Goal: Contribute content: Contribute content

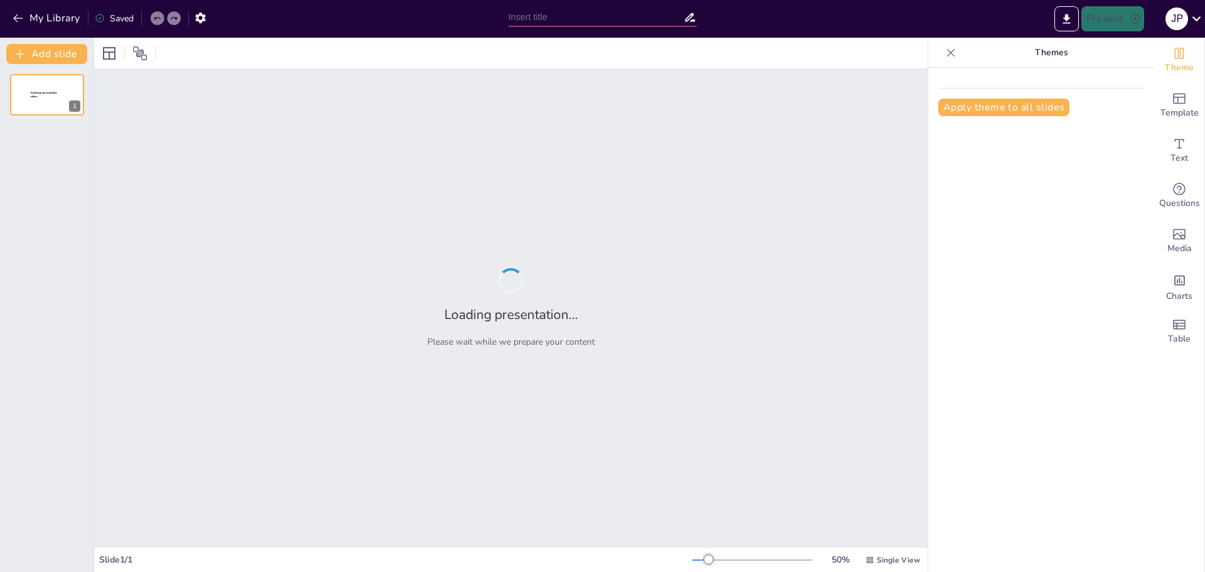
type input "Exploración de las Artes Plásticas y la Arquitectura en el Siglo XIX"
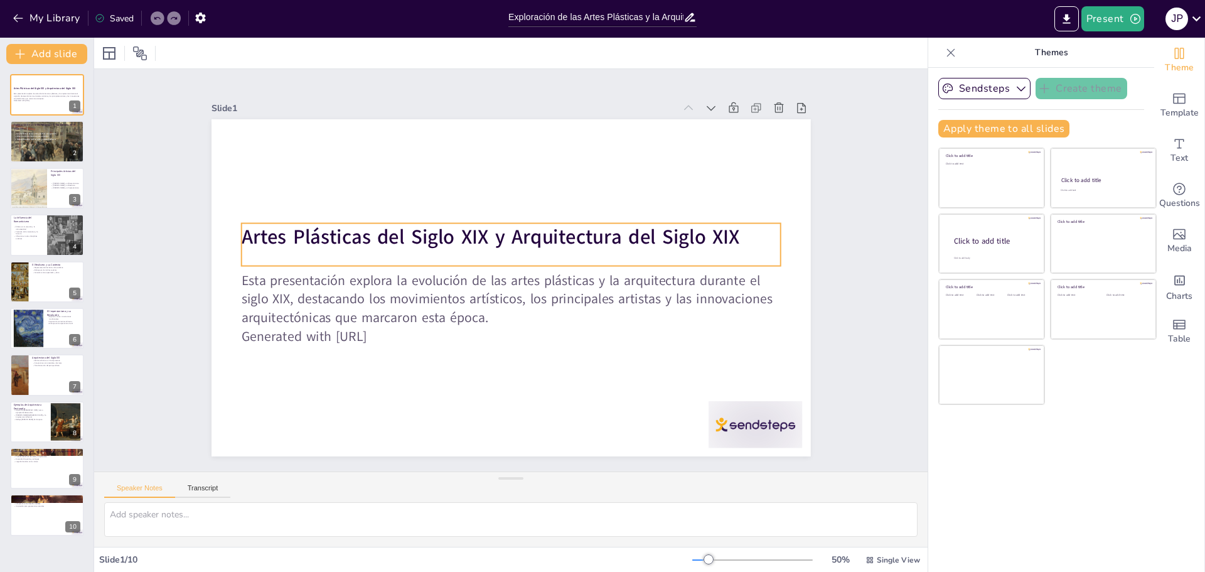
click at [318, 246] on strong "Artes Plásticas del Siglo XIX y Arquitectura del Siglo XIX" at bounding box center [490, 236] width 498 height 27
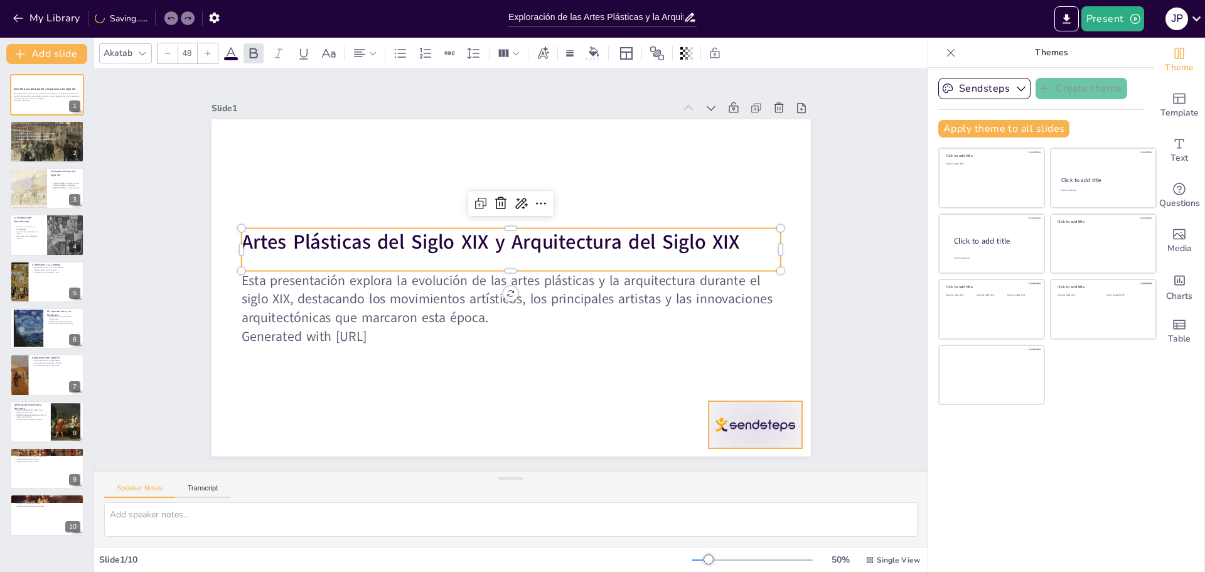
click at [753, 430] on div at bounding box center [754, 424] width 93 height 47
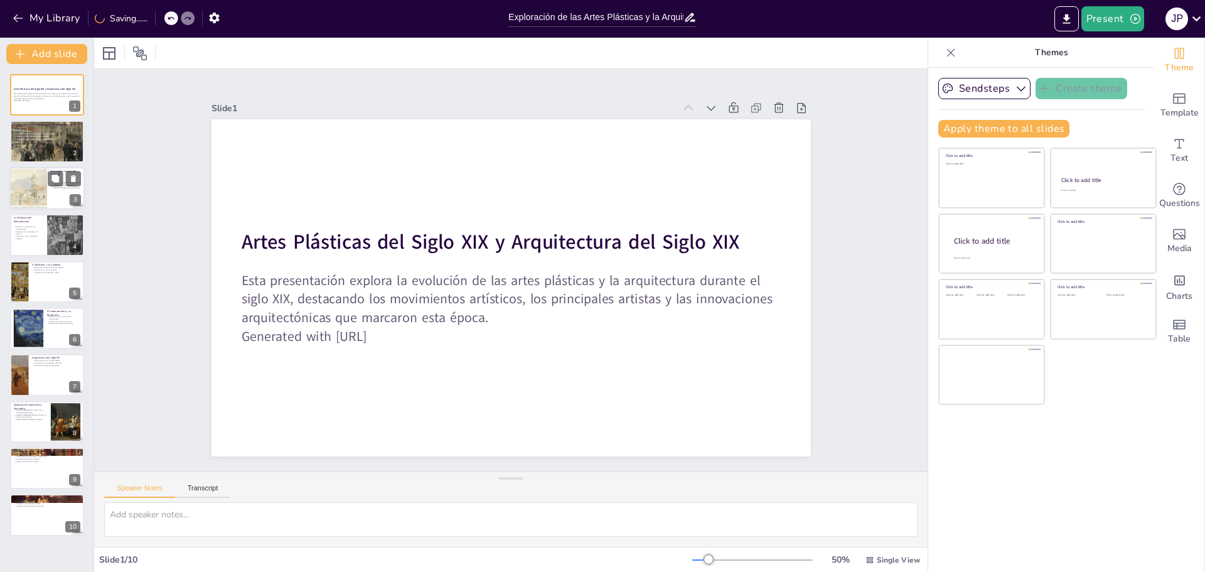
click at [32, 193] on div at bounding box center [28, 188] width 56 height 43
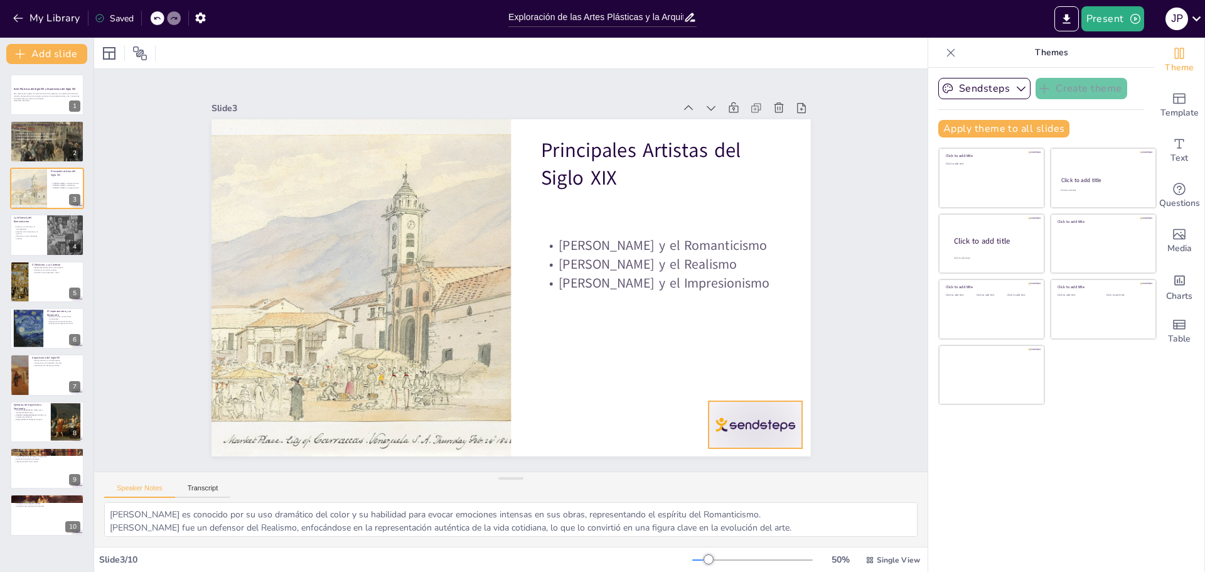
click at [741, 411] on div at bounding box center [754, 424] width 93 height 47
click at [36, 247] on div at bounding box center [46, 234] width 75 height 43
type textarea "Este punto resalta cómo el Romanticismo priorizó las emociones humanas, permiti…"
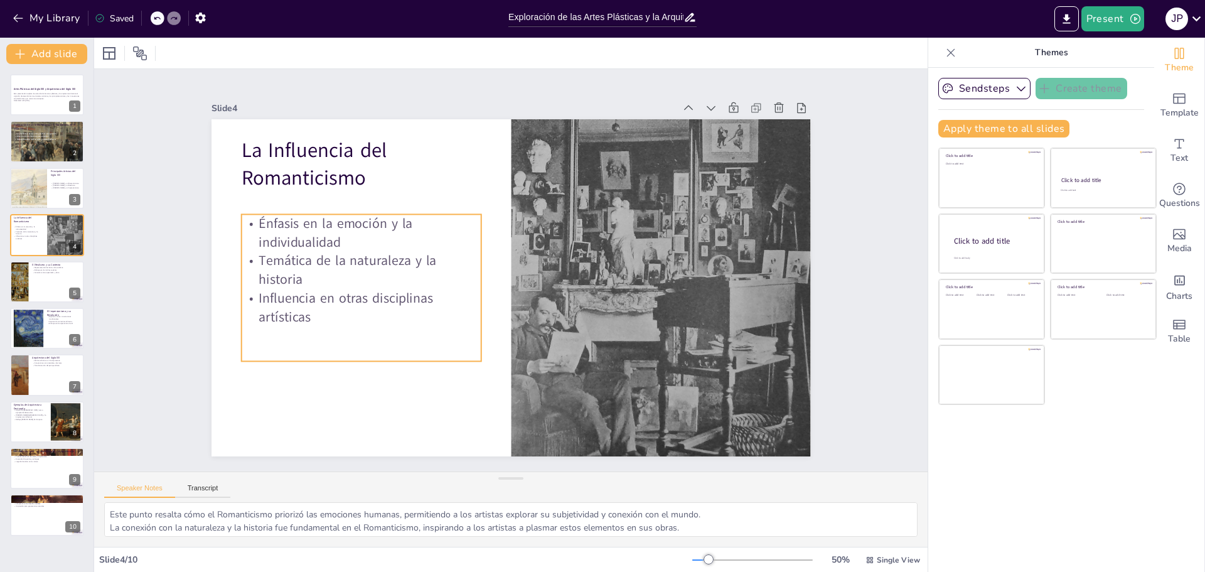
click at [295, 225] on p "Énfasis en la emoción y la individualidad" at bounding box center [400, 163] width 226 height 152
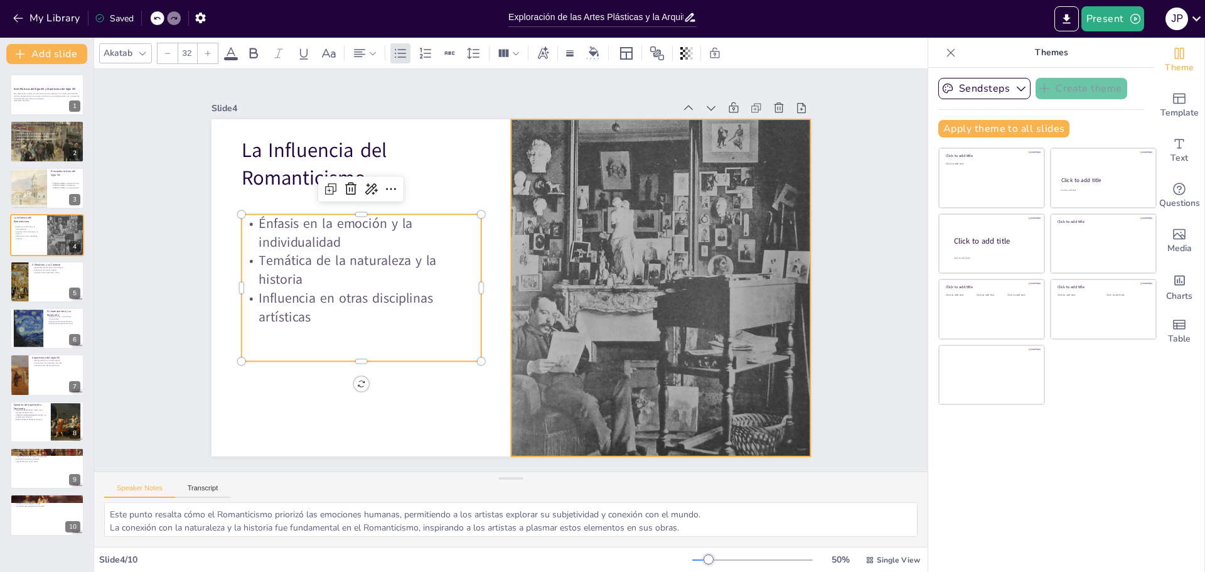
click at [642, 228] on div at bounding box center [657, 302] width 339 height 425
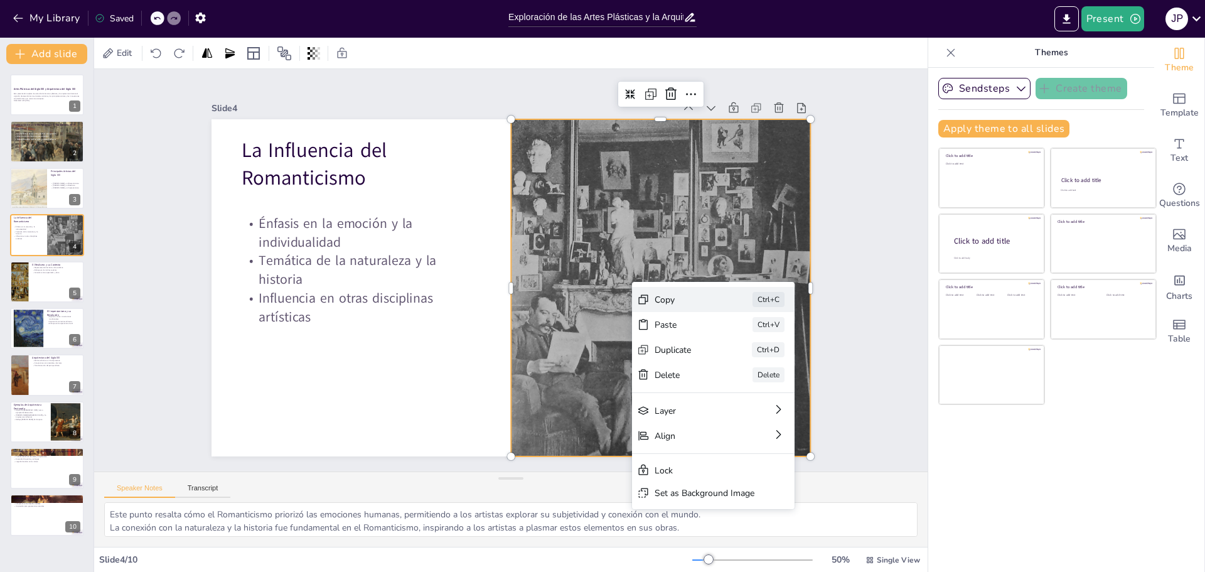
click at [748, 363] on div "Copy" at bounding box center [779, 369] width 63 height 12
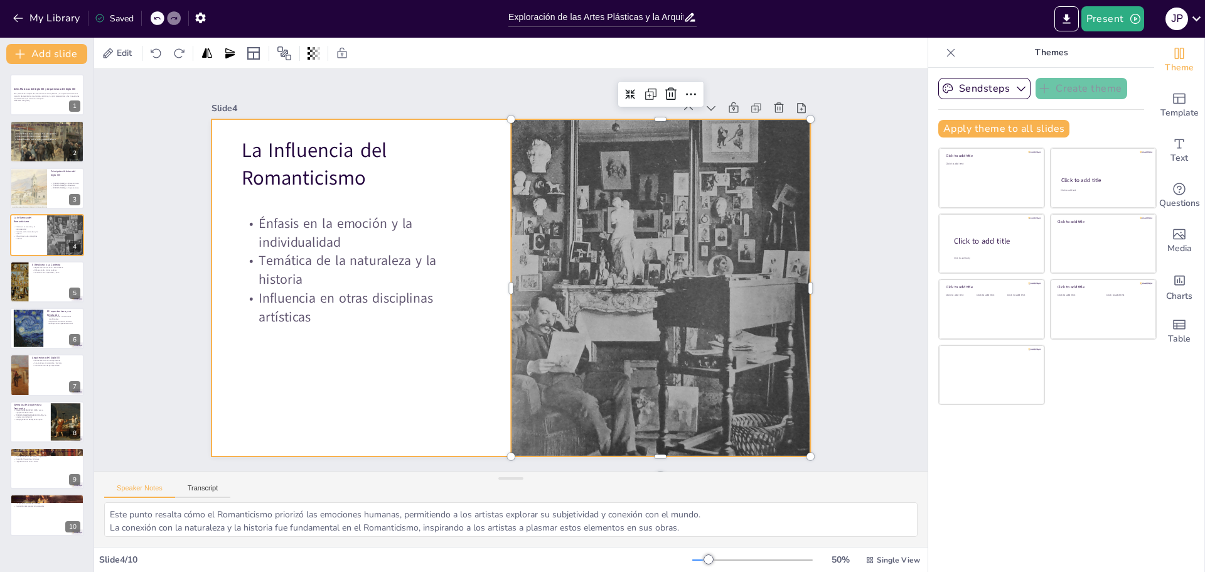
click at [343, 341] on div "Énfasis en la emoción y la individualidad Temática de la naturaleza y la histor…" at bounding box center [359, 271] width 253 height 171
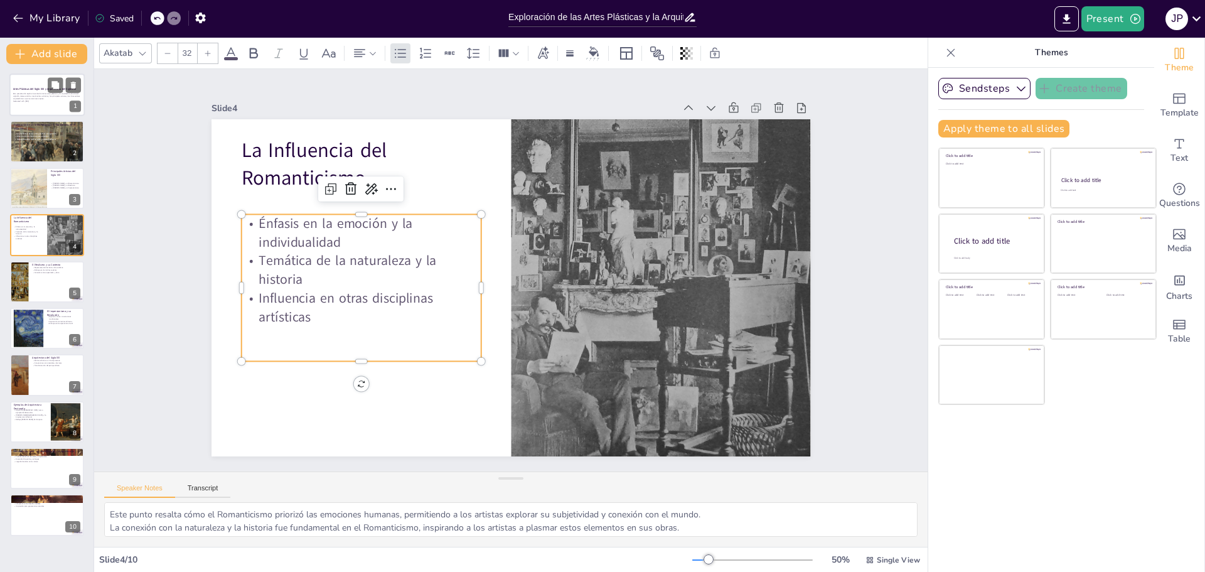
click at [19, 102] on p "Generated with [URL]" at bounding box center [47, 101] width 68 height 3
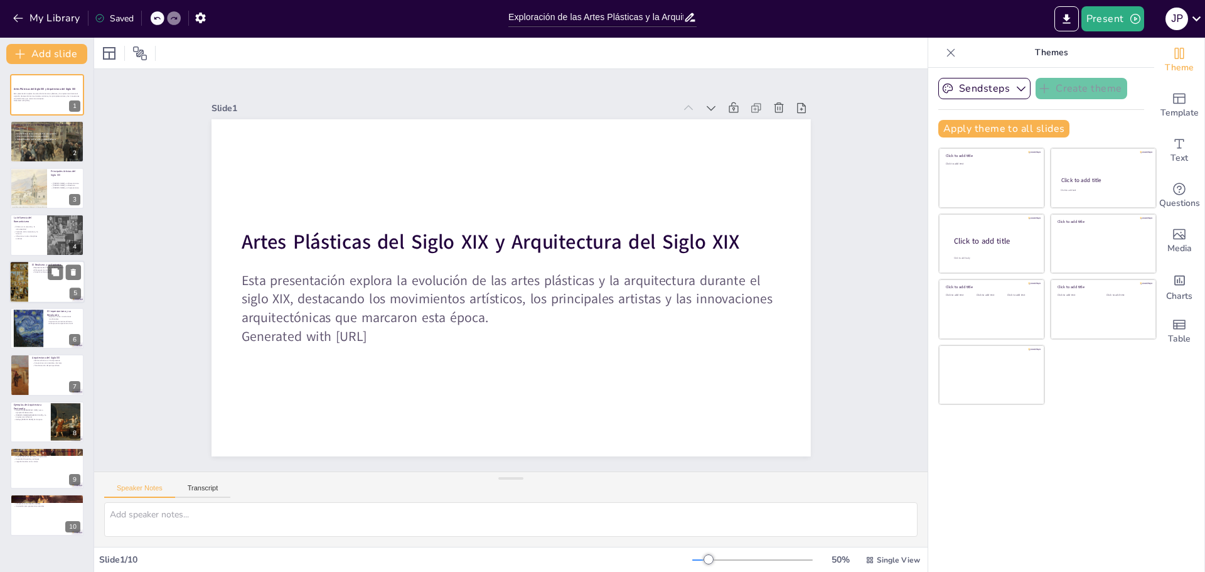
click at [66, 280] on div at bounding box center [46, 281] width 75 height 43
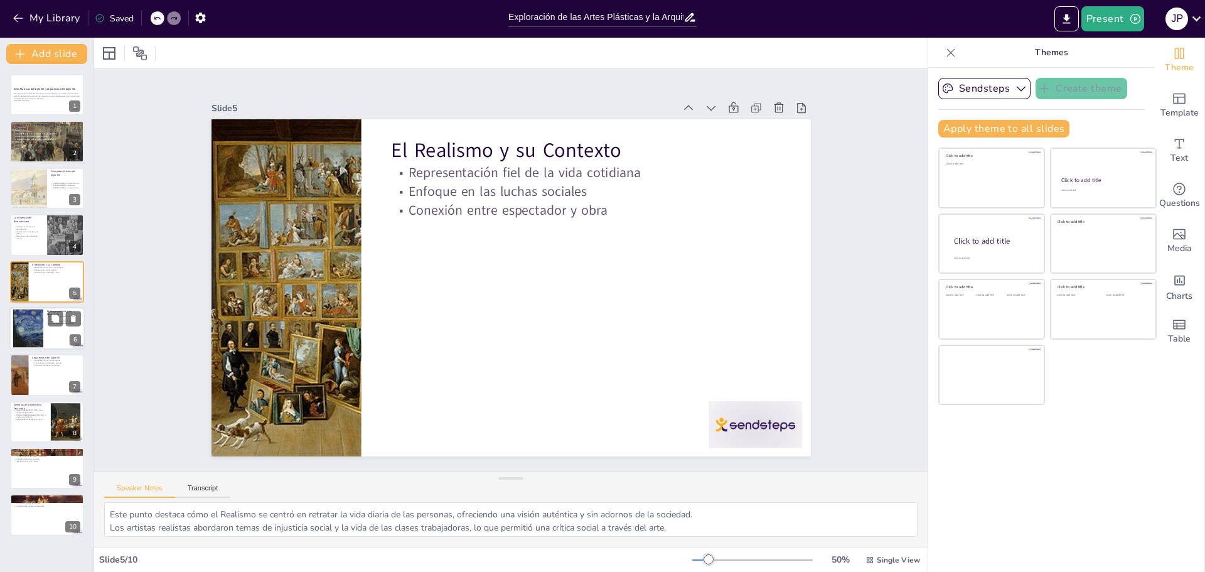
click at [31, 334] on div at bounding box center [28, 328] width 48 height 38
type textarea "Este punto resalta cómo el Impresionismo desafió las normas artísticas establec…"
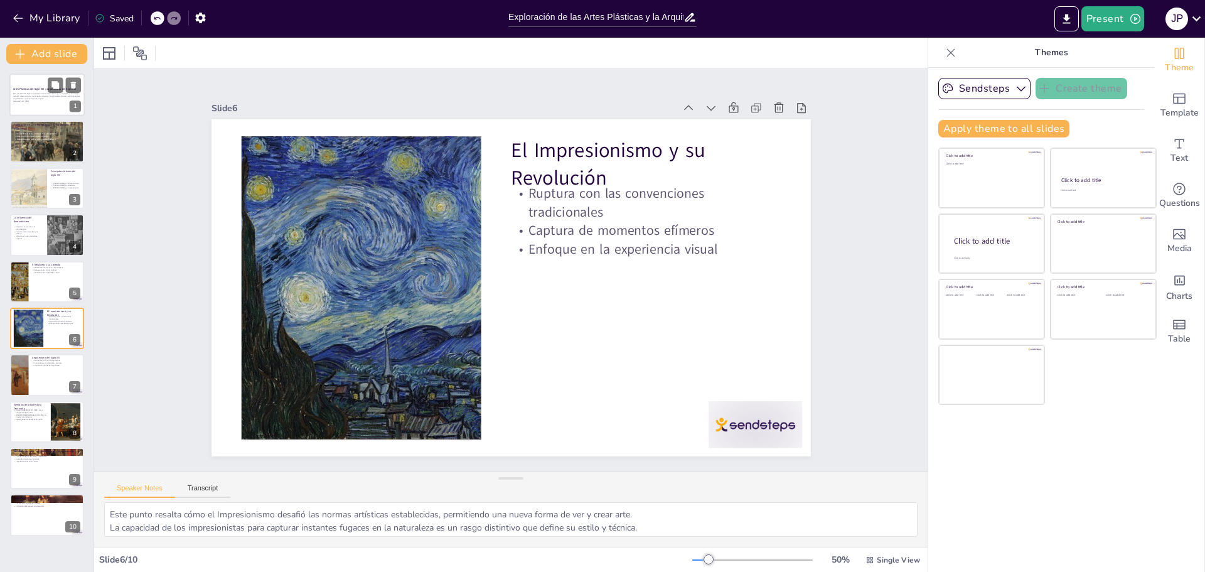
click at [50, 98] on p "Esta presentación explora la evolución de las artes plásticas y la arquitectura…" at bounding box center [47, 96] width 68 height 7
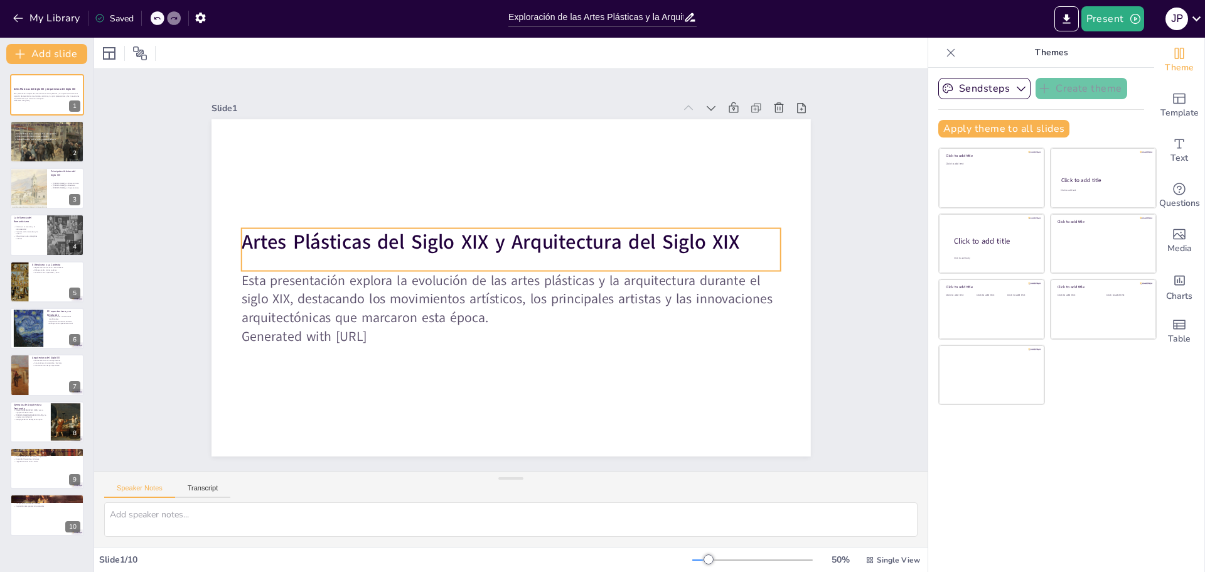
click at [373, 238] on strong "Artes Plásticas del Siglo XIX y Arquitectura del Siglo XIX" at bounding box center [490, 241] width 498 height 27
click at [363, 271] on div at bounding box center [510, 276] width 539 height 10
click at [371, 250] on strong "Artes Plásticas del Siglo XIX y Arquitectura del Siglo XIX" at bounding box center [493, 239] width 498 height 79
click at [372, 251] on strong "Artes Plásticas del Siglo XIX y Arquitectura del Siglo XIX" at bounding box center [490, 241] width 498 height 27
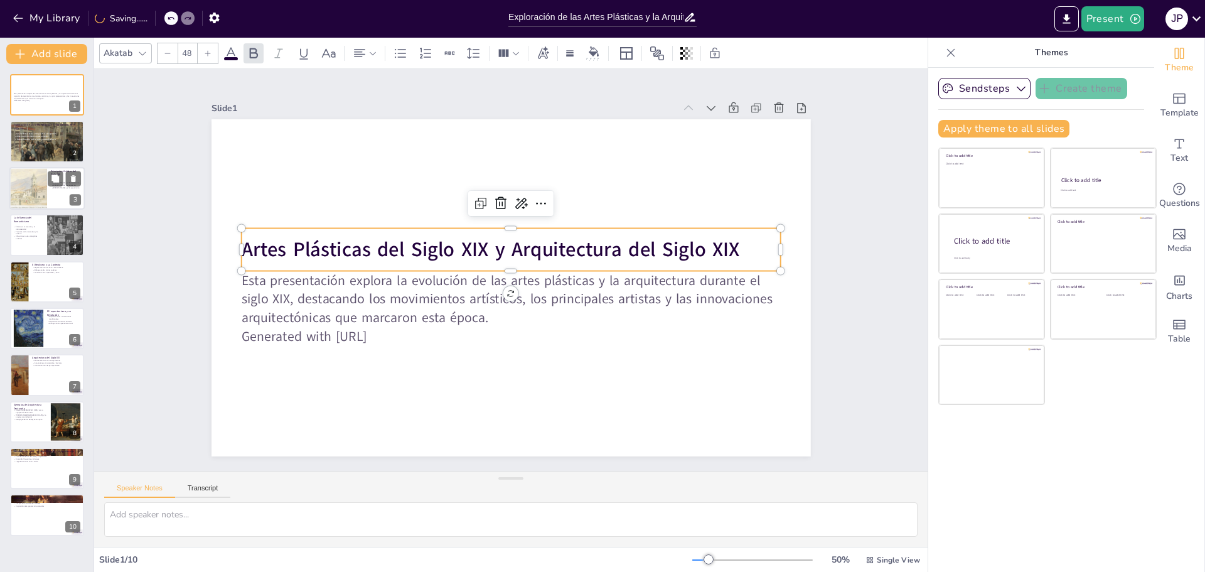
drag, startPoint x: 38, startPoint y: 169, endPoint x: 40, endPoint y: 152, distance: 17.1
click at [38, 168] on div "Principales Artistas del Siglo XIX Eugène Delacroix y el Romanticismo Gustave C…" at bounding box center [46, 188] width 75 height 43
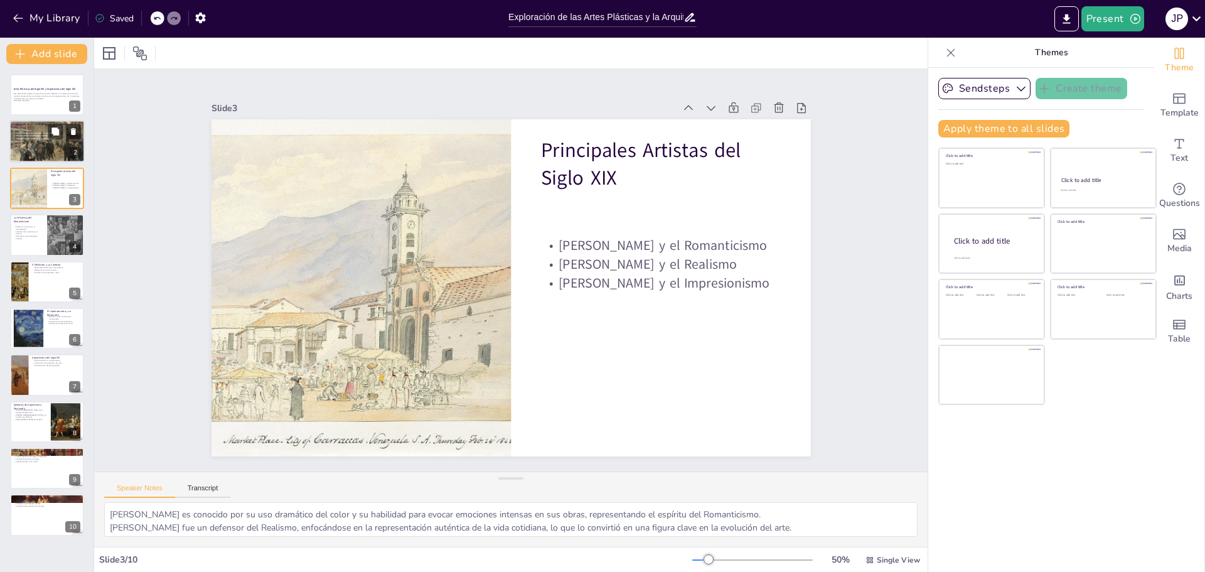
click at [43, 139] on span "Interconexión entre arte y arquitectura" at bounding box center [36, 138] width 40 height 3
type textarea "Este punto destaca la diversidad de estilos en las artes plásticas del siglo XI…"
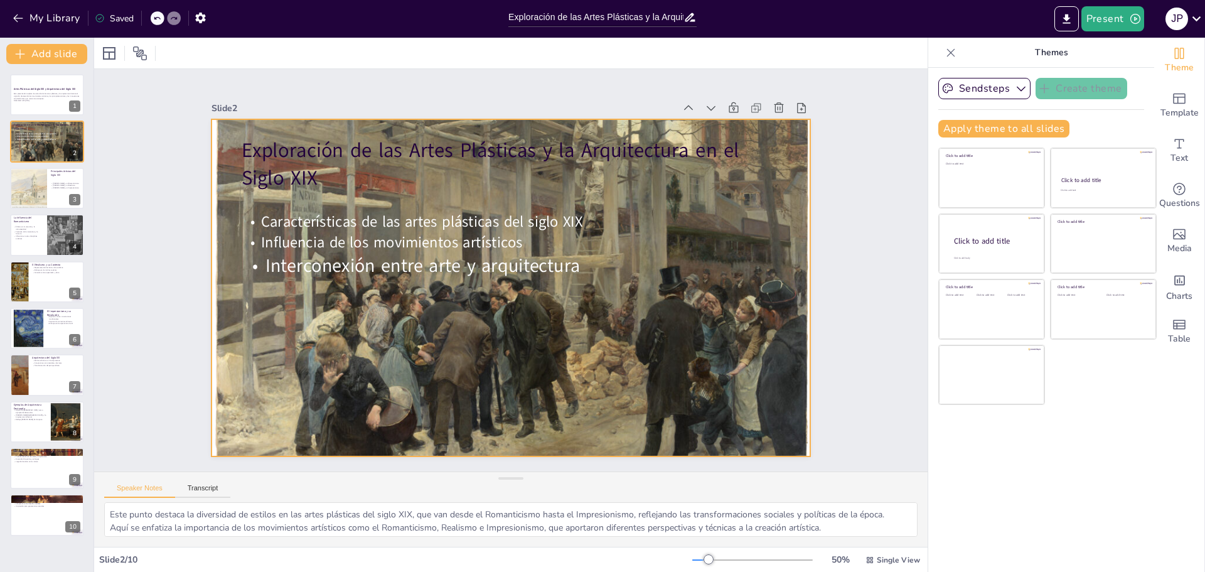
click at [365, 436] on div at bounding box center [508, 287] width 639 height 471
click at [339, 401] on div at bounding box center [508, 288] width 639 height 470
click at [339, 401] on div at bounding box center [499, 284] width 725 height 684
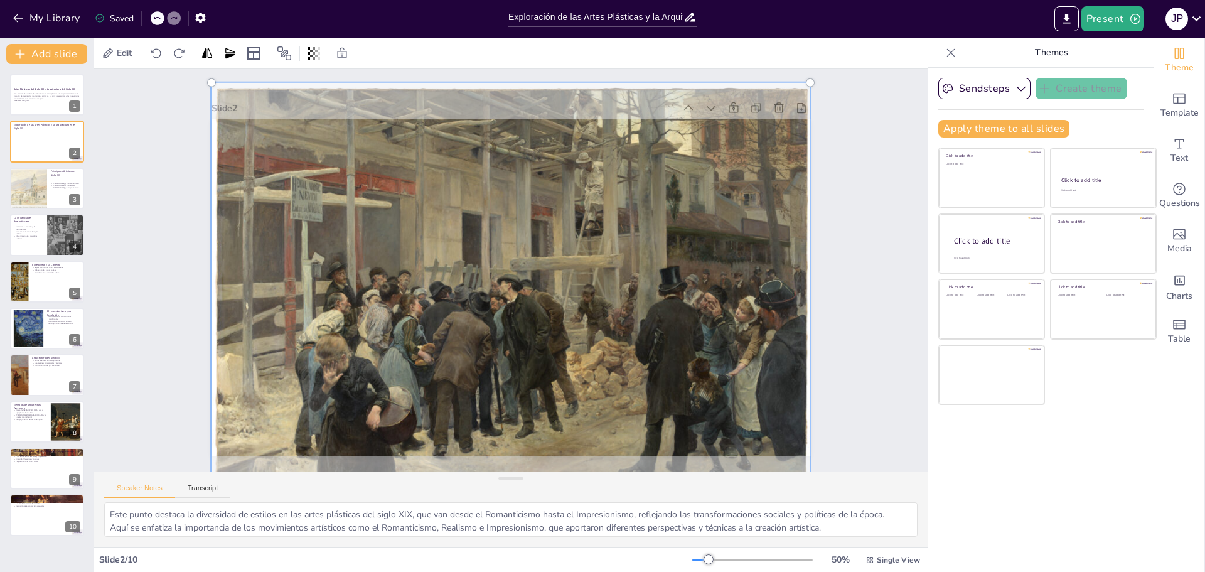
click at [329, 297] on div at bounding box center [508, 287] width 655 height 487
click at [292, 306] on div at bounding box center [508, 287] width 655 height 487
click at [292, 304] on div at bounding box center [506, 287] width 689 height 543
click at [294, 302] on div at bounding box center [506, 288] width 689 height 544
drag, startPoint x: 294, startPoint y: 301, endPoint x: 266, endPoint y: 306, distance: 28.7
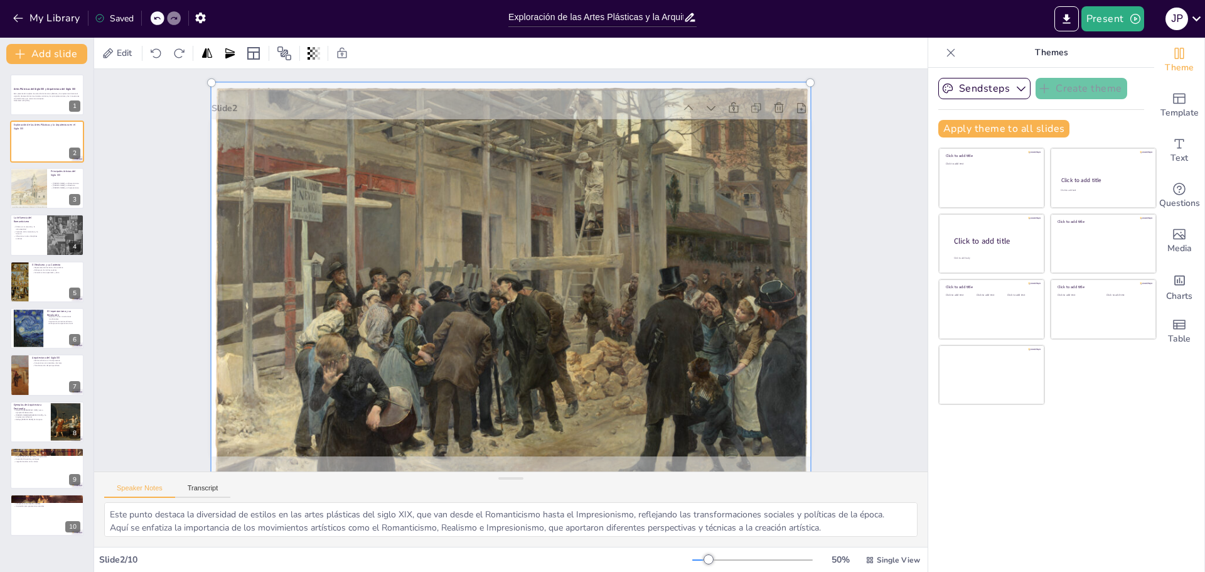
click at [267, 307] on div at bounding box center [508, 287] width 655 height 487
click at [582, 275] on div at bounding box center [508, 286] width 655 height 487
click at [587, 275] on div at bounding box center [499, 282] width 741 height 726
click at [446, 332] on div at bounding box center [495, 264] width 594 height 715
click at [127, 251] on div "Slide 1 Artes Plásticas del Siglo XIX y Arquitectura del Siglo XIX Esta present…" at bounding box center [510, 269] width 871 height 487
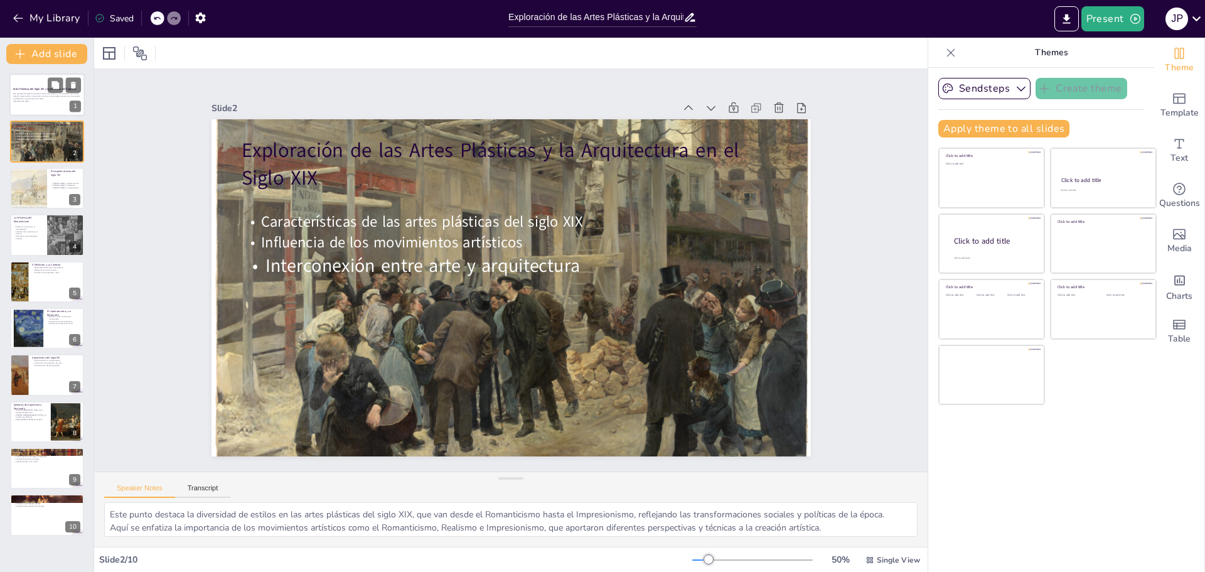
click at [32, 101] on p "Generated with [URL]" at bounding box center [47, 101] width 68 height 3
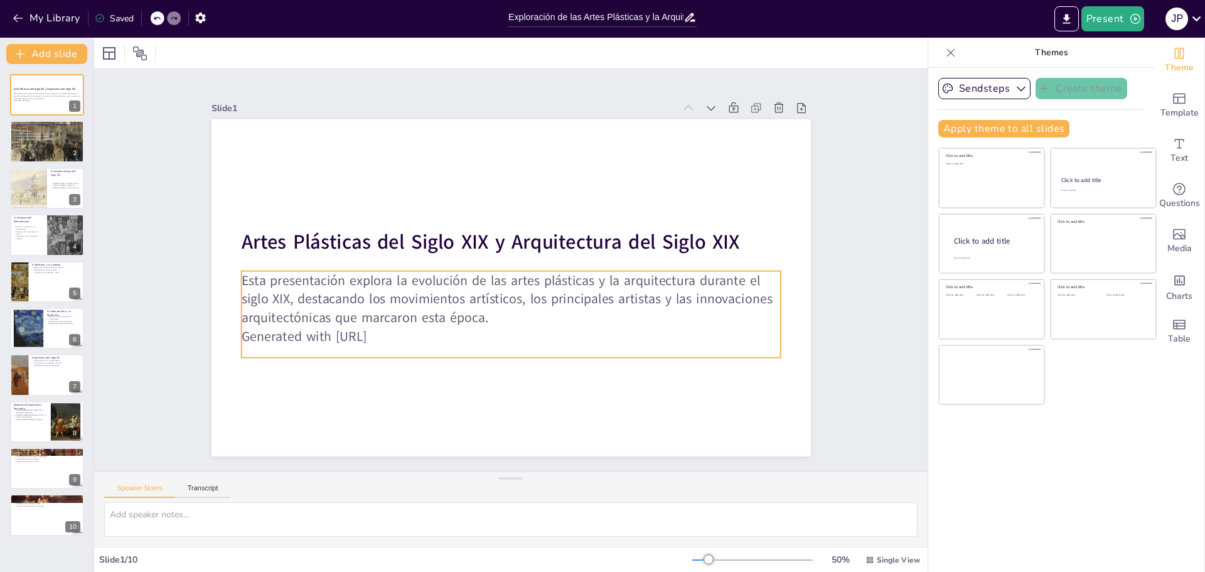
click at [363, 289] on p "Esta presentación explora la evolución de las artes plásticas y la arquitectura…" at bounding box center [510, 299] width 539 height 56
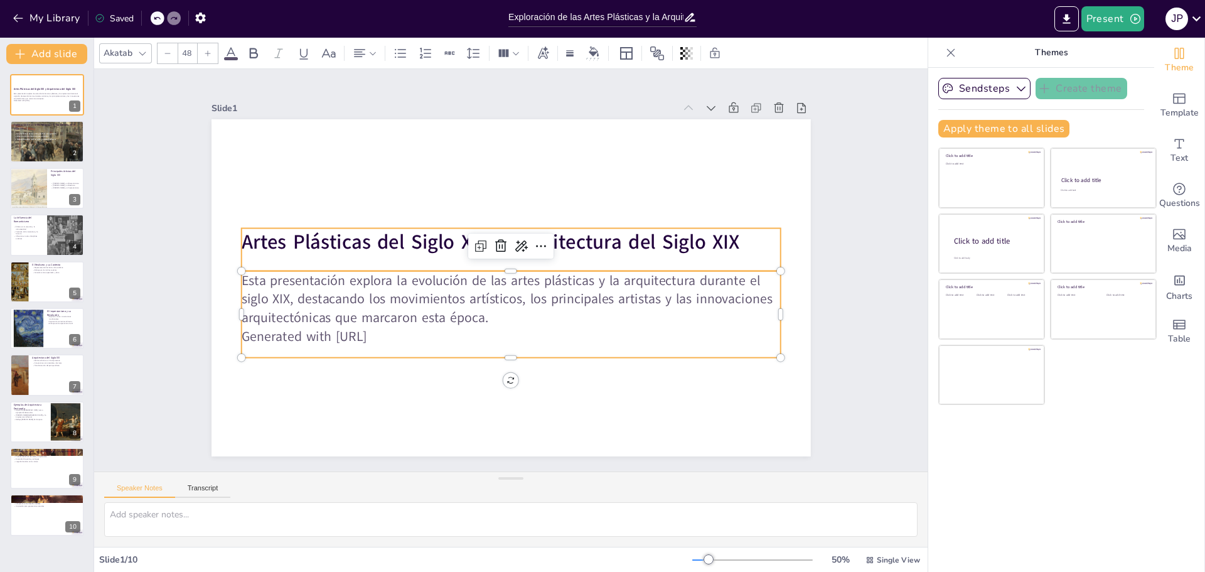
click at [738, 238] on p "Artes Plásticas del Siglo XIX y Arquitectura del Siglo XIX" at bounding box center [510, 242] width 539 height 28
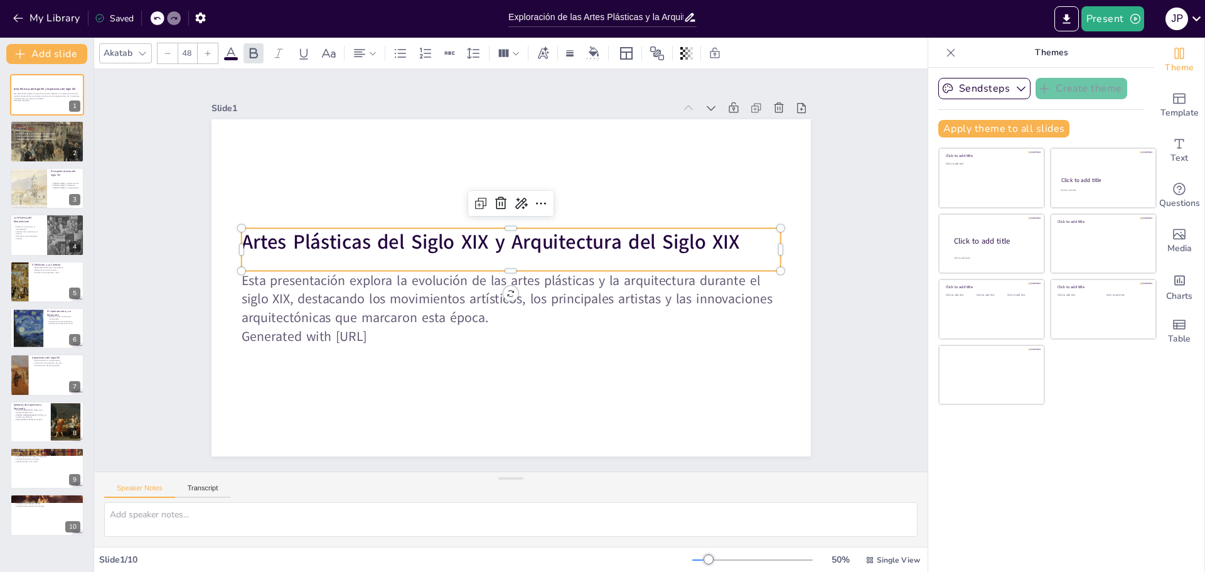
click at [738, 238] on p "Artes Plásticas del Siglo XIX y Arquitectura del Siglo XIX" at bounding box center [510, 242] width 539 height 28
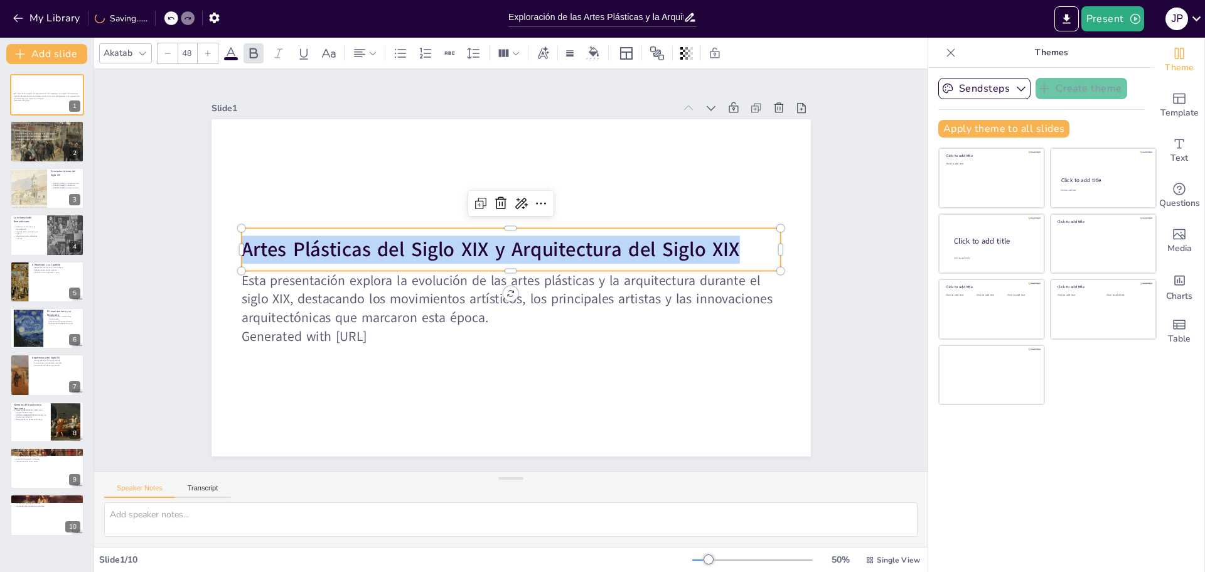
drag, startPoint x: 731, startPoint y: 238, endPoint x: 192, endPoint y: 254, distance: 539.1
click at [188, 256] on div "Slide 1 Esta presentación explora la evolución de las artes plásticas y la arqu…" at bounding box center [511, 270] width 705 height 440
copy strong "Artes Plásticas del Siglo XIX y Arquitectura del Siglo XIX"
click at [262, 329] on p "Generated with [URL]" at bounding box center [510, 336] width 539 height 19
type input "32"
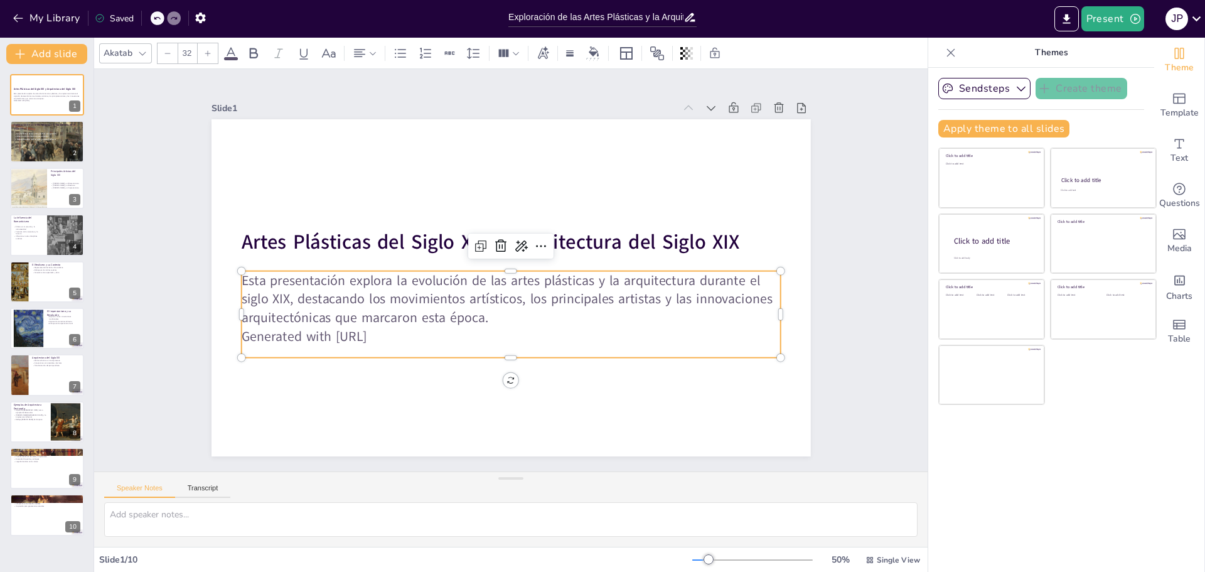
click at [339, 293] on p "Esta presentación explora la evolución de las artes plásticas y la arquitectura…" at bounding box center [508, 299] width 542 height 112
click at [450, 280] on p "Esta presentación explora la evolución de las artes plásticas y la arquitectura…" at bounding box center [510, 299] width 539 height 56
click at [452, 280] on p "Esta presentación explora la evolución de las artes plásticas y la arquitectura…" at bounding box center [508, 299] width 542 height 112
click at [341, 290] on p "Esta presentación explora la evolución de las artes plásticas y la arquitectura…" at bounding box center [510, 299] width 539 height 56
click at [280, 289] on p "Esta presentación explora la evolución de las artes plásticas y la arquitectura…" at bounding box center [493, 293] width 469 height 362
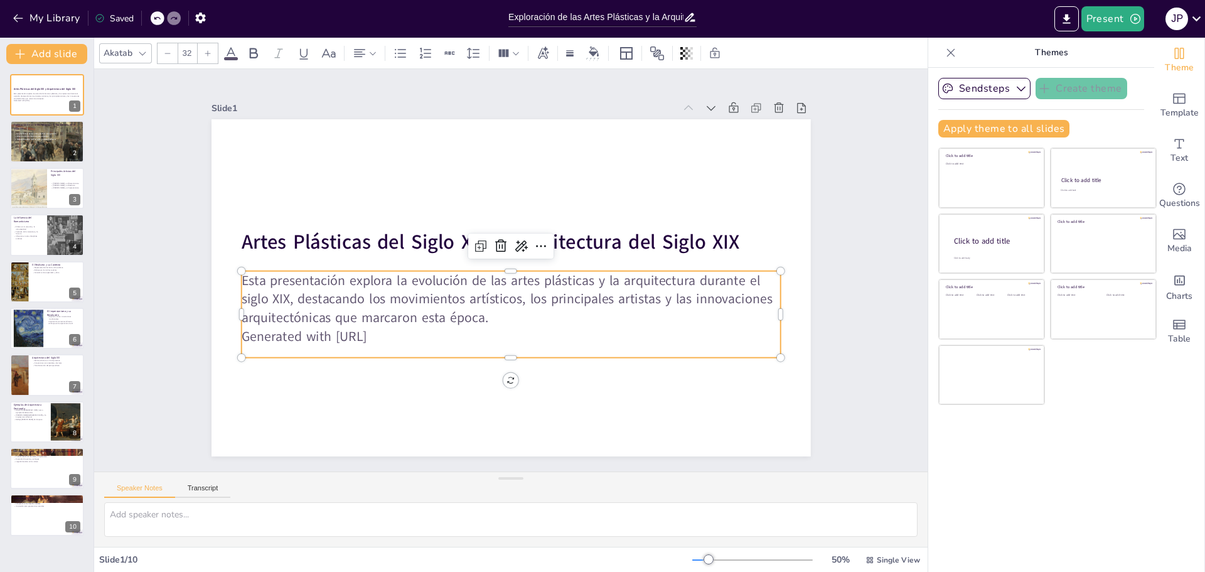
click at [280, 294] on p "Esta presentación explora la evolución de las artes plásticas y la arquitectura…" at bounding box center [510, 299] width 539 height 56
click at [322, 305] on p "Esta presentación explora la evolución de las artes plásticas y la arquitectura…" at bounding box center [510, 299] width 539 height 56
click at [323, 306] on p "Esta presentación explora la evolución de las artes plásticas y la arquitectura…" at bounding box center [510, 299] width 539 height 56
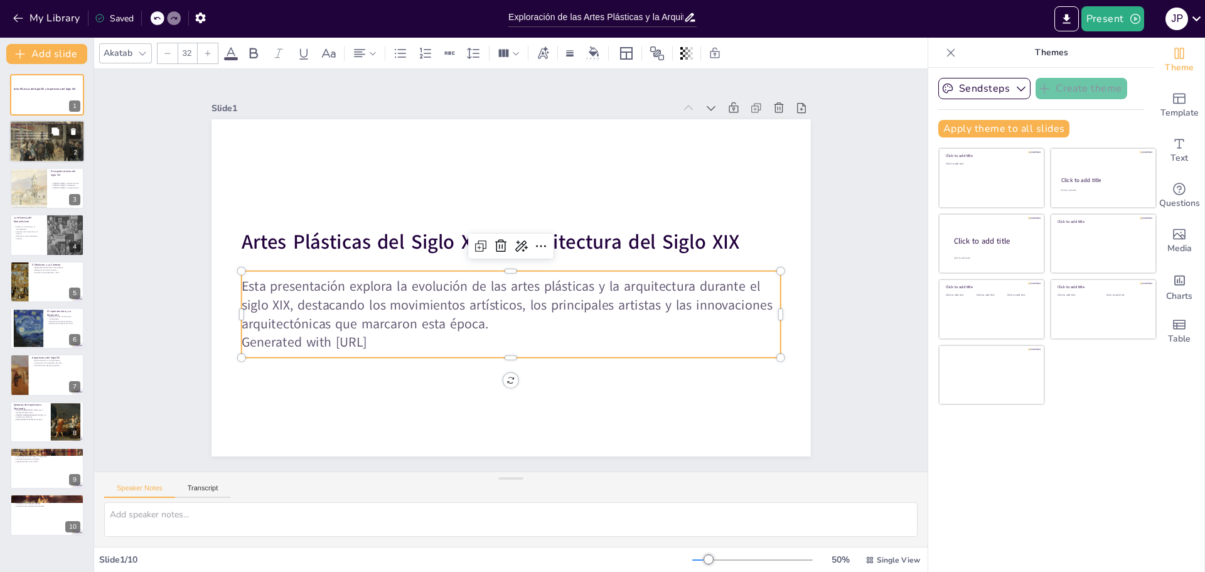
click at [31, 144] on div at bounding box center [46, 140] width 75 height 51
type textarea "Este punto destaca la diversidad de estilos en las artes plásticas del siglo XI…"
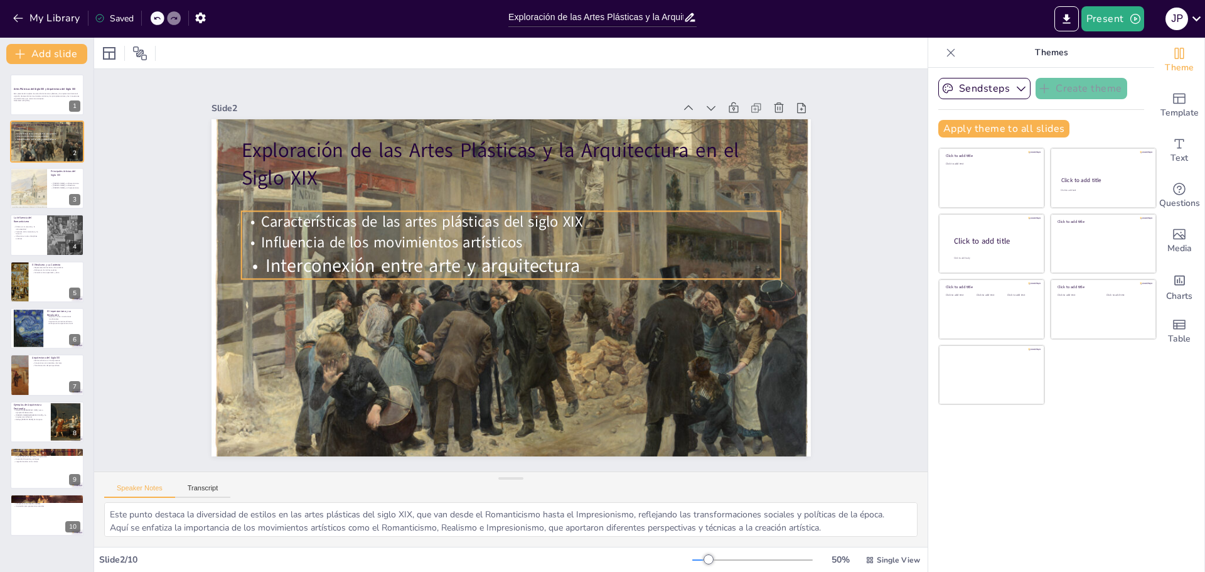
click at [425, 242] on span "Influencia de los movimientos artísticos" at bounding box center [487, 150] width 125 height 248
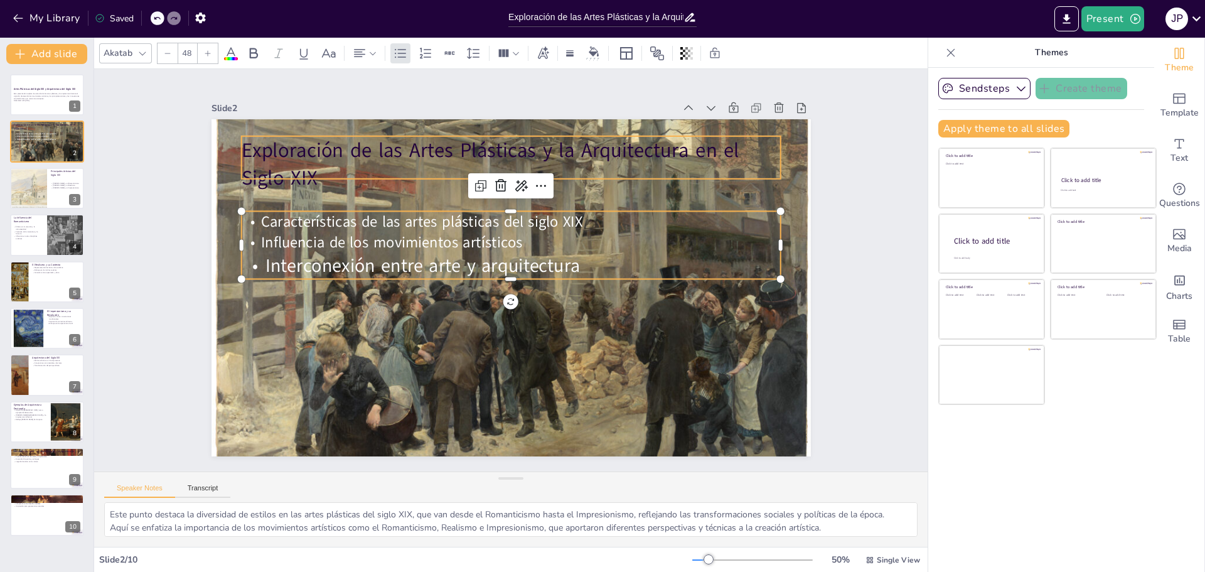
click at [274, 172] on p "Exploración de las Artes Plásticas y la Arquitectura en el Siglo XIX" at bounding box center [522, 165] width 542 height 112
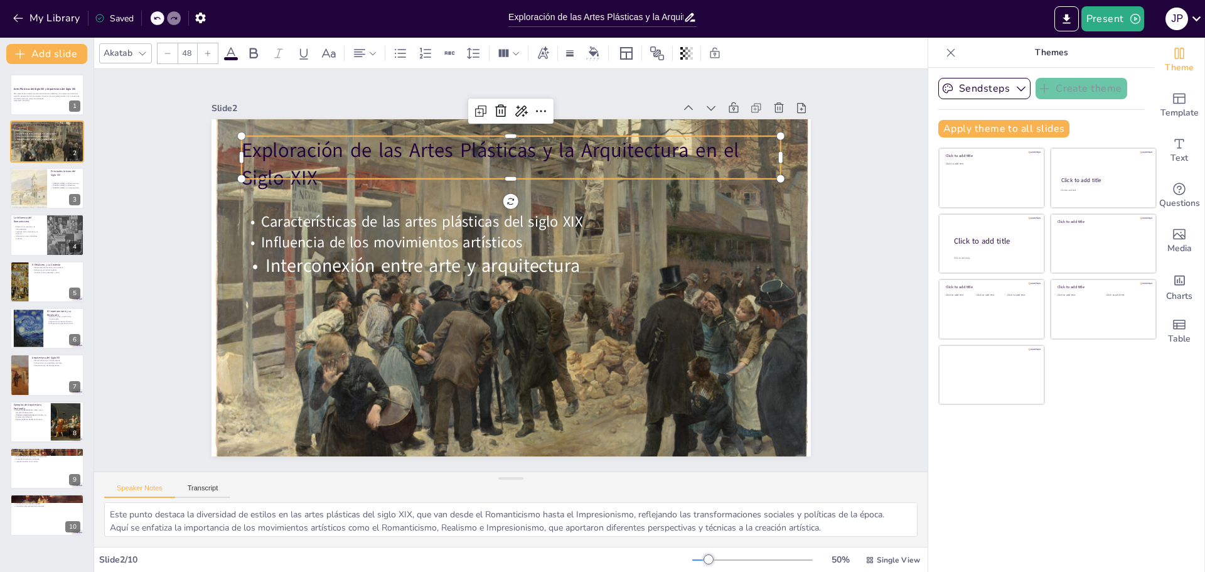
click at [274, 172] on p "Exploración de las Artes Plásticas y la Arquitectura en el Siglo XIX" at bounding box center [510, 164] width 539 height 56
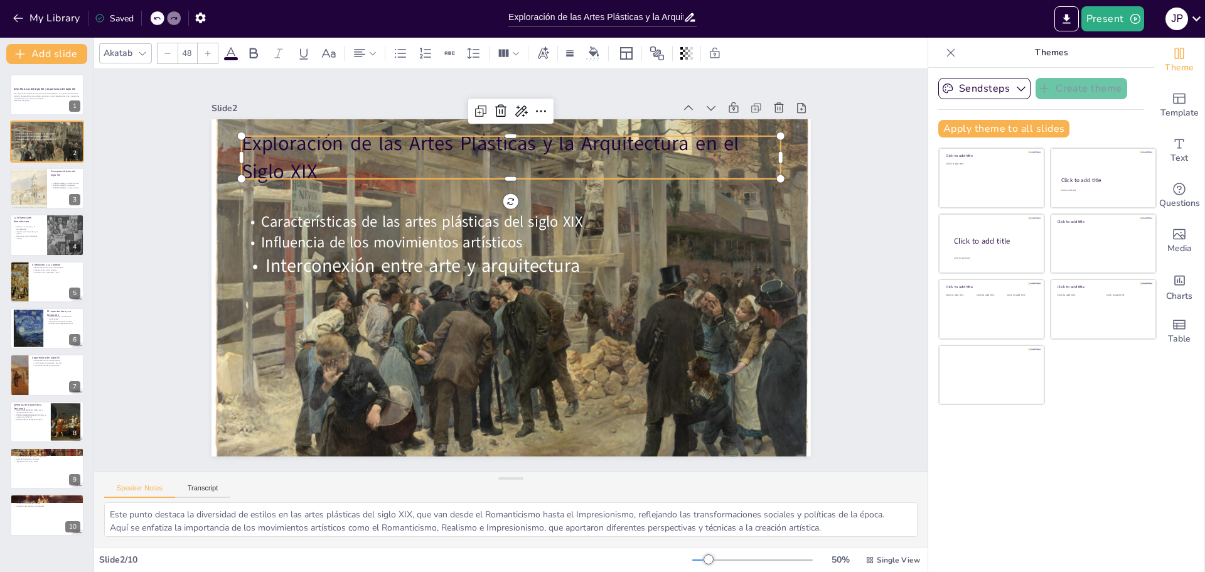
click at [302, 168] on p "Exploración de las Artes Plásticas y la Arquitectura en el Siglo XIX" at bounding box center [534, 160] width 539 height 167
click at [321, 160] on p "Exploración de las Artes Plásticas y la Arquitectura en el Siglo XIX" at bounding box center [523, 158] width 542 height 112
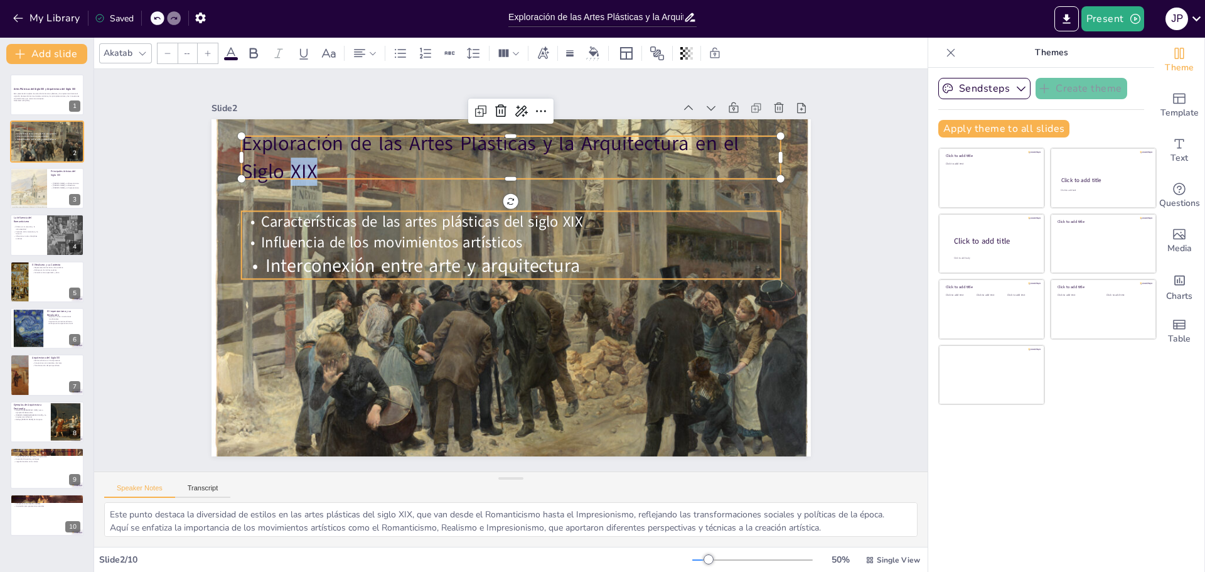
click at [304, 258] on span "Interconexión entre arte y arquitectura" at bounding box center [423, 257] width 316 height 58
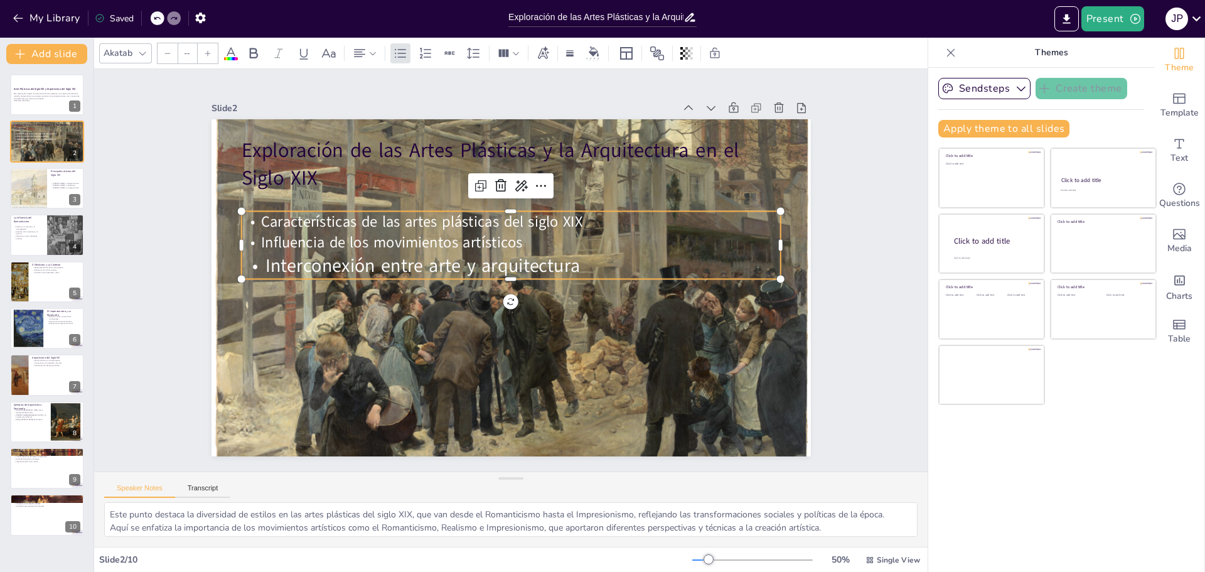
click at [304, 258] on span "Interconexión entre arte y arquitectura" at bounding box center [423, 256] width 316 height 58
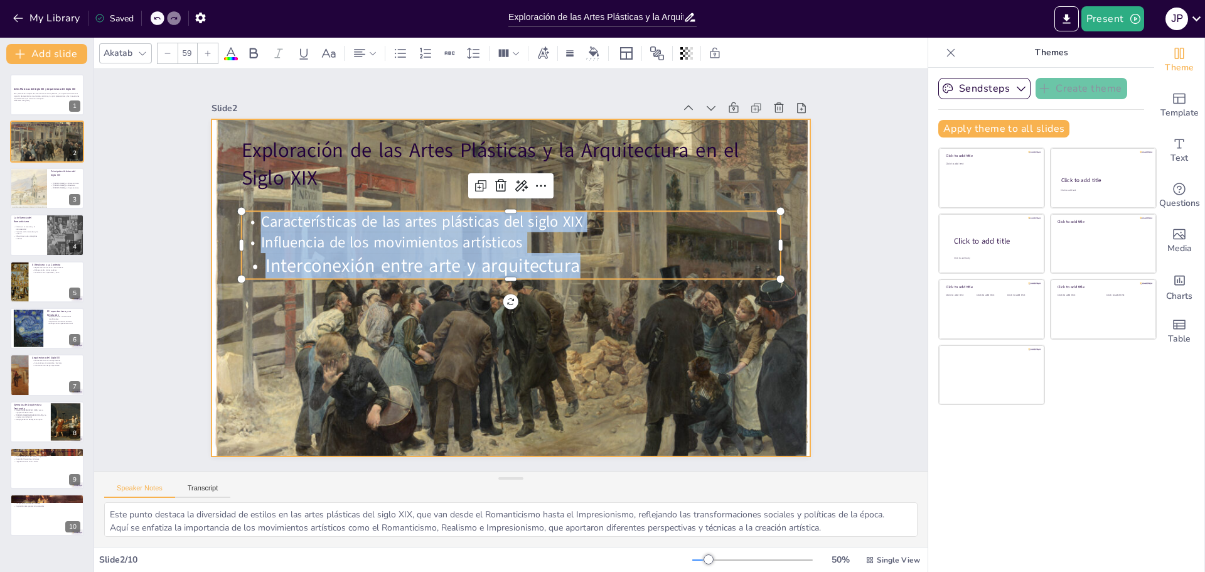
type input "--"
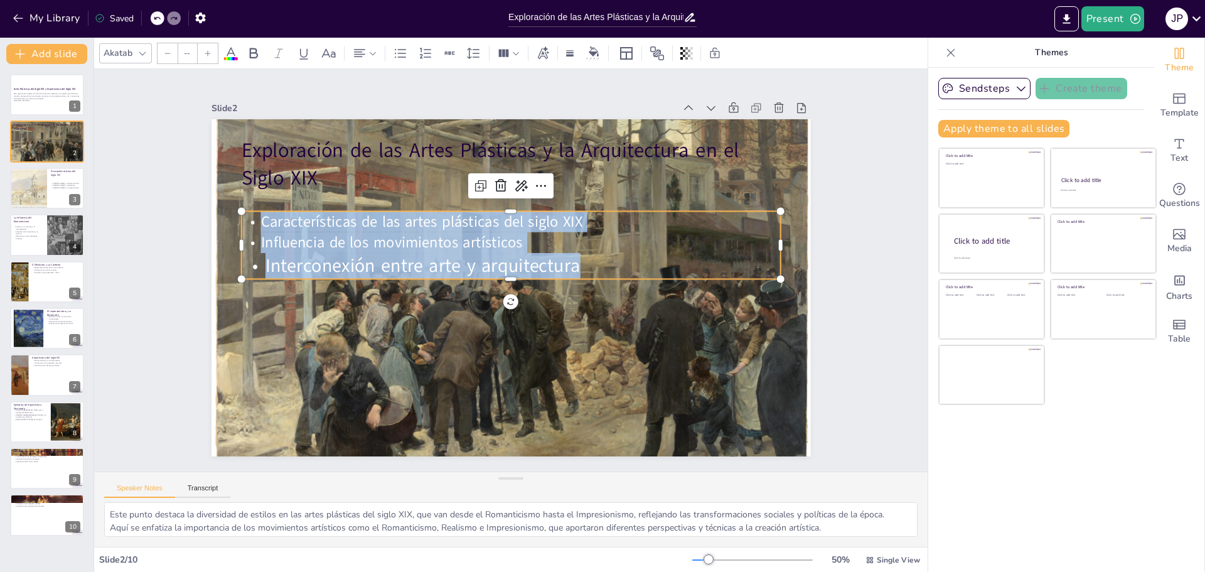
drag, startPoint x: 587, startPoint y: 257, endPoint x: 247, endPoint y: 215, distance: 342.7
click at [324, 215] on div "Características de las artes plásticas del siglo XIX Influencia de los movimien…" at bounding box center [529, 287] width 411 height 446
copy div "Características de las artes plásticas del siglo XIX Influencia de los movimien…"
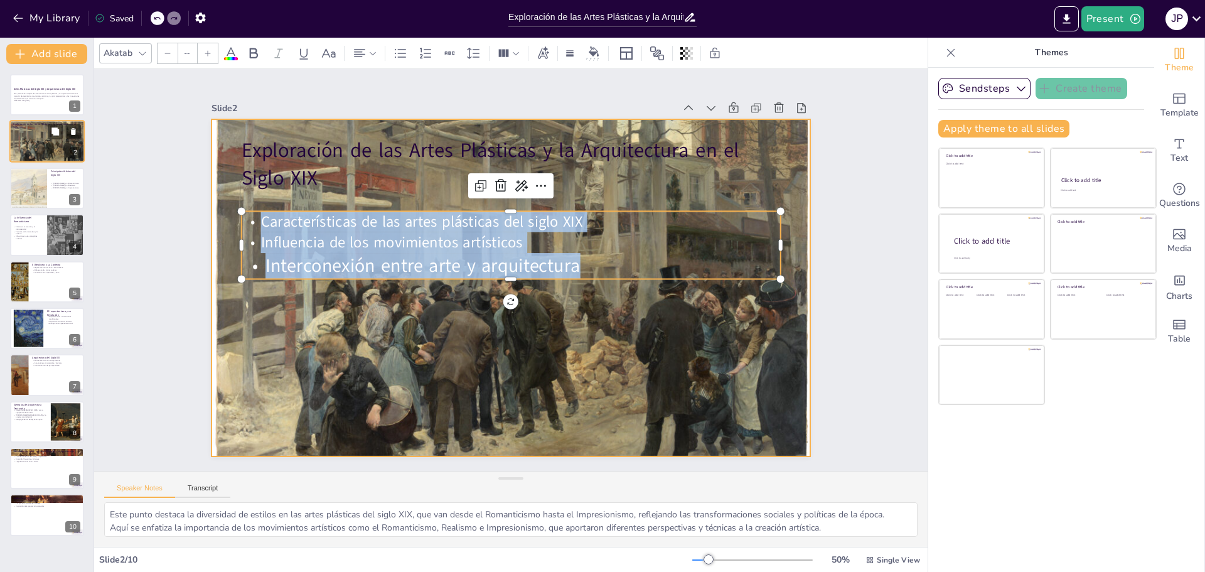
click at [53, 146] on div at bounding box center [46, 140] width 75 height 51
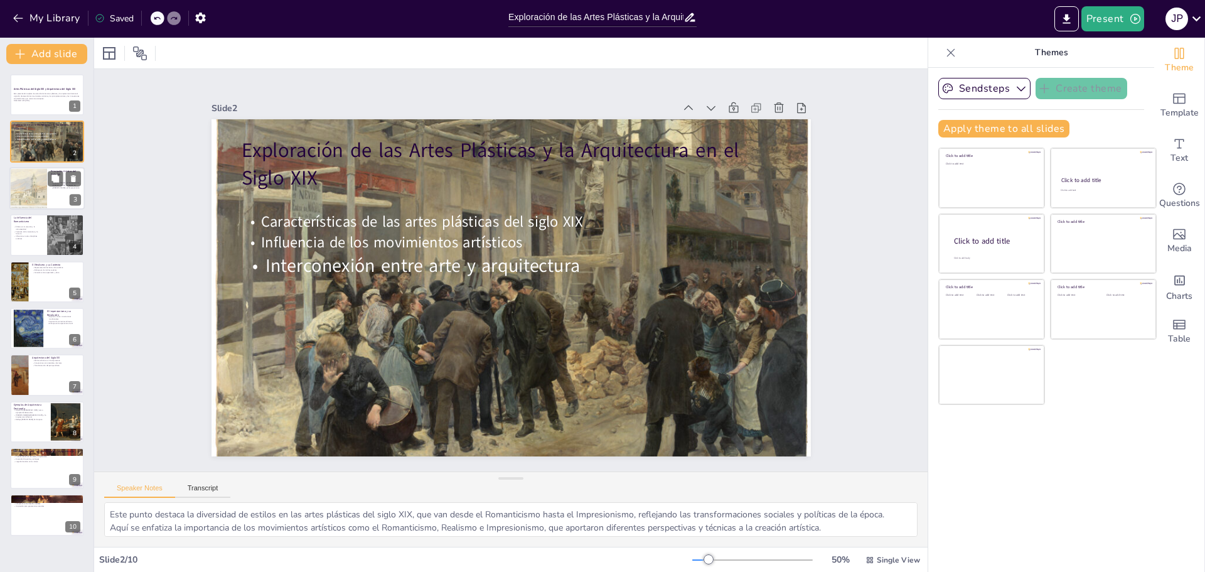
click at [39, 192] on div at bounding box center [28, 188] width 56 height 43
type textarea "Delacroix es conocido por su uso dramático del color y su habilidad para evocar…"
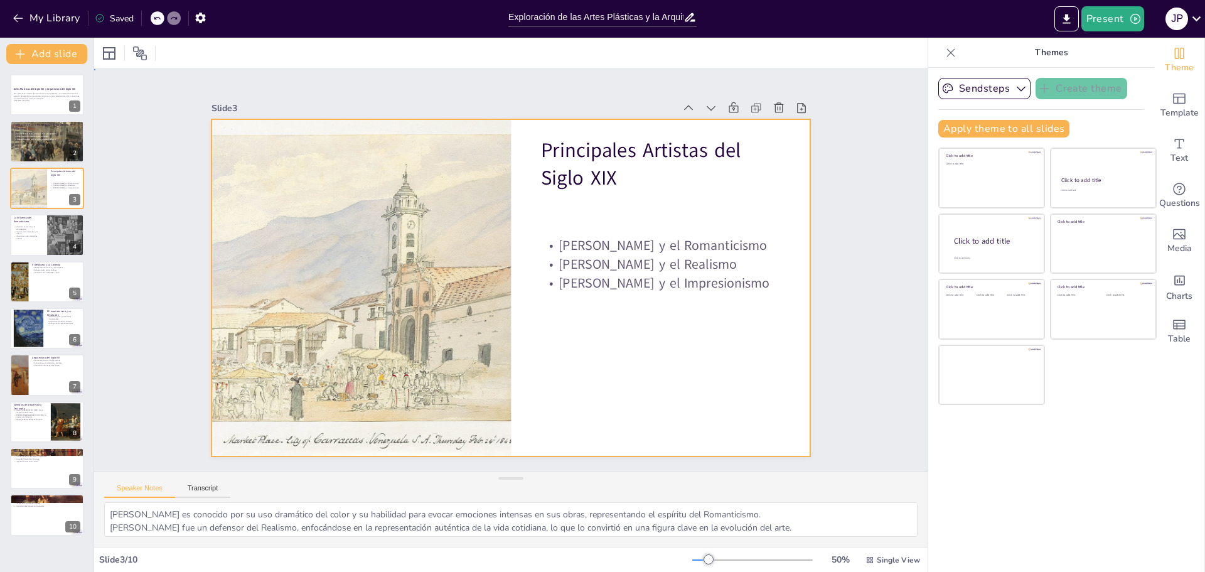
click at [618, 198] on div at bounding box center [508, 287] width 631 height 398
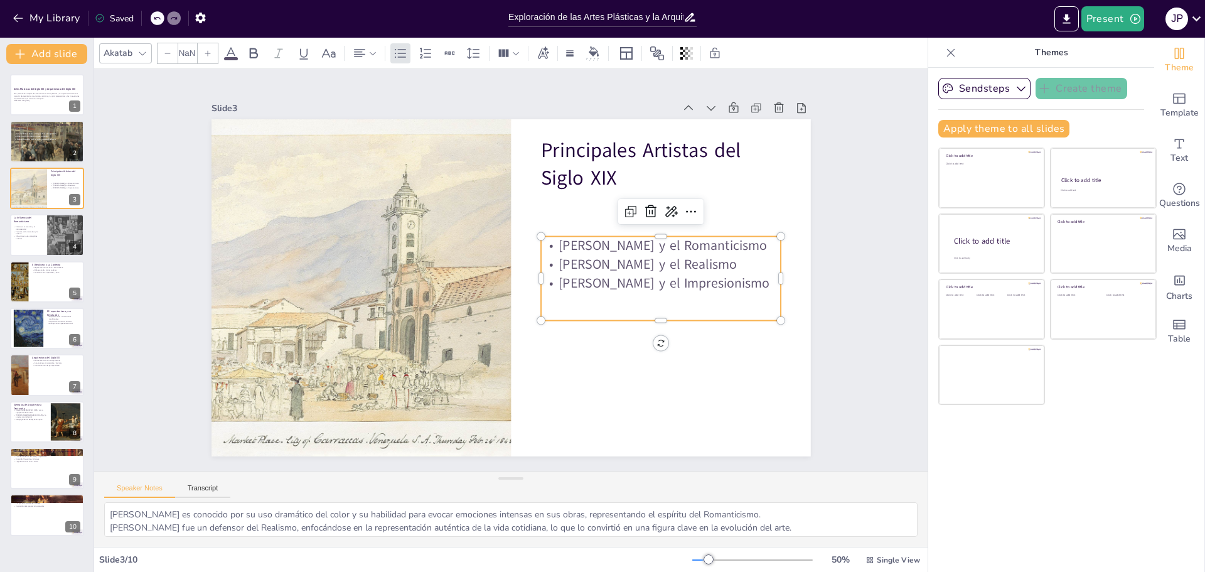
type input "32"
click at [614, 270] on p "Eugène Delacroix y el Romanticismo" at bounding box center [629, 365] width 174 height 191
click at [752, 280] on p "Claude Monet y el Impresionismo" at bounding box center [658, 298] width 240 height 43
click at [750, 280] on p "Claude Monet y el Impresionismo" at bounding box center [655, 313] width 238 height 68
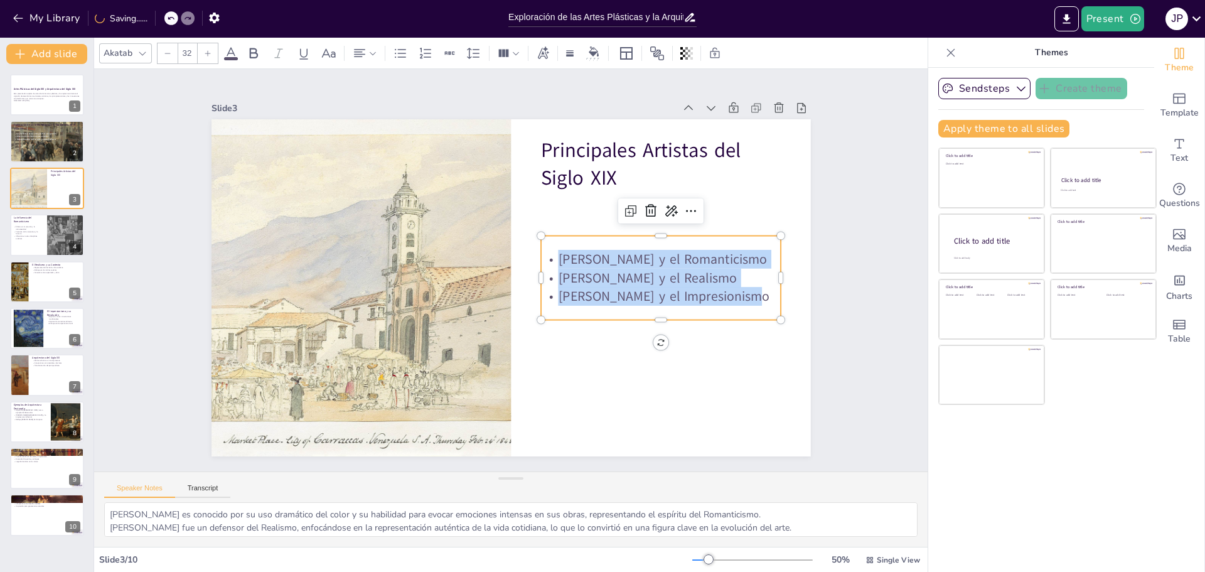
drag, startPoint x: 747, startPoint y: 293, endPoint x: 550, endPoint y: 250, distance: 202.3
click at [550, 275] on div "Eugène Delacroix y el Romanticismo Gustave Courbet y el Realismo Claude Monet y…" at bounding box center [616, 376] width 215 height 202
copy div "Eugène Delacroix y el Romanticismo Gustave Courbet y el Realismo Claude Monet y…"
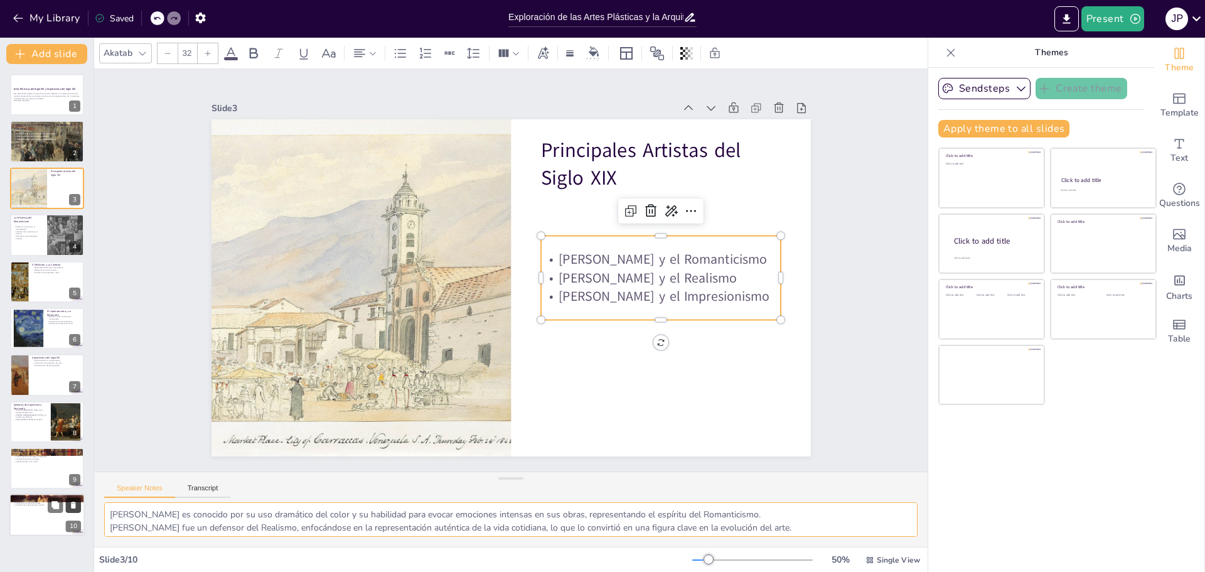
drag, startPoint x: 740, startPoint y: 528, endPoint x: 70, endPoint y: 508, distance: 669.7
click at [67, 509] on div "Document fonts Akatab Recently used Akatab Popular fonts Fonts Add slide Artes …" at bounding box center [602, 305] width 1205 height 534
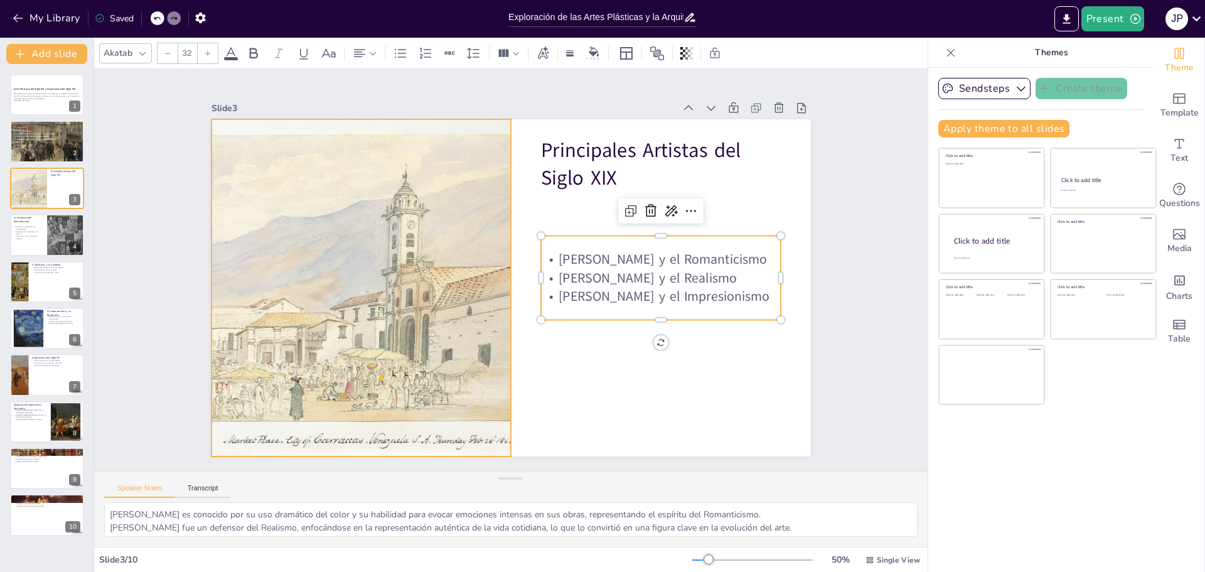
click at [301, 317] on div at bounding box center [359, 272] width 479 height 382
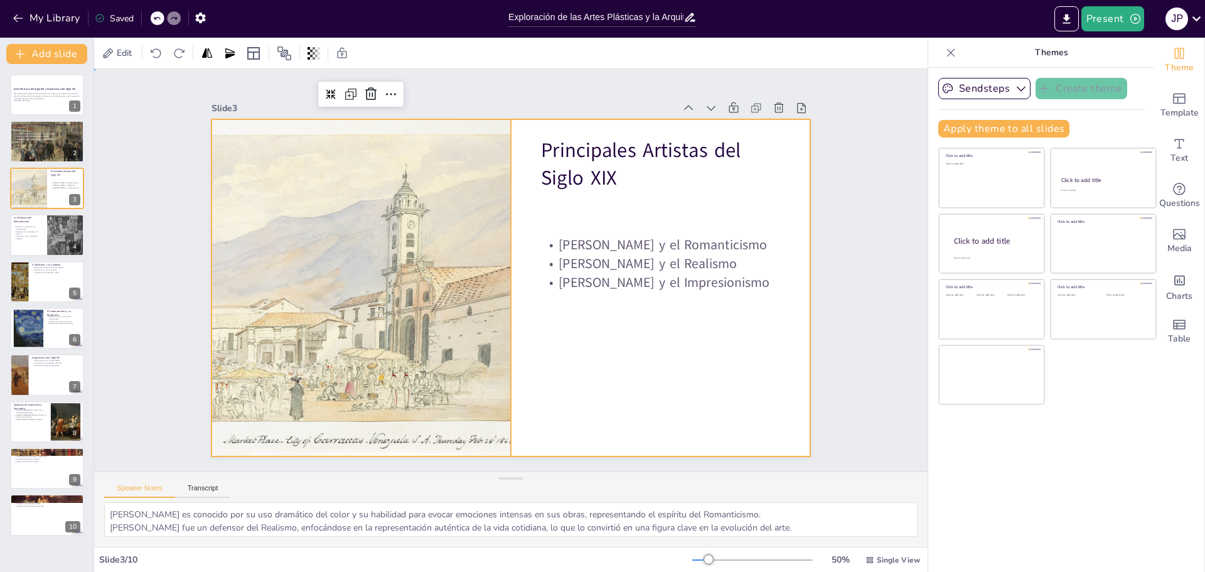
drag, startPoint x: 636, startPoint y: 191, endPoint x: 607, endPoint y: 173, distance: 34.5
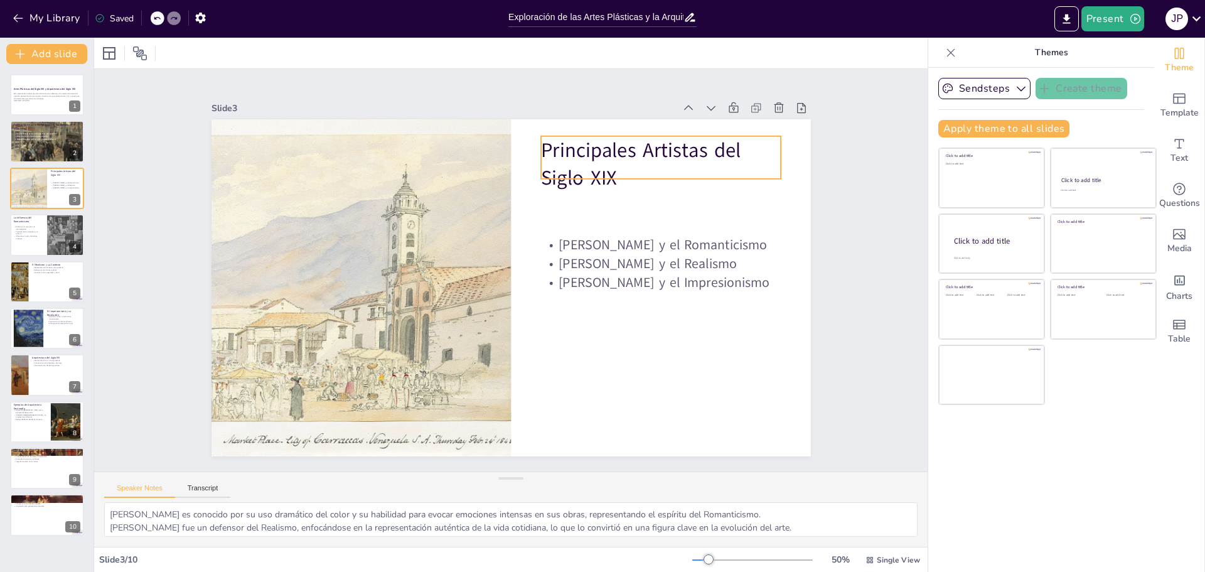
click at [605, 169] on p "Principales Artistas del Siglo XIX" at bounding box center [679, 197] width 246 height 105
click at [605, 171] on p "Principales Artistas del Siglo XIX" at bounding box center [679, 197] width 246 height 105
click at [605, 191] on p "Principales Artistas del Siglo XIX" at bounding box center [692, 292] width 215 height 202
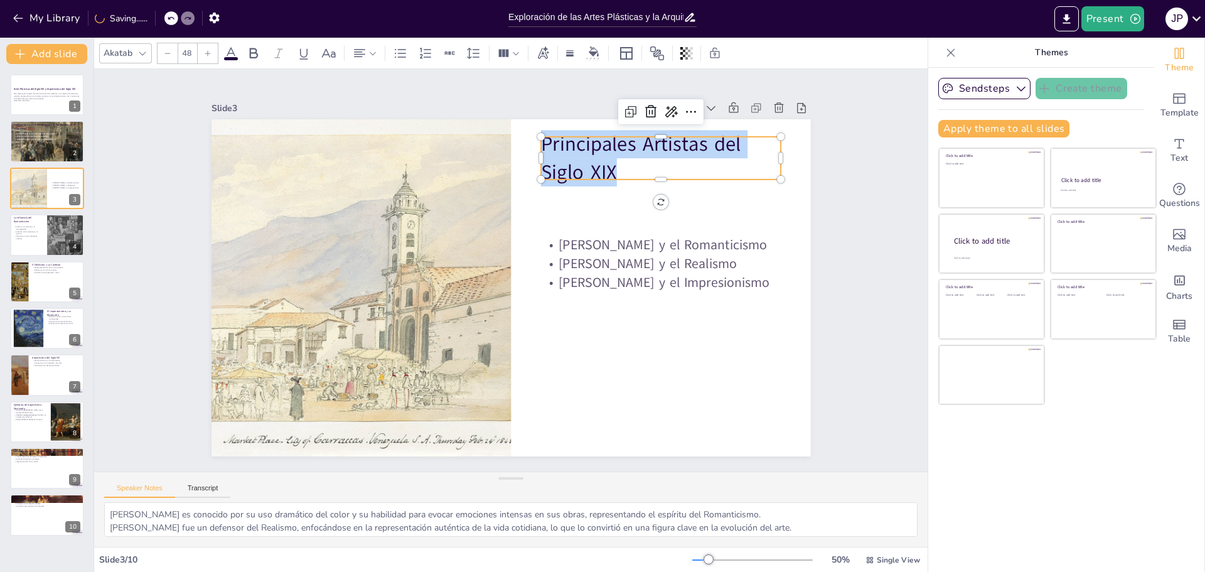
drag, startPoint x: 607, startPoint y: 172, endPoint x: 529, endPoint y: 136, distance: 86.2
click at [529, 136] on div "Eugène Delacroix y el Romanticismo Gustave Courbet y el Realismo Claude Monet y…" at bounding box center [508, 287] width 631 height 398
copy p "Principales Artistas del Siglo XIX"
click at [18, 220] on p "La Influencia del Romanticismo" at bounding box center [28, 219] width 30 height 7
type textarea "Este punto resalta cómo el Romanticismo priorizó las emociones humanas, permiti…"
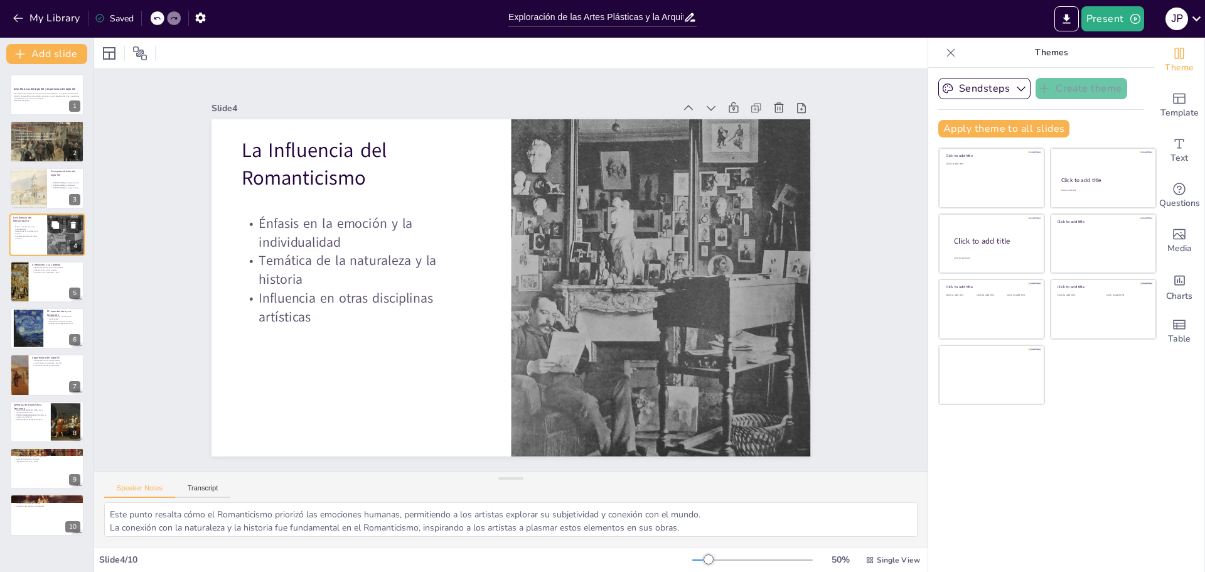
click at [18, 220] on p "La Influencia del Romanticismo" at bounding box center [28, 219] width 30 height 7
click at [314, 184] on p "La Influencia del Romanticismo" at bounding box center [373, 149] width 244 height 81
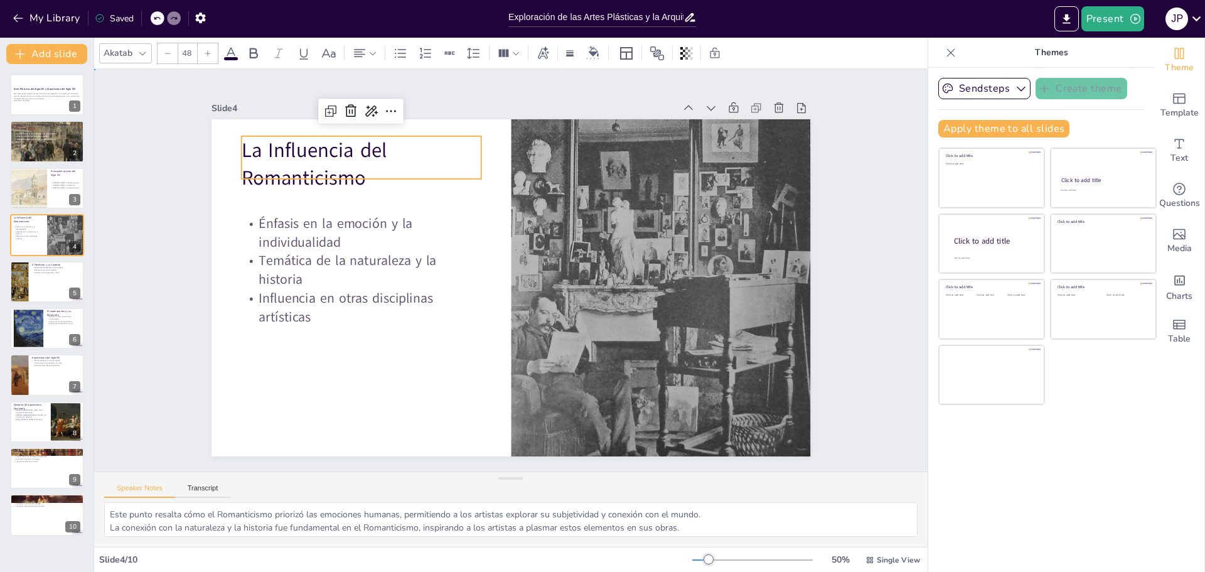
click at [314, 181] on p "La Influencia del Romanticismo" at bounding box center [373, 149] width 244 height 81
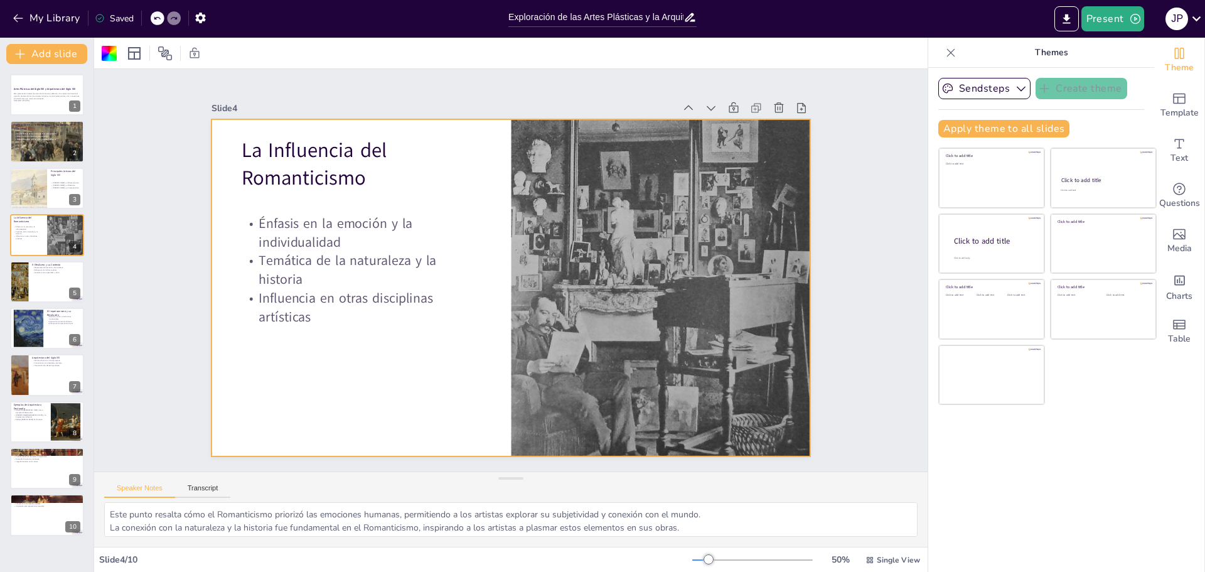
click at [351, 176] on p "La Influencia del Romanticismo" at bounding box center [373, 149] width 244 height 81
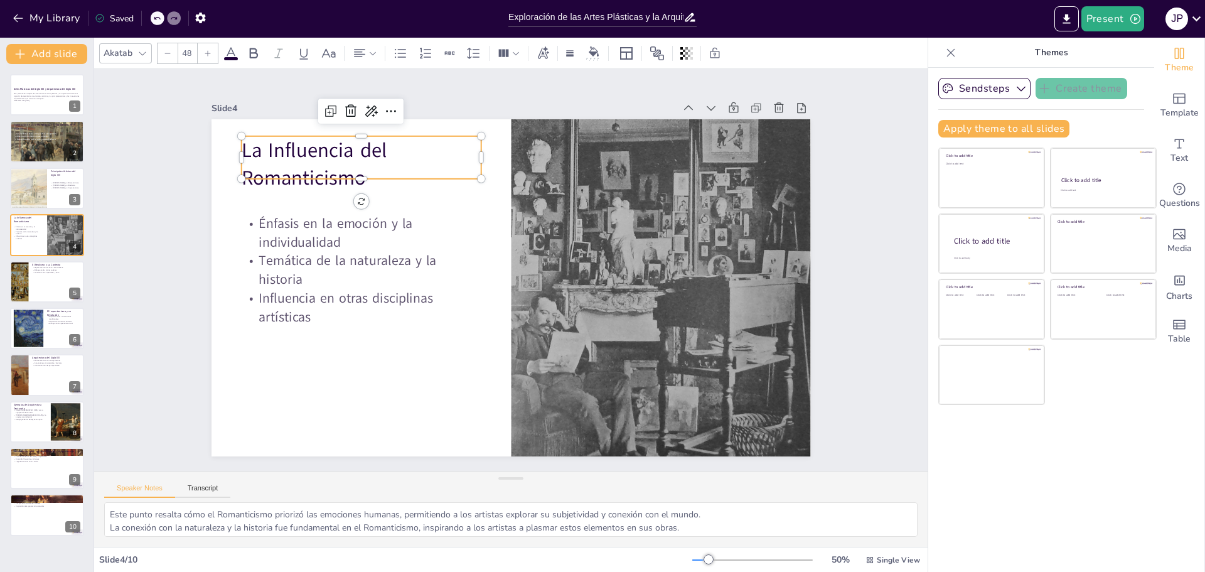
click at [351, 179] on div at bounding box center [361, 184] width 240 height 10
click at [363, 174] on p "La Influencia del Romanticismo" at bounding box center [470, 91] width 215 height 202
click at [361, 173] on p "La Influencia del Romanticismo" at bounding box center [361, 164] width 240 height 56
click at [260, 243] on p "Énfasis en la emoción y la individualidad" at bounding box center [380, 188] width 240 height 109
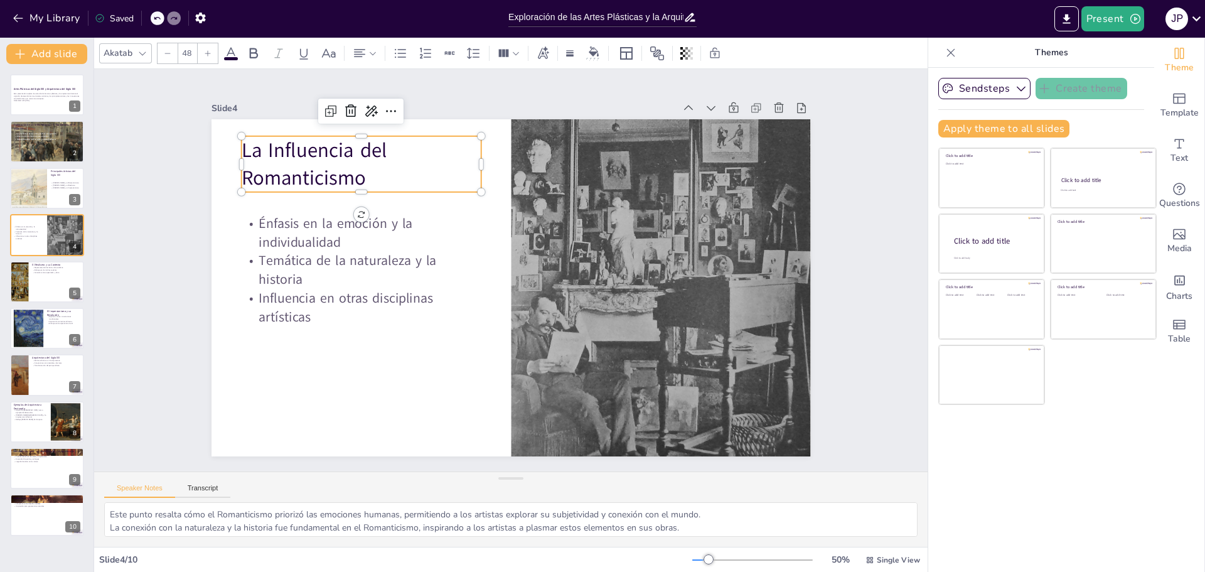
type input "32"
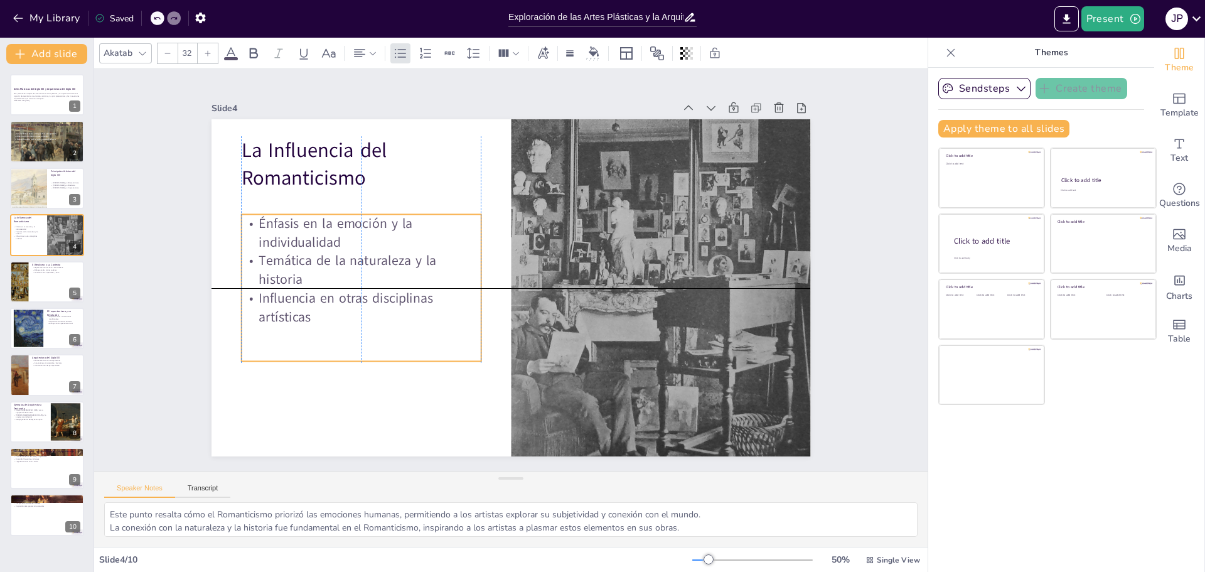
click at [255, 236] on p "Énfasis en la emoción y la individualidad" at bounding box center [372, 202] width 242 height 86
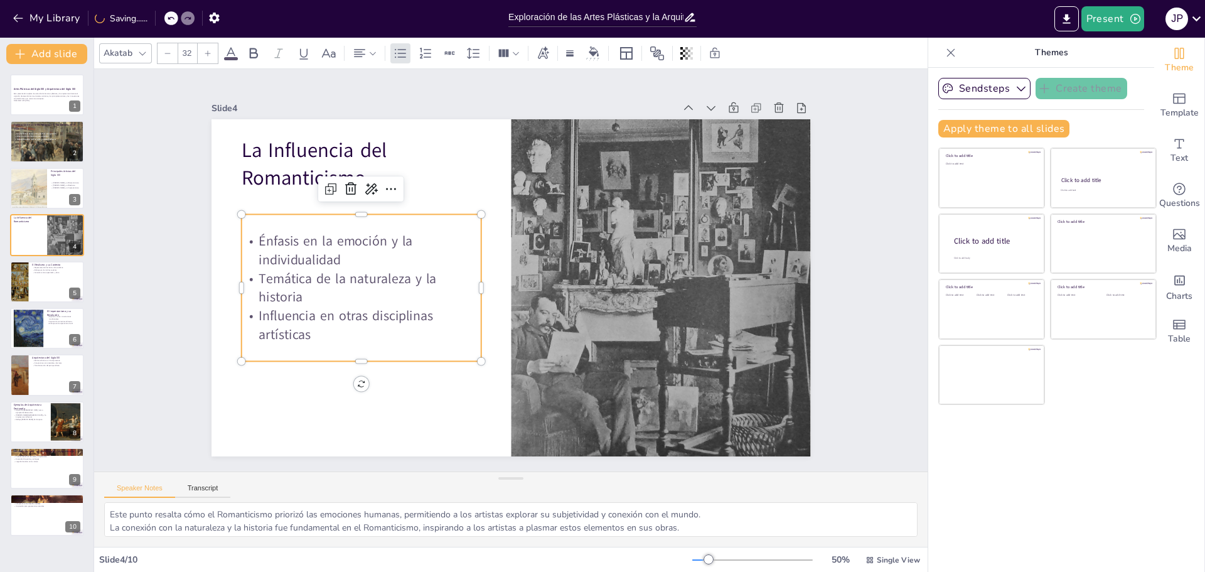
click at [311, 332] on p "Influencia en otras disciplinas artísticas" at bounding box center [361, 324] width 240 height 37
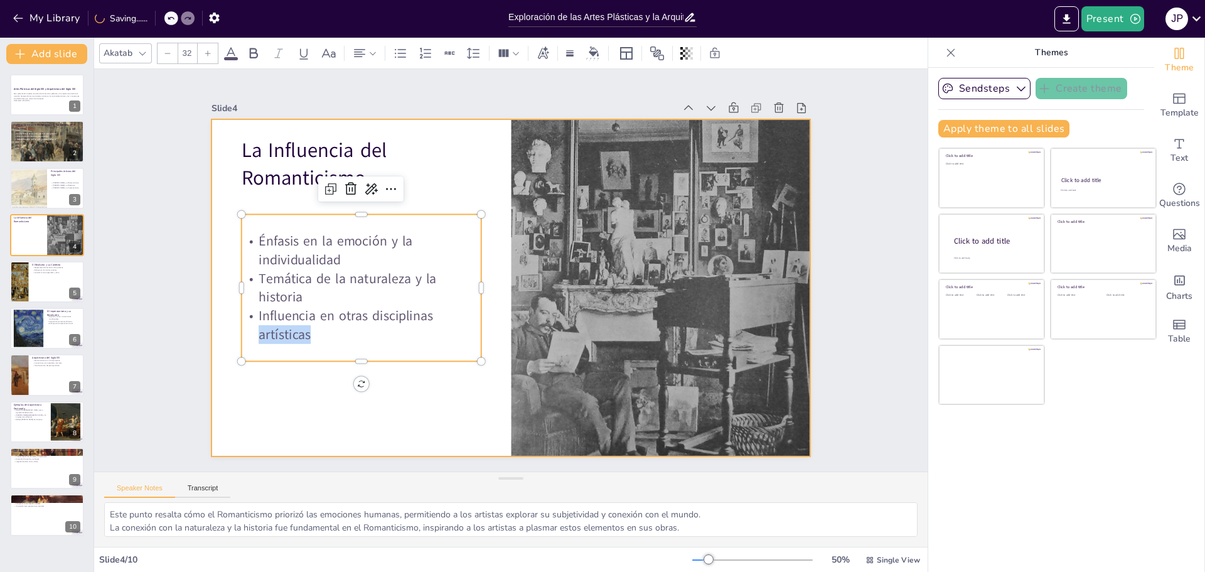
drag, startPoint x: 311, startPoint y: 333, endPoint x: 224, endPoint y: 227, distance: 136.8
click at [224, 227] on div "La Influencia del Romanticismo Énfasis en la emoción y la individualidad Temáti…" at bounding box center [507, 287] width 656 height 454
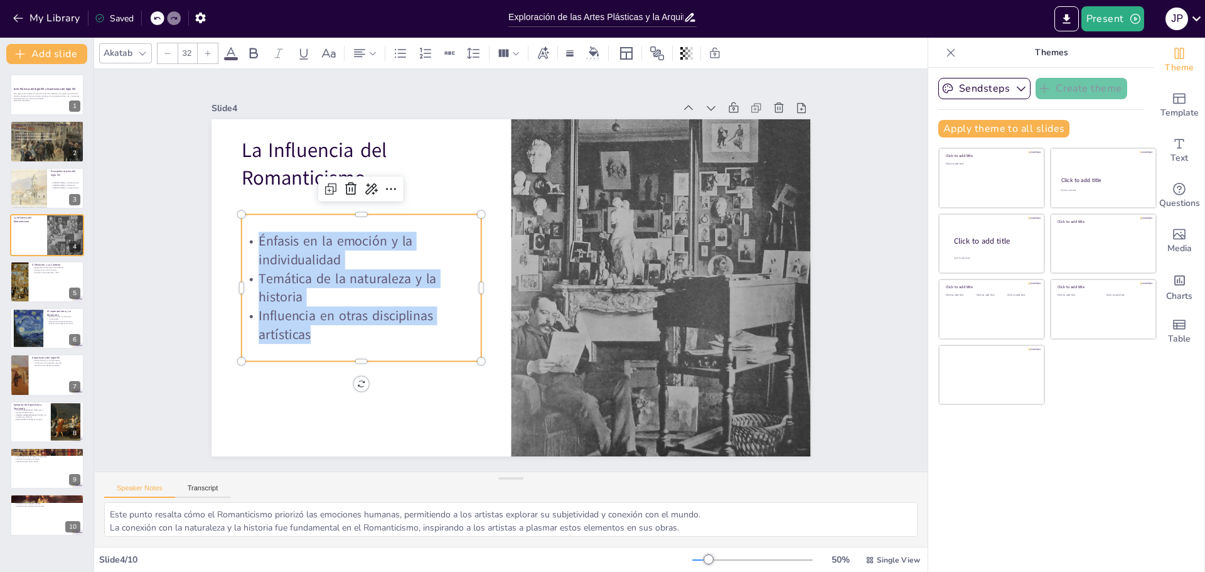
drag, startPoint x: 248, startPoint y: 233, endPoint x: 396, endPoint y: 333, distance: 178.0
click at [396, 333] on div "Énfasis en la emoción y la individualidad Temática de la naturaleza y la histor…" at bounding box center [361, 288] width 240 height 112
copy div "Énfasis en la emoción y la individualidad Temática de la naturaleza y la histor…"
click at [203, 530] on textarea "Este punto resalta cómo el Romanticismo priorizó las emociones humanas, permiti…" at bounding box center [510, 519] width 813 height 35
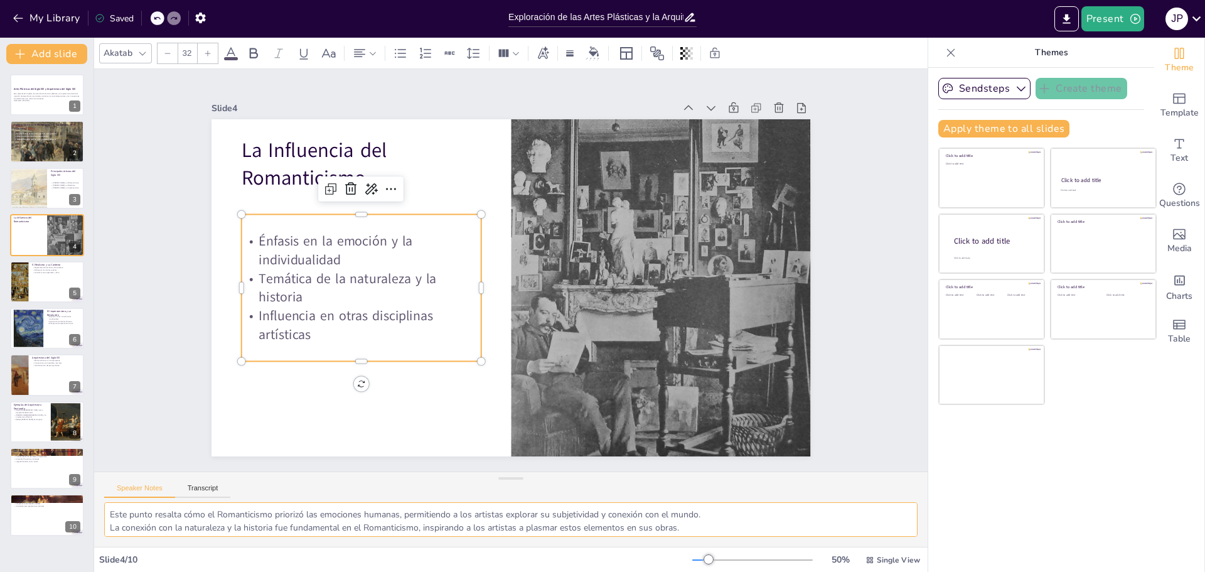
scroll to position [16, 0]
drag, startPoint x: 110, startPoint y: 513, endPoint x: 752, endPoint y: 528, distance: 641.4
click at [752, 529] on textarea "Este punto resalta cómo el Romanticismo priorizó las emociones humanas, permiti…" at bounding box center [510, 519] width 813 height 35
click at [26, 284] on div at bounding box center [18, 281] width 57 height 43
type textarea "Este punto destaca cómo el Realismo se centró en retratar la vida diaria de las…"
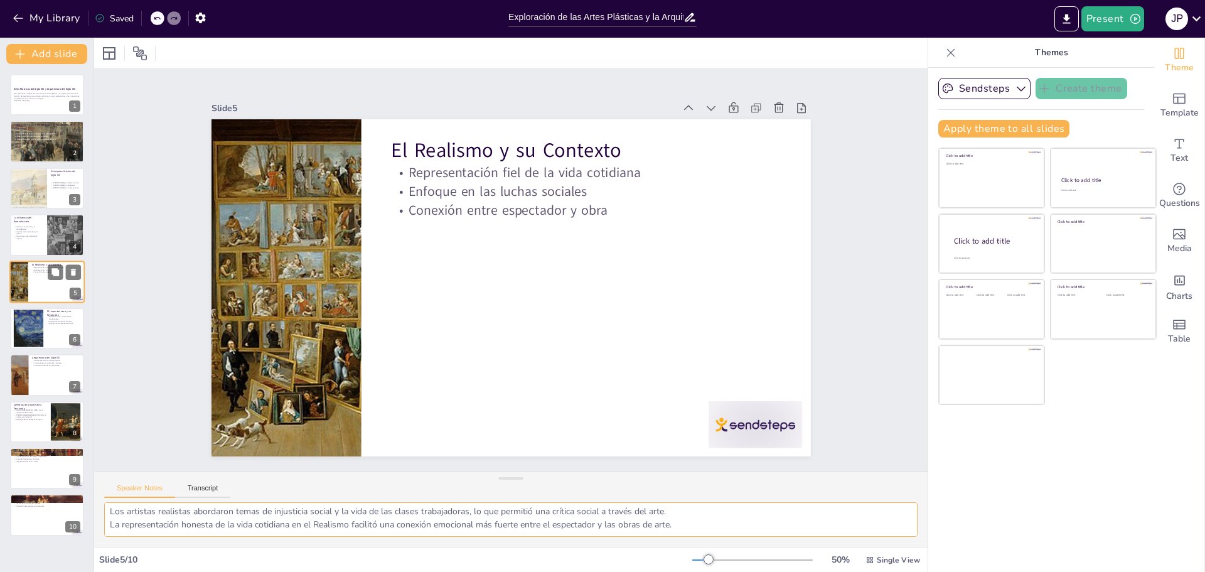
click at [26, 284] on div at bounding box center [18, 281] width 57 height 43
drag, startPoint x: 584, startPoint y: 525, endPoint x: 99, endPoint y: 494, distance: 486.0
click at [99, 495] on div "Speaker Notes Transcript Este punto destaca cómo el Realismo se centró en retra…" at bounding box center [510, 508] width 833 height 75
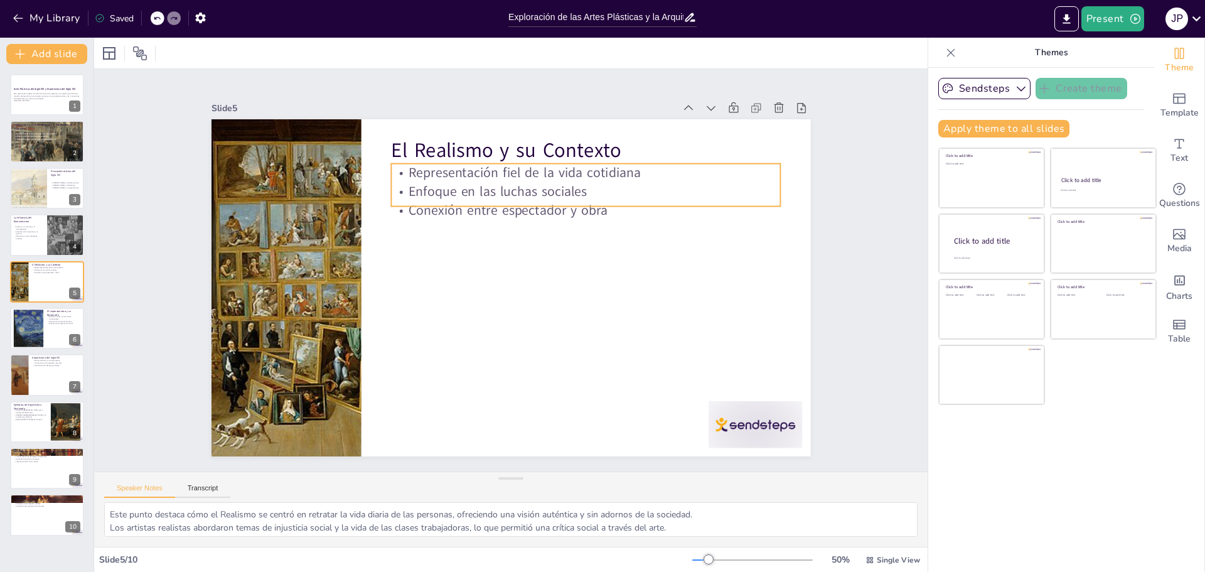
click at [474, 174] on p "Representación fiel de la vida cotidiana" at bounding box center [595, 181] width 389 height 59
click at [486, 206] on div at bounding box center [591, 219] width 388 height 51
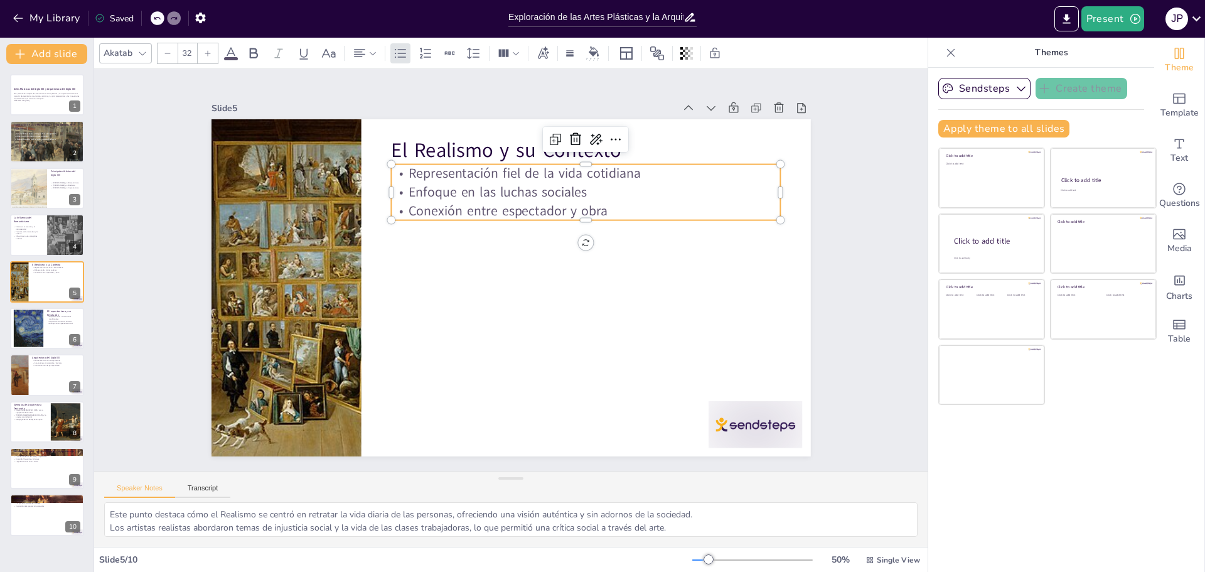
click at [606, 210] on p "Conexión entre espectador y obra" at bounding box center [590, 218] width 389 height 59
click at [606, 210] on p "Conexión entre espectador y obra" at bounding box center [590, 219] width 389 height 60
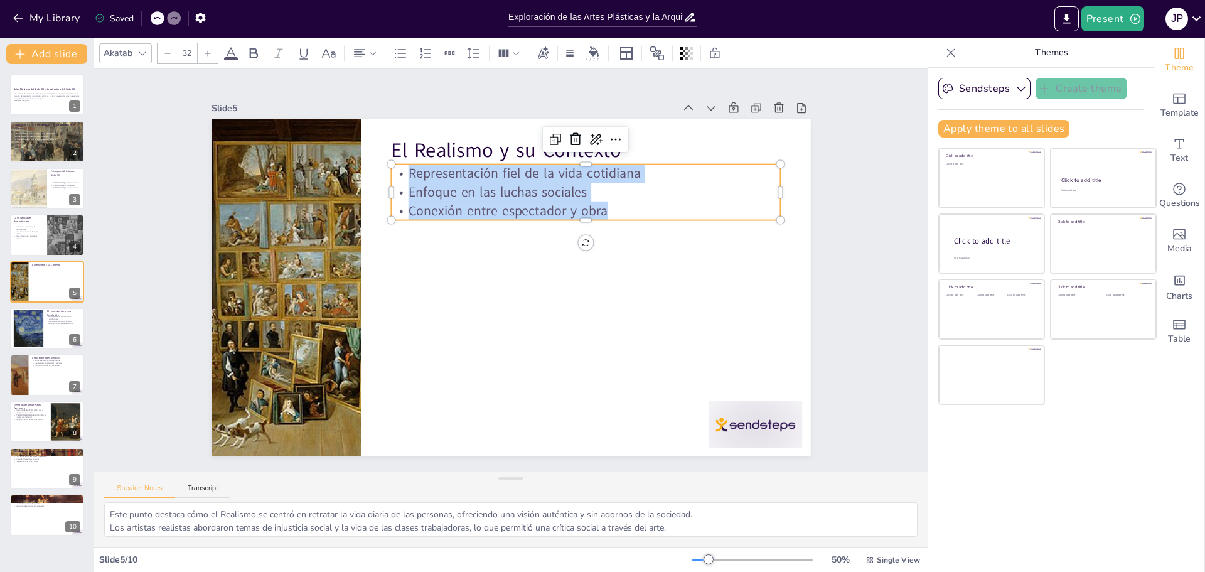
drag, startPoint x: 604, startPoint y: 205, endPoint x: 401, endPoint y: 168, distance: 206.1
click at [401, 168] on div "Representación fiel de la vida cotidiana Enfoque en las luchas sociales Conexió…" at bounding box center [586, 192] width 390 height 56
copy div "Representación fiel de la vida cotidiana Enfoque en las luchas sociales Conexió…"
click at [430, 119] on div "El Realismo y su Contexto" at bounding box center [510, 119] width 599 height 0
type input "48"
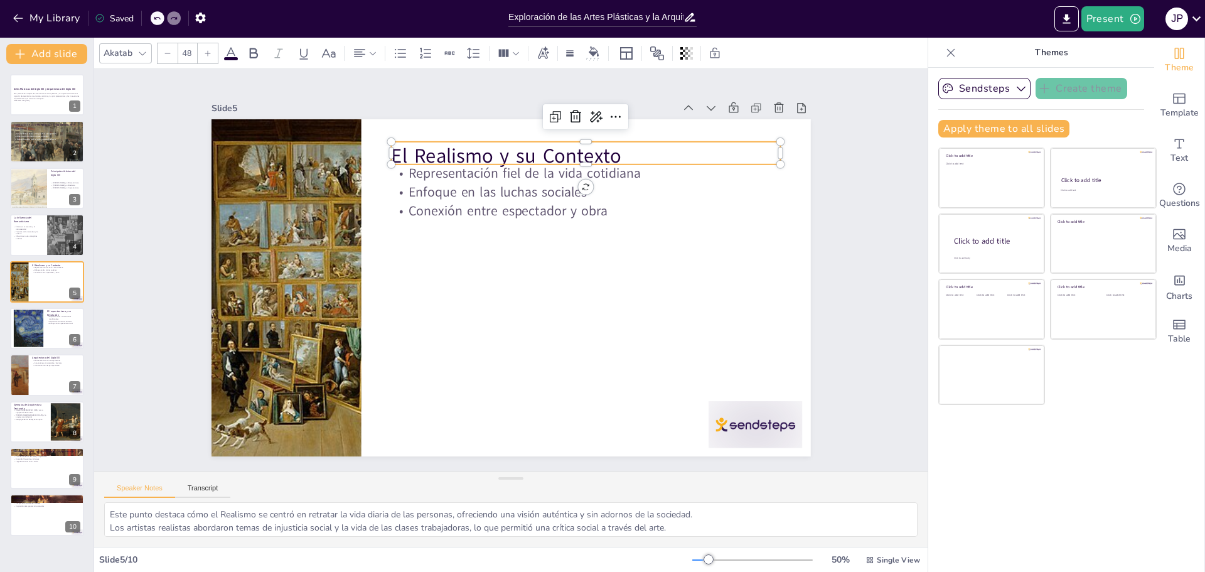
click at [415, 140] on p "El Realismo y su Contexto" at bounding box center [608, 174] width 386 height 109
click at [412, 141] on p "El Realismo y su Contexto" at bounding box center [597, 164] width 390 height 69
drag, startPoint x: 388, startPoint y: 146, endPoint x: 708, endPoint y: 146, distance: 320.0
click at [712, 146] on p "El Realismo y su Contexto" at bounding box center [639, 219] width 331 height 252
copy p "l Realismo y su Contexto"
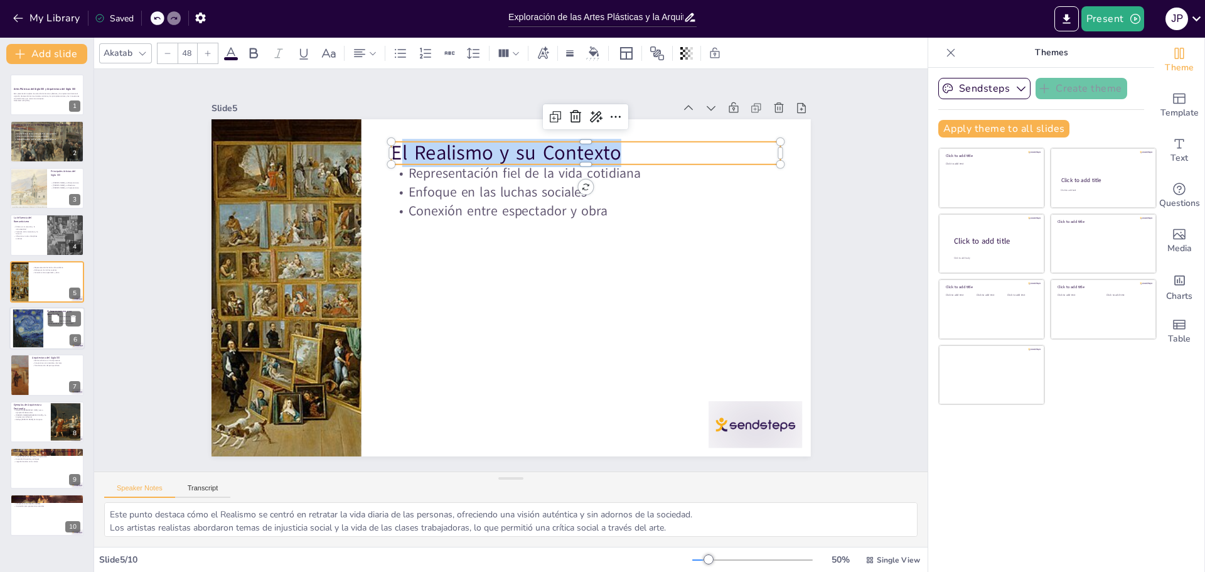
click at [32, 333] on div at bounding box center [28, 328] width 48 height 38
type textarea "Este punto resalta cómo el Impresionismo desafió las normas artísticas establec…"
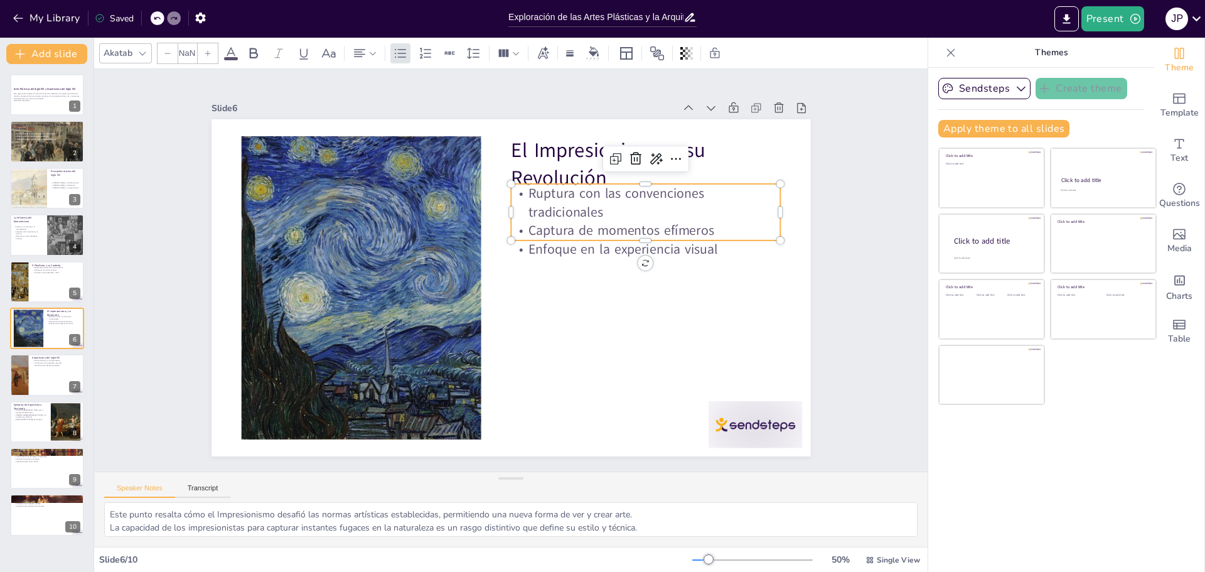
type input "32"
click at [559, 215] on p "Ruptura con las convenciones tradicionales" at bounding box center [652, 216] width 272 height 65
click at [626, 221] on p "Captura de momentos efímeros" at bounding box center [649, 244] width 270 height 46
click at [701, 151] on div "El Impresionismo y su Revolución Ruptura con las convenciones tradicionales Cap…" at bounding box center [525, 119] width 595 height 63
click at [701, 250] on div at bounding box center [508, 287] width 631 height 398
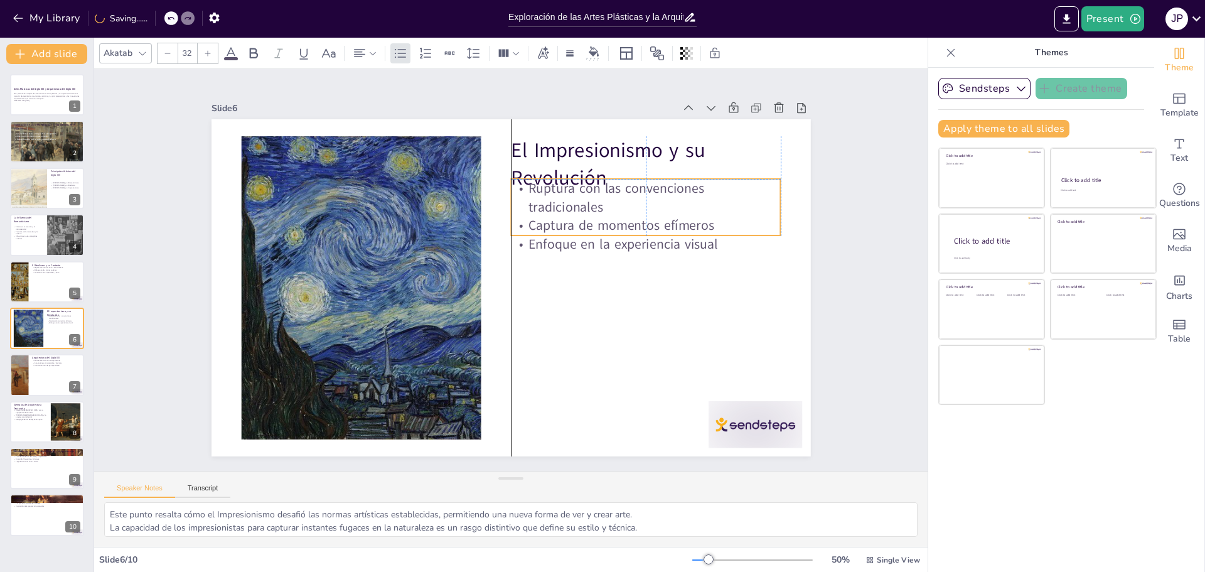
click at [708, 239] on p "Enfoque en la experiencia visual" at bounding box center [648, 258] width 270 height 47
click at [708, 239] on p "Enfoque en la experiencia visual" at bounding box center [648, 258] width 270 height 46
click at [521, 184] on p "Ruptura con las convenciones tradicionales" at bounding box center [646, 197] width 270 height 37
click at [547, 202] on p "Ruptura con las convenciones tradicionales" at bounding box center [659, 306] width 225 height 208
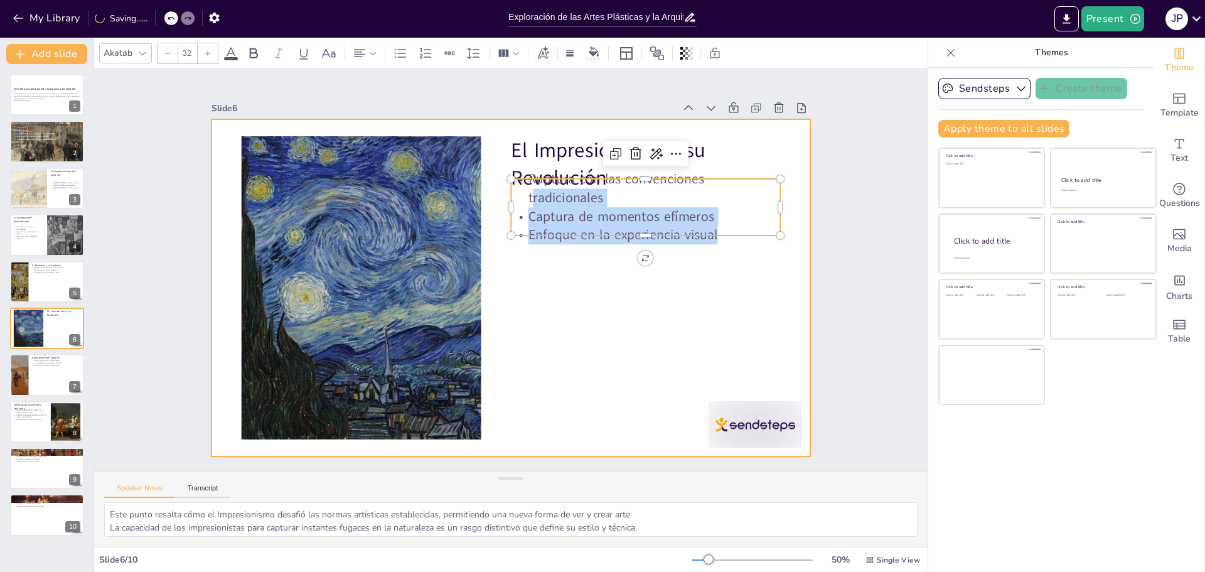
drag, startPoint x: 523, startPoint y: 188, endPoint x: 772, endPoint y: 242, distance: 254.8
click at [772, 242] on div "El Impresionismo y su Revolución Ruptura con las convenciones tradicionales Cap…" at bounding box center [510, 287] width 599 height 337
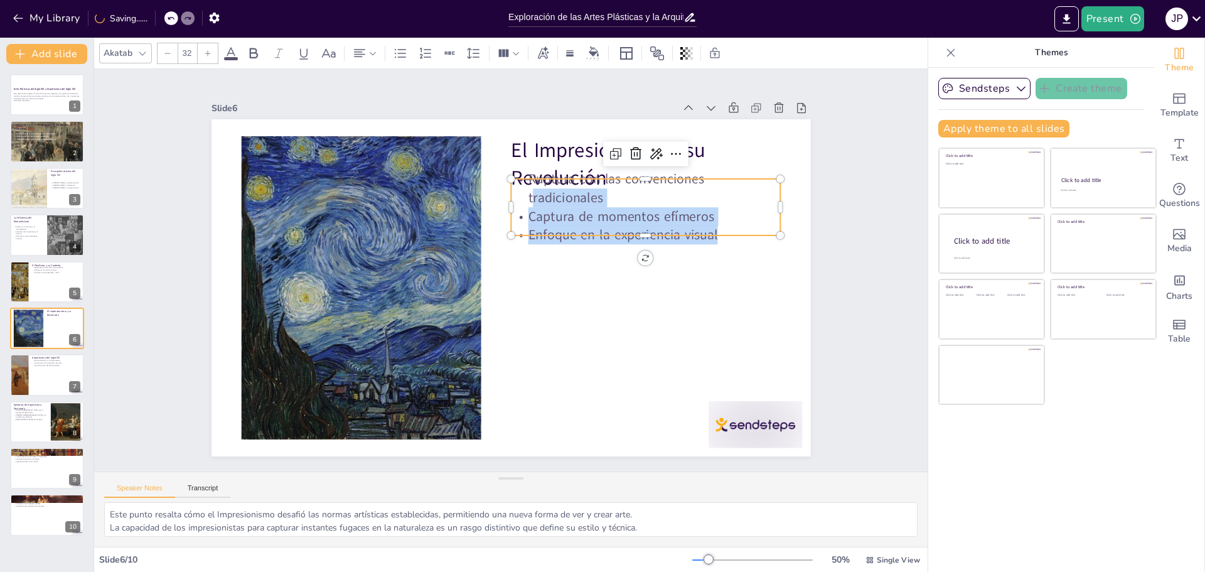
click at [655, 218] on p "Captura de momentos efímeros" at bounding box center [646, 216] width 270 height 19
click at [630, 189] on p "Ruptura con las convenciones tradicionales" at bounding box center [668, 283] width 240 height 189
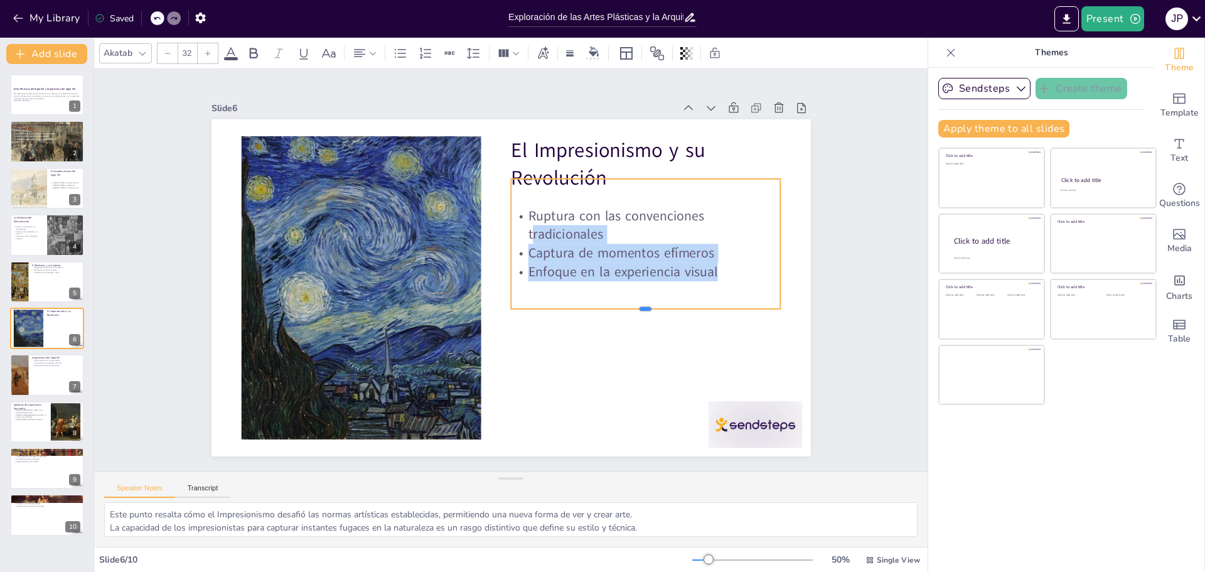
drag, startPoint x: 632, startPoint y: 230, endPoint x: 612, endPoint y: 291, distance: 64.3
click at [634, 299] on div "El Impresionismo y su Revolución Ruptura con las convenciones tradicionales Cap…" at bounding box center [508, 287] width 631 height 397
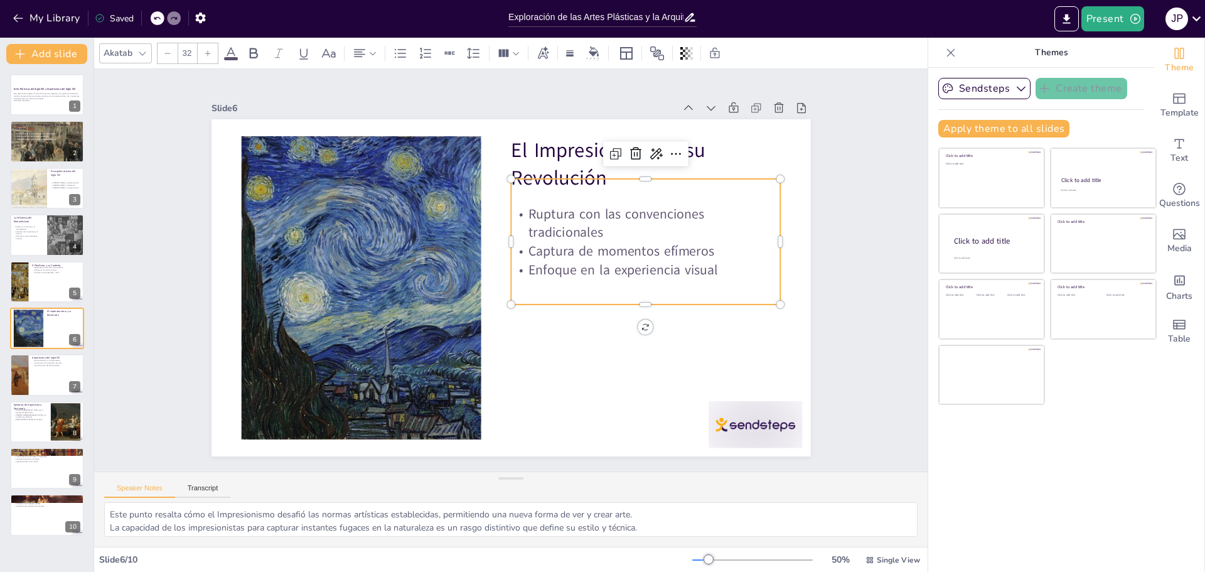
click at [528, 217] on p "Ruptura con las convenciones tradicionales" at bounding box center [651, 296] width 252 height 167
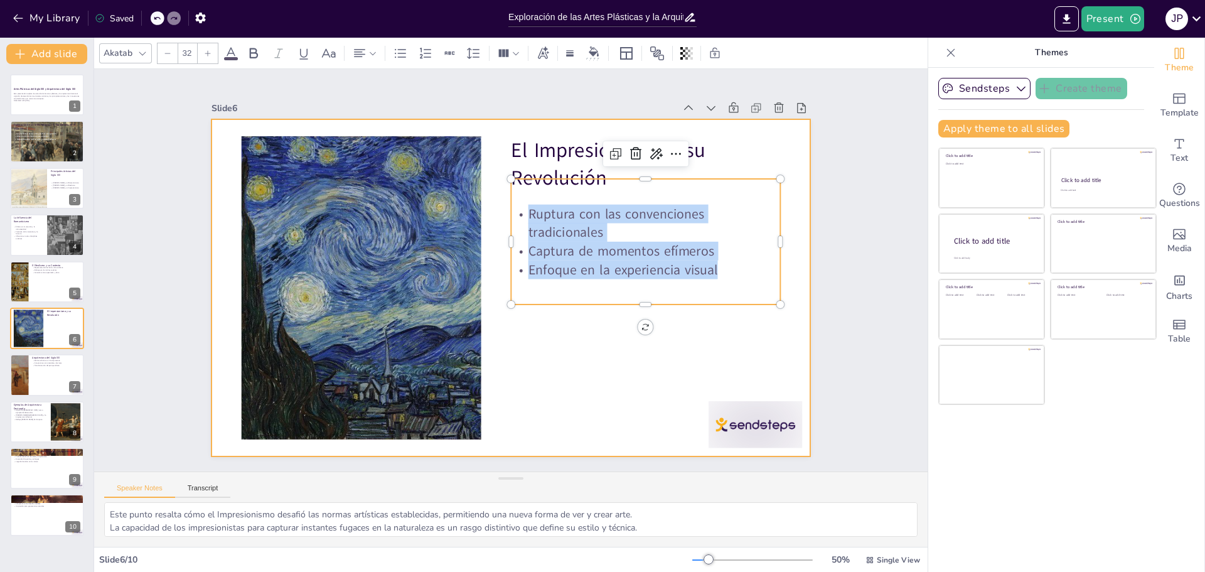
drag, startPoint x: 517, startPoint y: 207, endPoint x: 782, endPoint y: 279, distance: 275.0
click at [784, 279] on div "El Impresionismo y su Revolución Ruptura con las convenciones tradicionales Cap…" at bounding box center [507, 287] width 656 height 454
copy div "Ruptura con las convenciones tradicionales Captura de momentos efímeros Enfoque…"
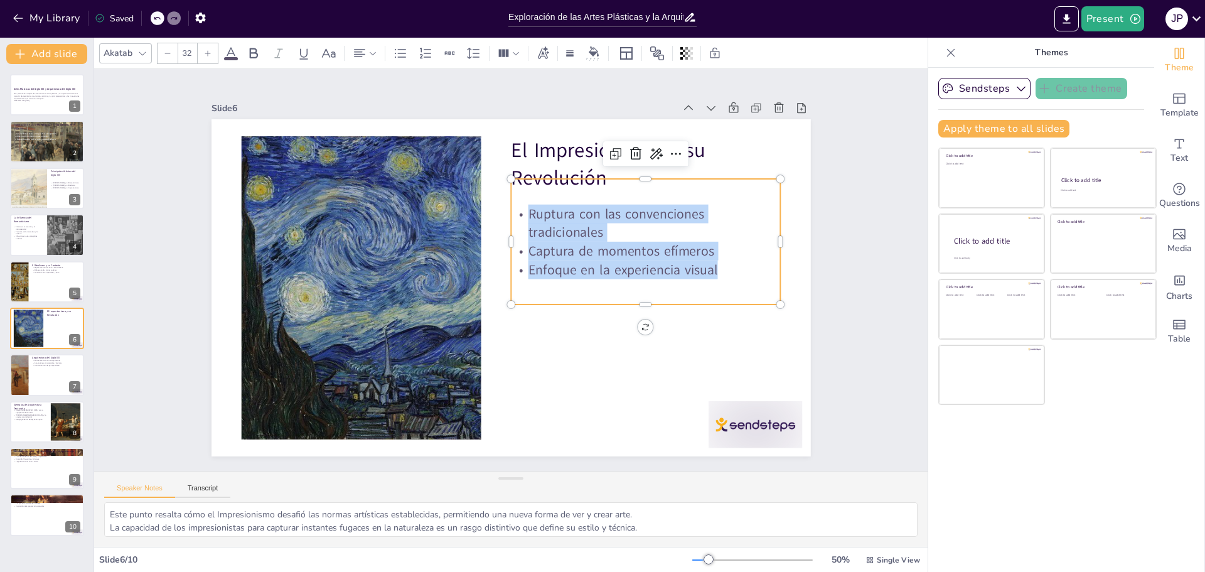
copy div "Ruptura con las convenciones tradicionales Captura de momentos efímeros Enfoque…"
click at [519, 138] on p "El Impresionismo y su Revolución" at bounding box center [656, 179] width 274 height 84
type input "48"
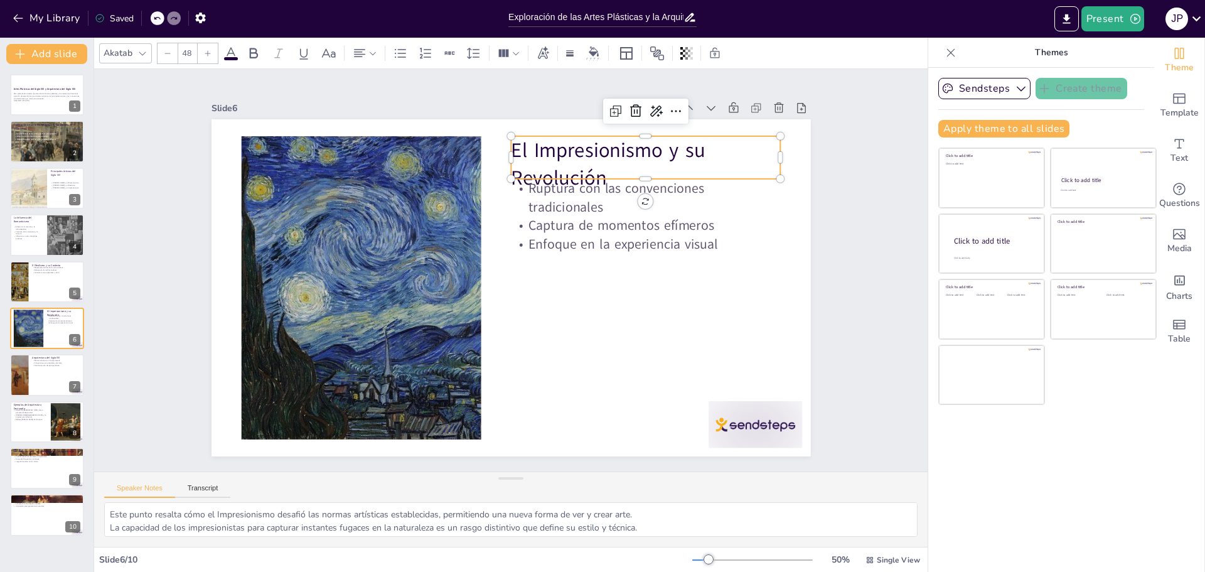
click at [519, 138] on p "El Impresionismo y su Revolución" at bounding box center [656, 179] width 274 height 84
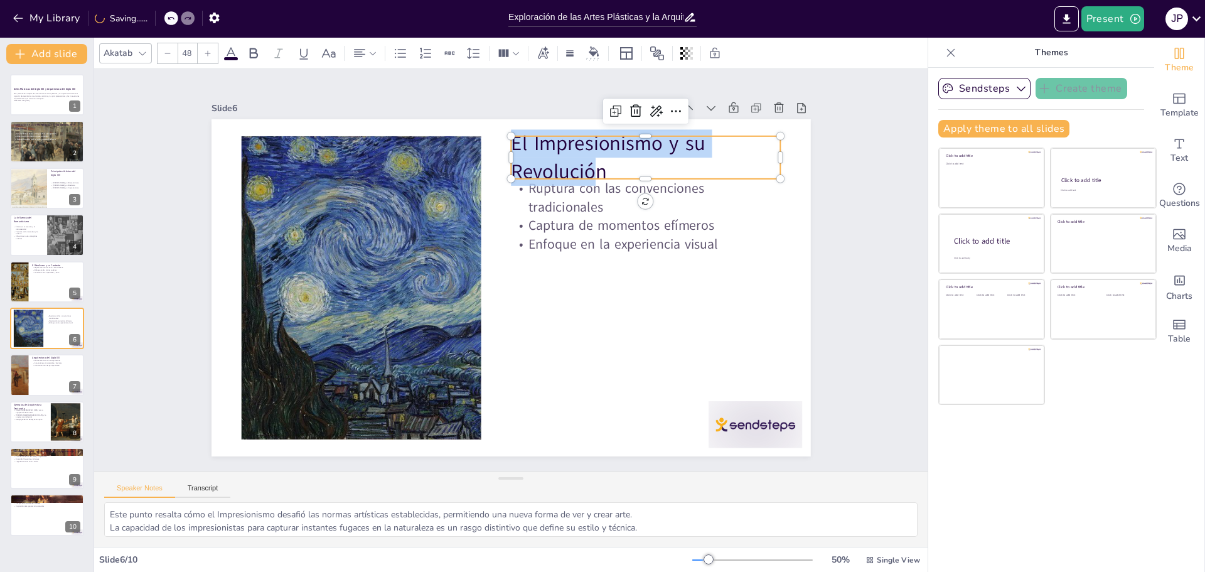
drag, startPoint x: 589, startPoint y: 163, endPoint x: 505, endPoint y: 140, distance: 87.2
click at [528, 140] on p "El Impresionismo y su Revolución" at bounding box center [665, 187] width 275 height 111
copy p "El Impresionismo y su Revolució"
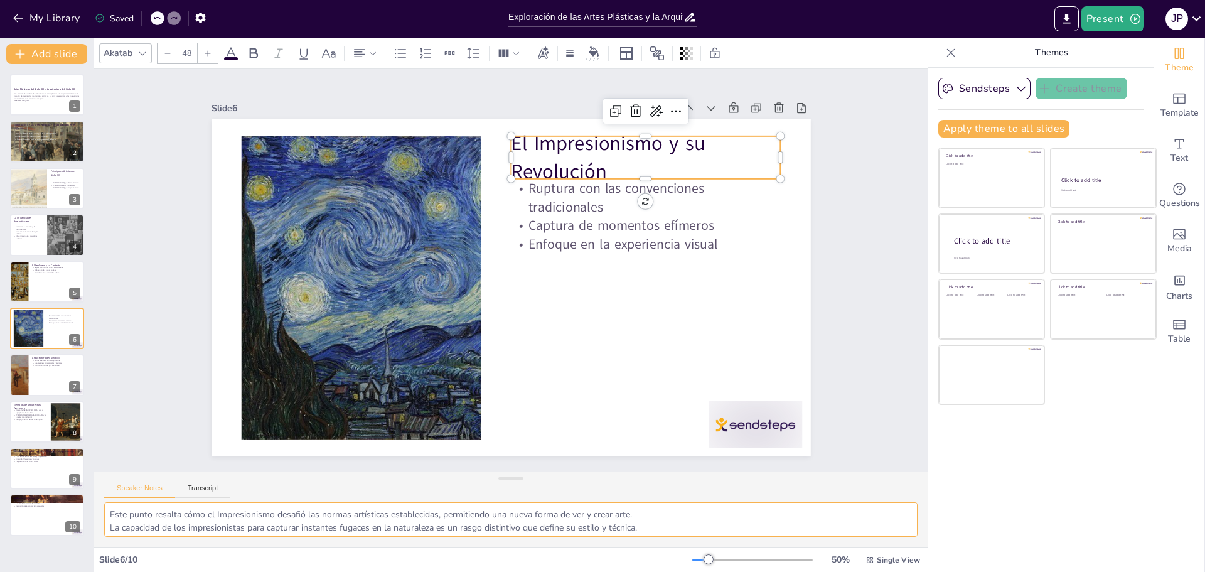
scroll to position [16, 0]
drag, startPoint x: 108, startPoint y: 511, endPoint x: 671, endPoint y: 535, distance: 563.9
click at [671, 535] on textarea "Este punto resalta cómo el Impresionismo desafió las normas artísticas establec…" at bounding box center [510, 519] width 813 height 35
click at [23, 285] on div at bounding box center [18, 281] width 57 height 43
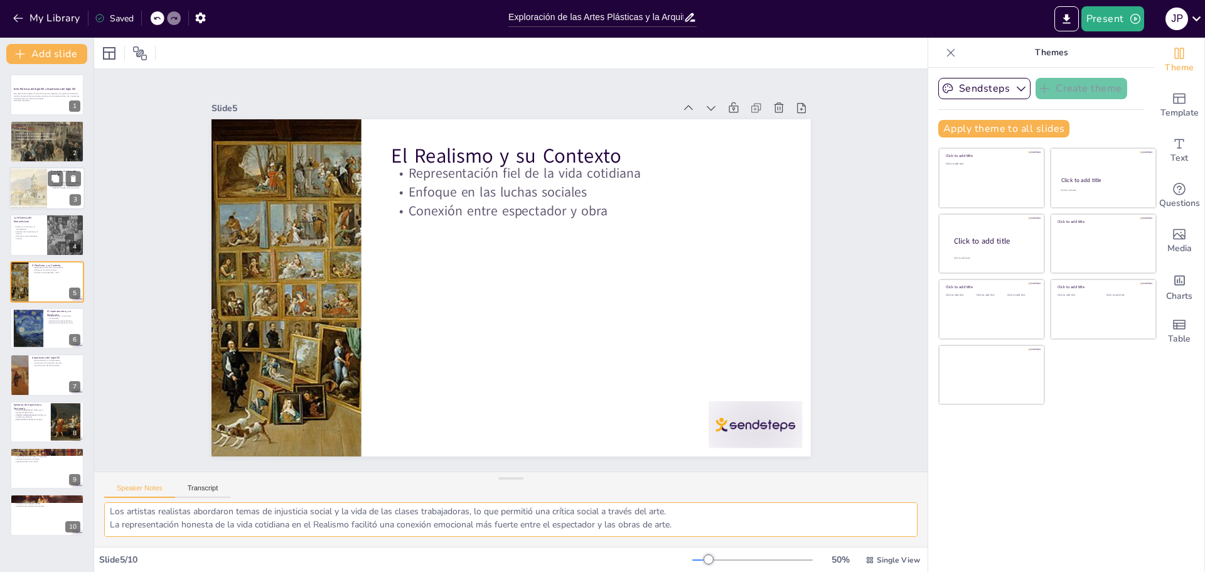
click at [18, 182] on div at bounding box center [28, 188] width 56 height 43
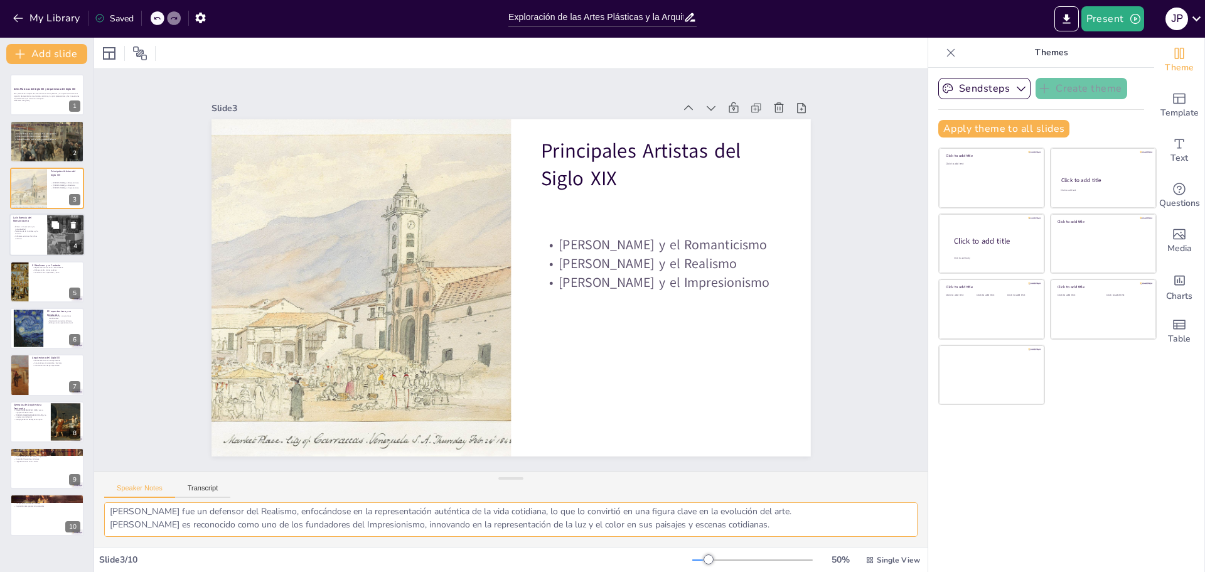
click at [45, 239] on div at bounding box center [46, 234] width 75 height 43
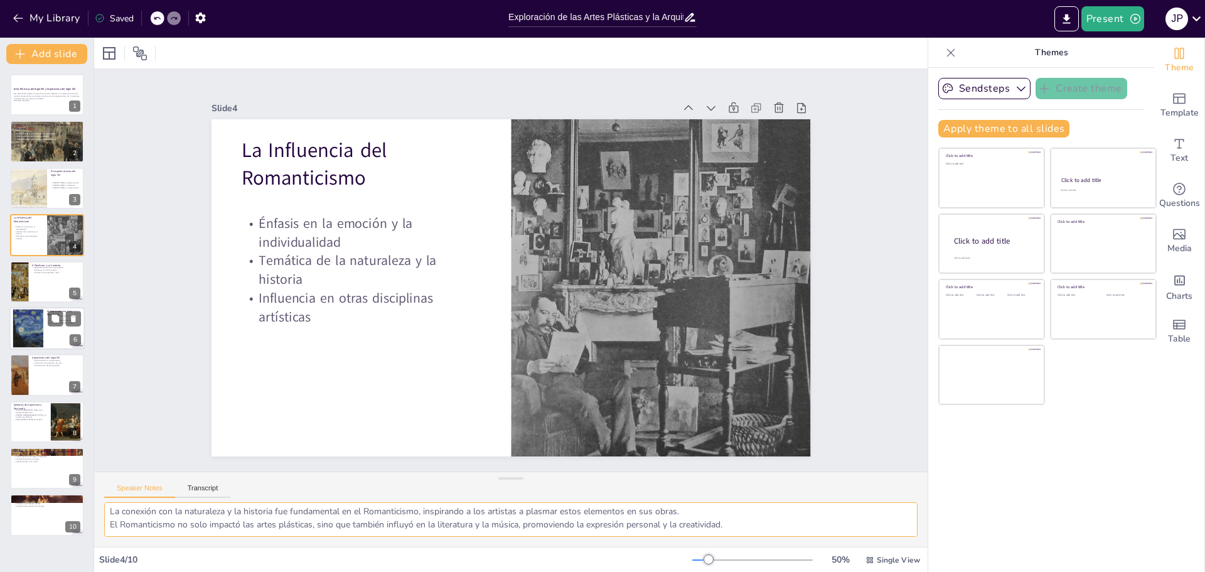
click at [36, 319] on div at bounding box center [28, 328] width 48 height 38
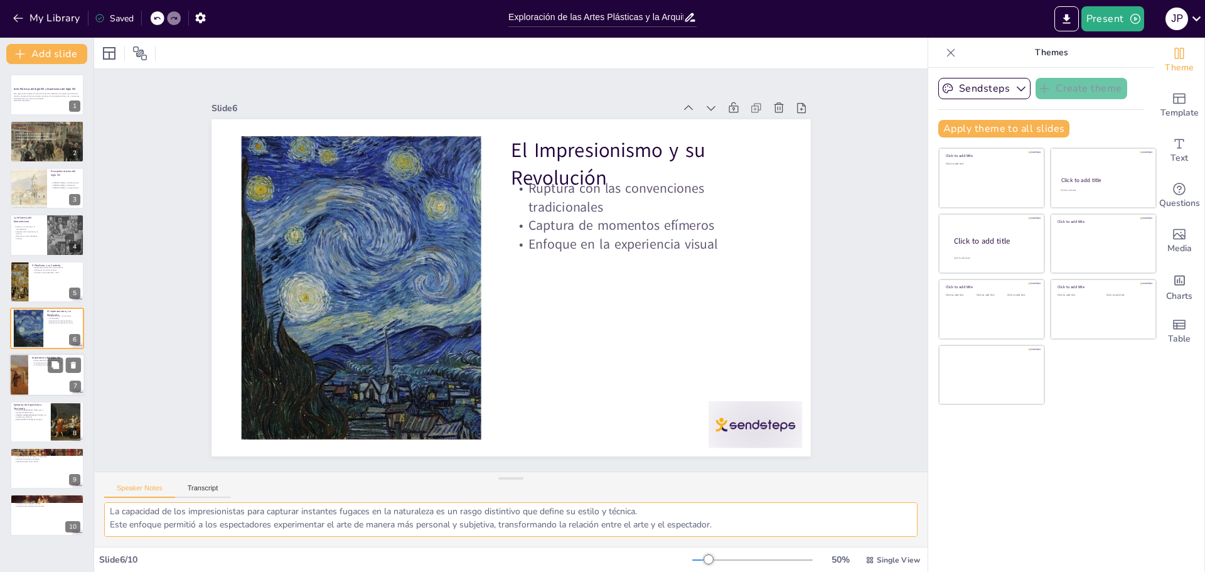
click at [41, 377] on div at bounding box center [46, 375] width 75 height 43
type textarea "Este punto destaca la diversidad de estilos arquitectónicos que coexistieron en…"
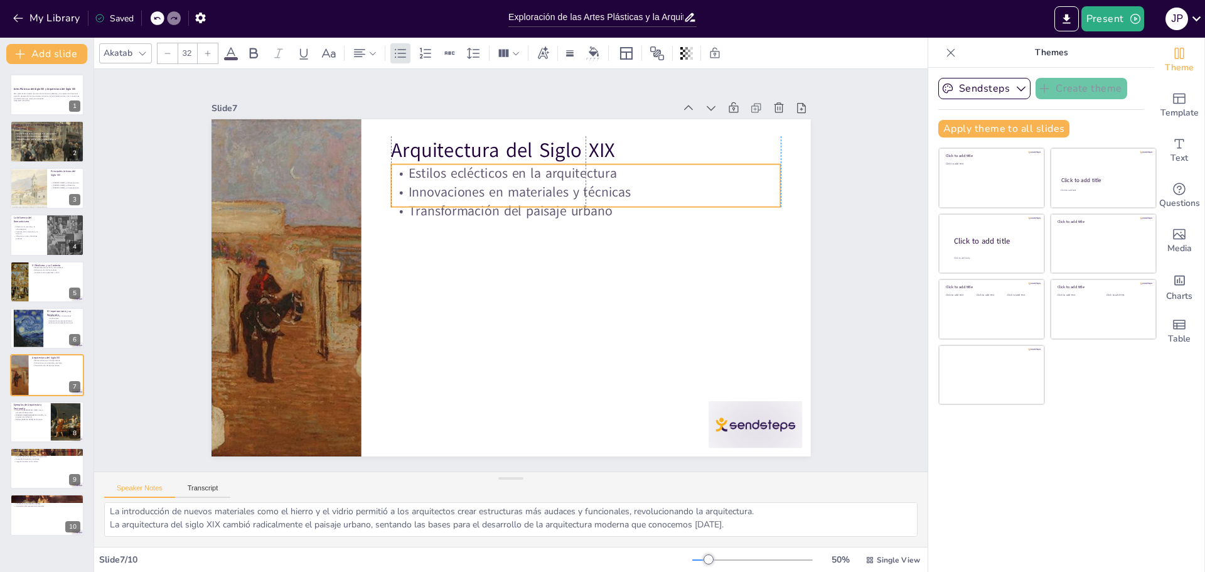
click at [540, 171] on p "Estilos eclécticos en la arquitectura" at bounding box center [589, 363] width 99 height 385
click at [419, 179] on p "Innovaciones en materiales y técnicas" at bounding box center [600, 209] width 385 height 99
click at [419, 179] on p "Innovaciones en materiales y técnicas" at bounding box center [593, 201] width 389 height 60
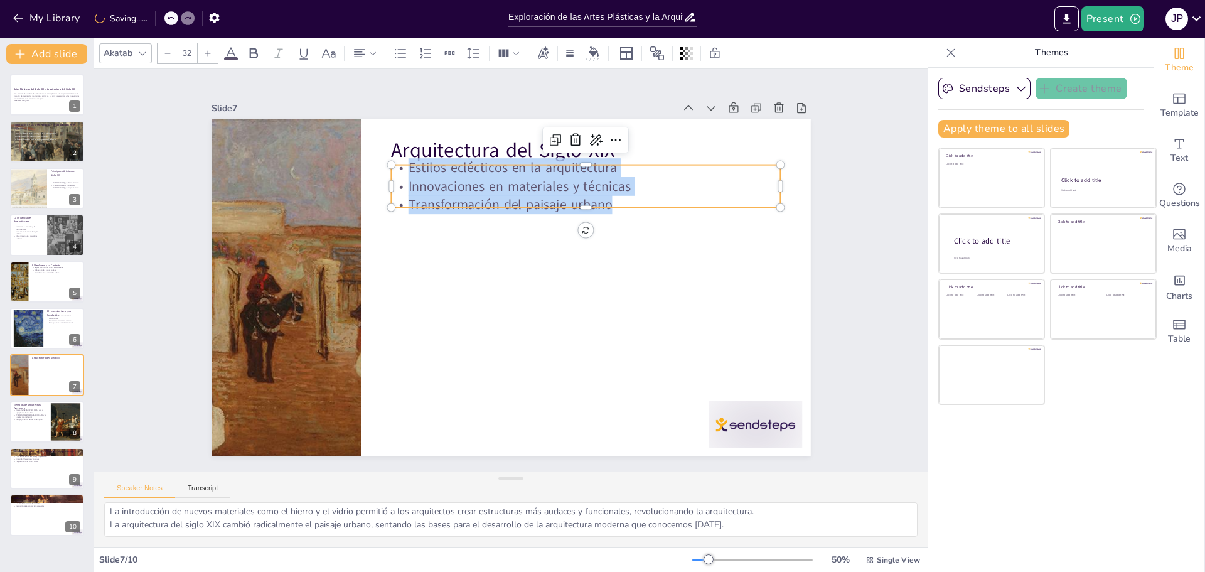
drag, startPoint x: 397, startPoint y: 166, endPoint x: 651, endPoint y: 201, distance: 256.4
click at [651, 201] on div "Estilos eclécticos en la arquitectura Innovaciones en materiales y técnicas Tra…" at bounding box center [593, 194] width 393 height 96
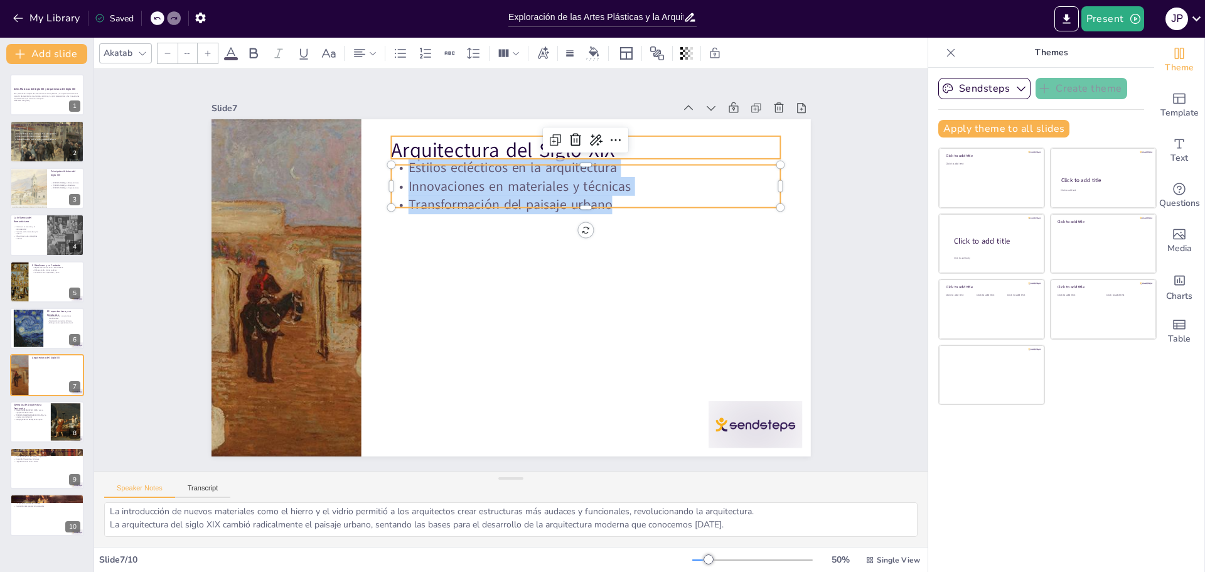
click at [391, 142] on p "Arquitectura del Siglo XIX" at bounding box center [586, 150] width 390 height 28
type input "48"
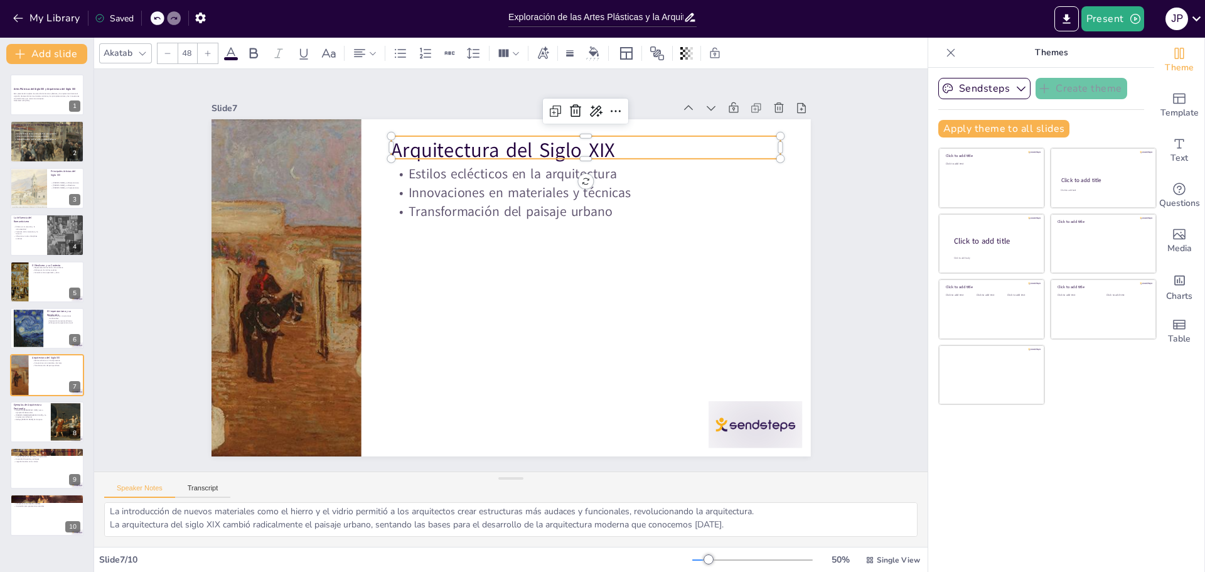
click at [526, 142] on p "Arquitectura del Siglo XIX" at bounding box center [652, 259] width 252 height 331
drag, startPoint x: 385, startPoint y: 142, endPoint x: 647, endPoint y: 145, distance: 262.3
click at [647, 145] on p "Arquitectura del Siglo XIX" at bounding box center [598, 156] width 390 height 68
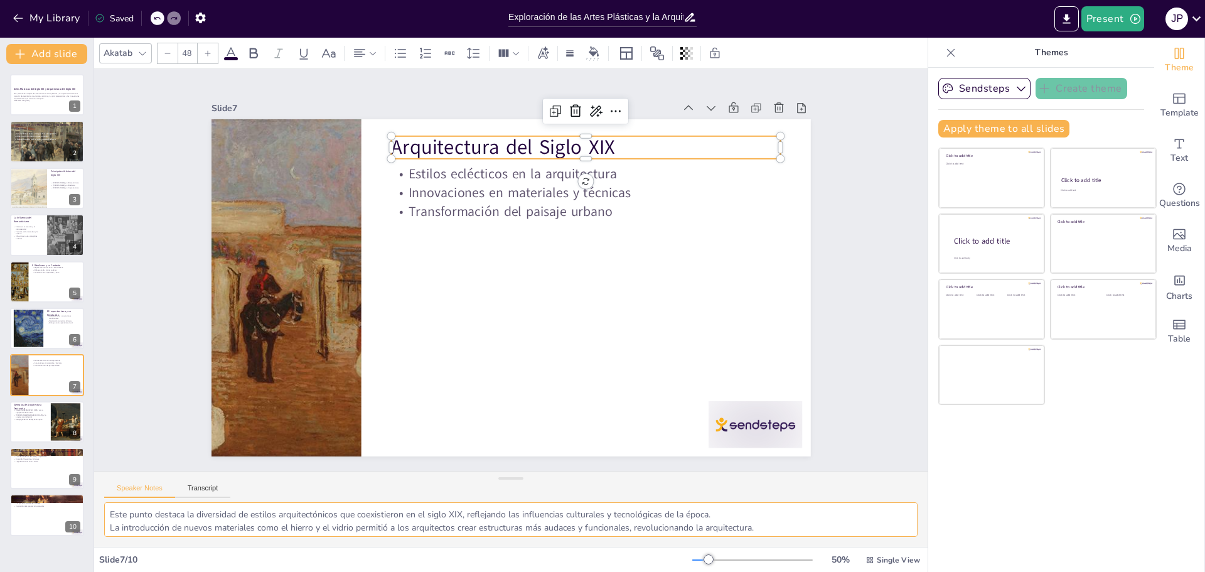
scroll to position [15, 0]
drag, startPoint x: 111, startPoint y: 510, endPoint x: 412, endPoint y: 510, distance: 301.1
click at [422, 512] on textarea "Este punto destaca la diversidad de estilos arquitectónicos que coexistieron en…" at bounding box center [510, 519] width 813 height 35
click at [814, 518] on textarea "Este punto destaca la diversidad de estilos arquitectónicos que coexistieron en…" at bounding box center [510, 519] width 813 height 35
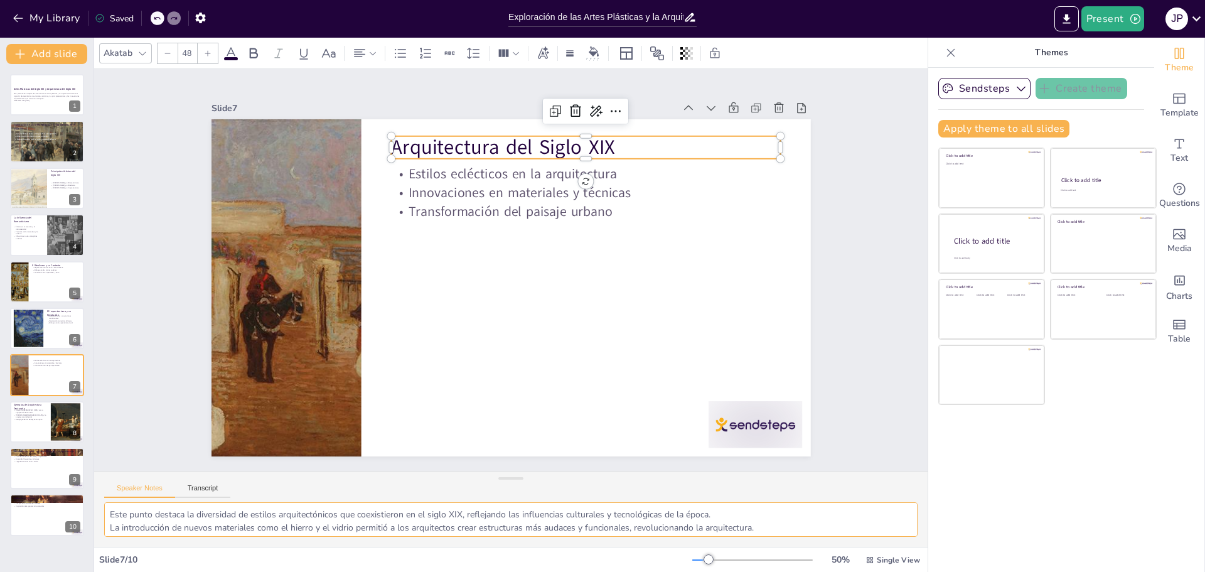
drag, startPoint x: 733, startPoint y: 526, endPoint x: 101, endPoint y: 496, distance: 632.5
click at [101, 496] on div "Speaker Notes Transcript Este punto destaca la diversidad de estilos arquitectó…" at bounding box center [510, 508] width 833 height 75
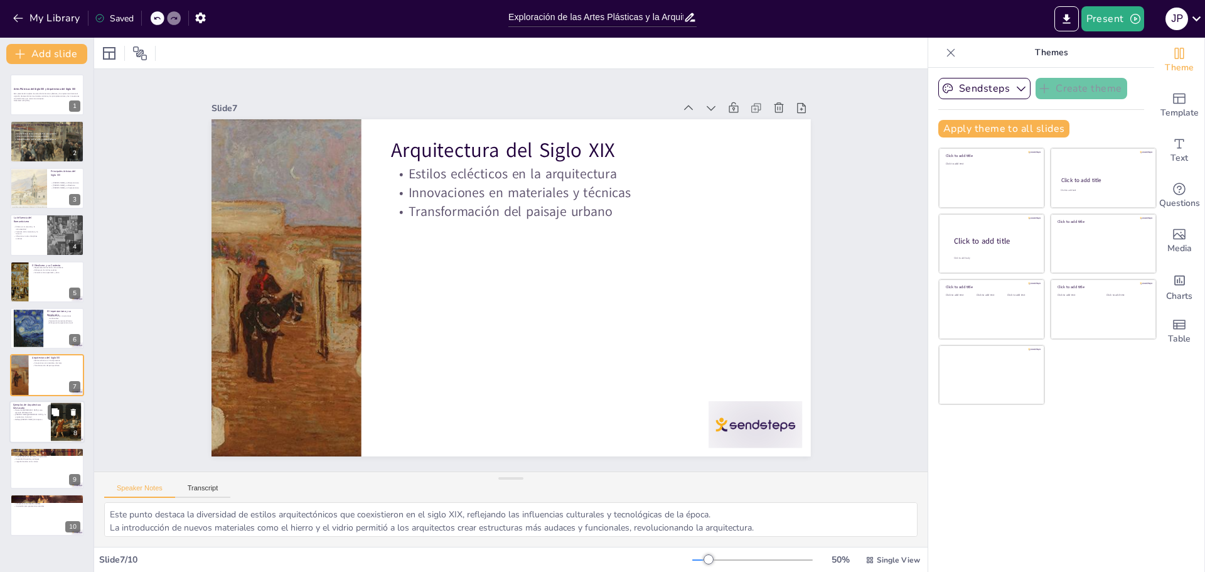
click at [47, 416] on div at bounding box center [46, 421] width 75 height 43
type textarea "La Ópera de París es un símbolo del estilo Beaux-Arts, destacando por su diseño…"
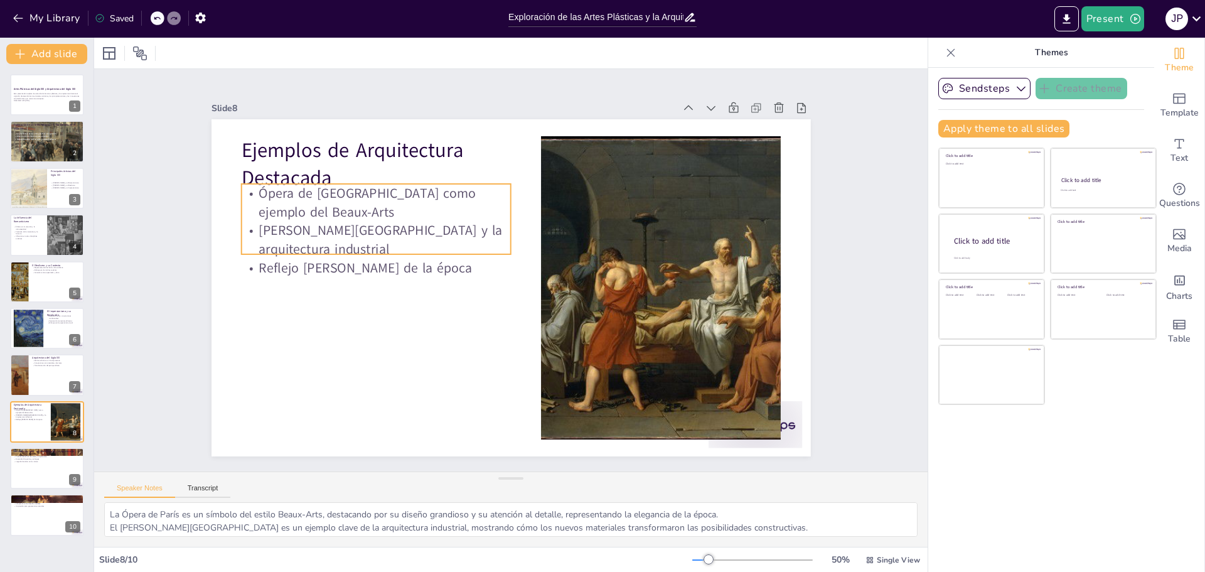
click at [371, 264] on p "Reflejo del espíritu de la época" at bounding box center [376, 267] width 270 height 19
click at [424, 265] on p "Reflejo del espíritu de la época" at bounding box center [377, 254] width 270 height 47
type input "32"
click at [423, 265] on p "Reflejo del espíritu de la época" at bounding box center [377, 254] width 270 height 47
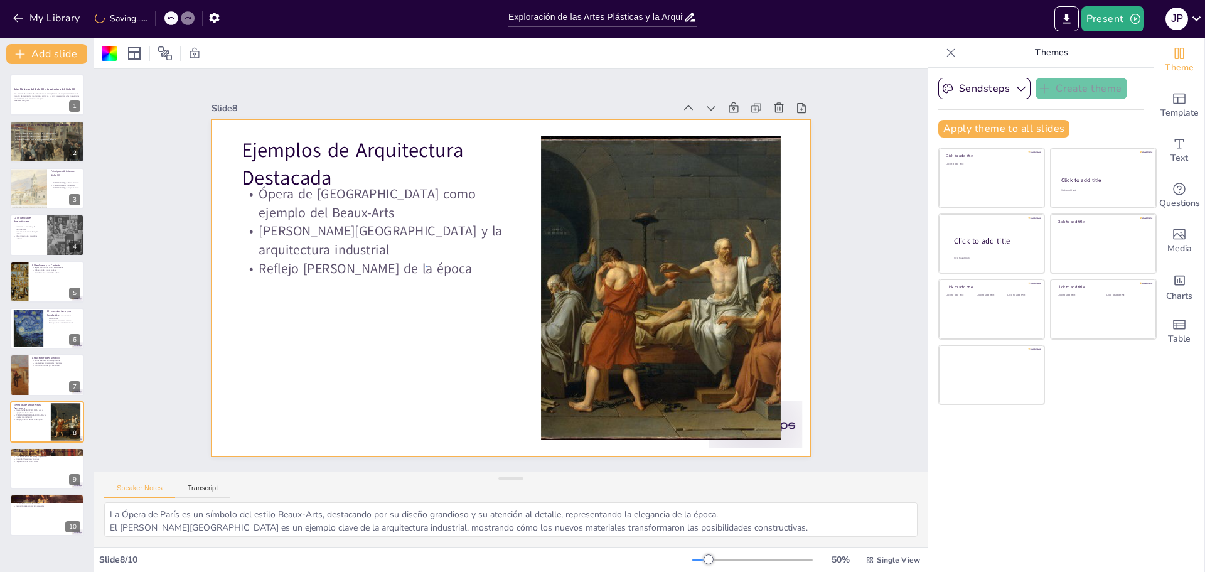
click at [425, 265] on p "Reflejo del espíritu de la época" at bounding box center [377, 254] width 270 height 47
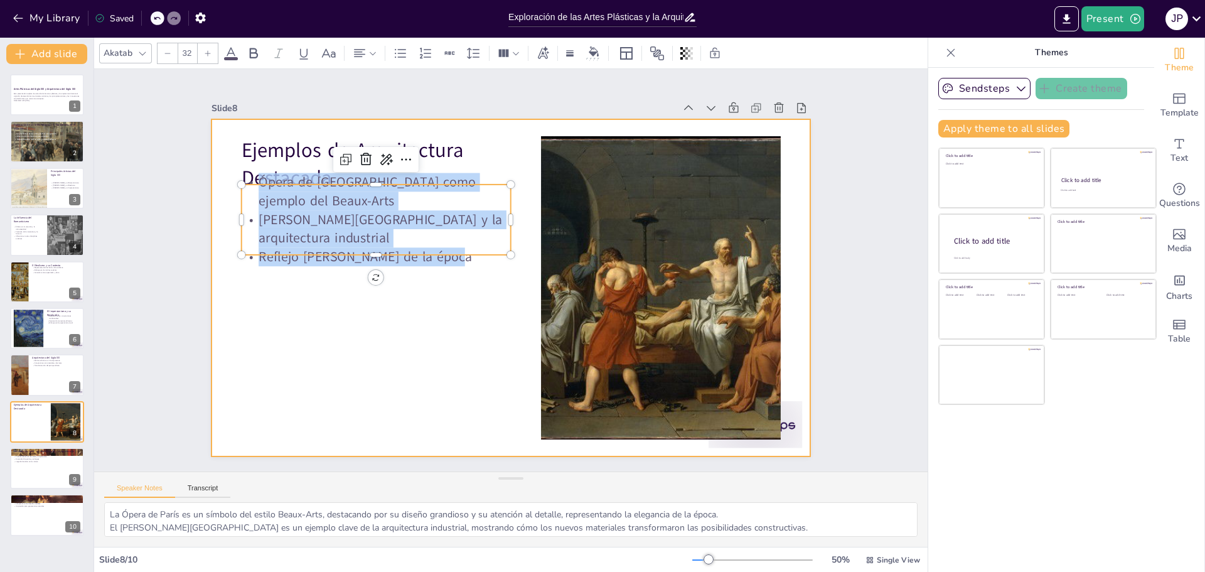
drag, startPoint x: 247, startPoint y: 183, endPoint x: 430, endPoint y: 274, distance: 204.5
click at [430, 274] on div "Ejemplos de Arquitectura Destacada Ópera de París como ejemplo del Beaux-Arts P…" at bounding box center [508, 287] width 631 height 398
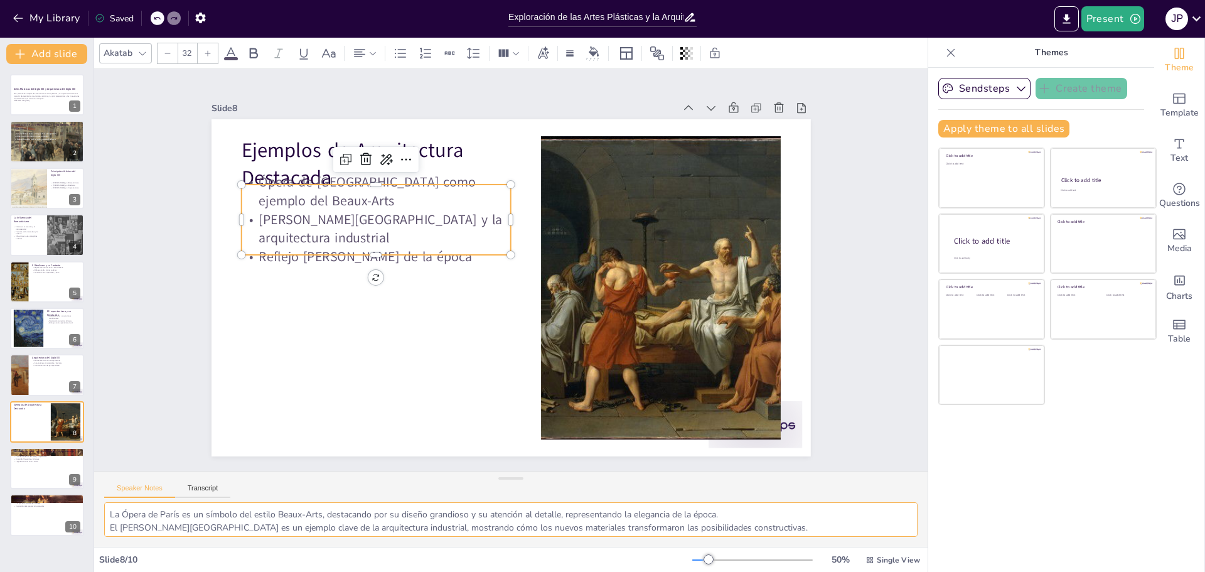
scroll to position [16, 0]
drag, startPoint x: 105, startPoint y: 513, endPoint x: 791, endPoint y: 535, distance: 686.1
click at [791, 535] on textarea "La Ópera de París es un símbolo del estilo Beaux-Arts, destacando por su diseño…" at bounding box center [510, 519] width 813 height 35
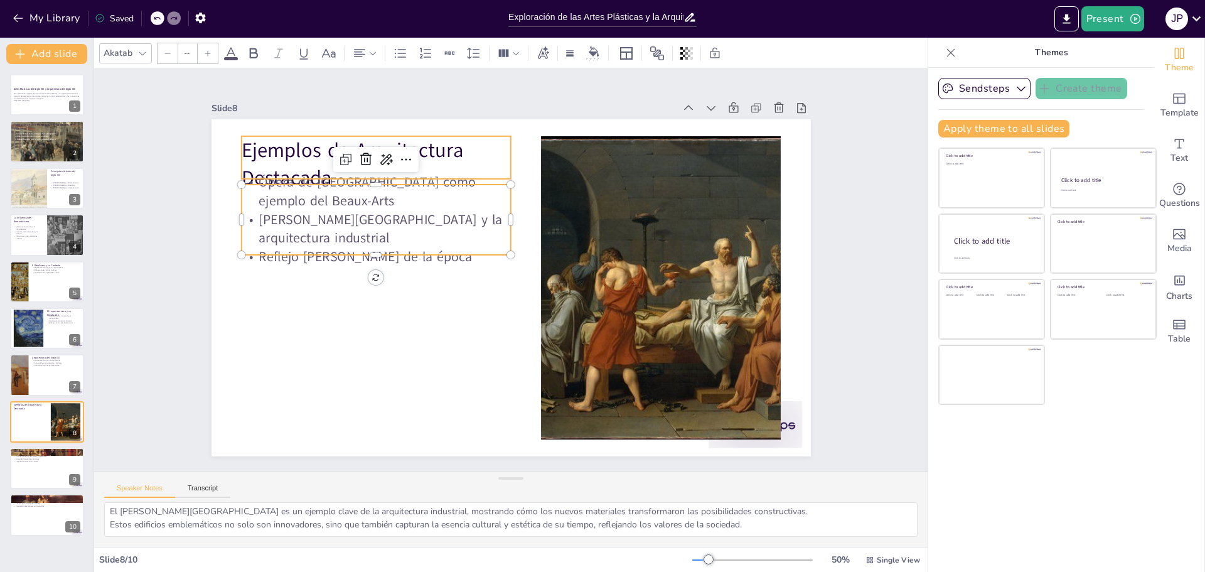
type input "48"
click at [251, 154] on p "Ejemplos de Arquitectura Destacada" at bounding box center [388, 151] width 274 height 84
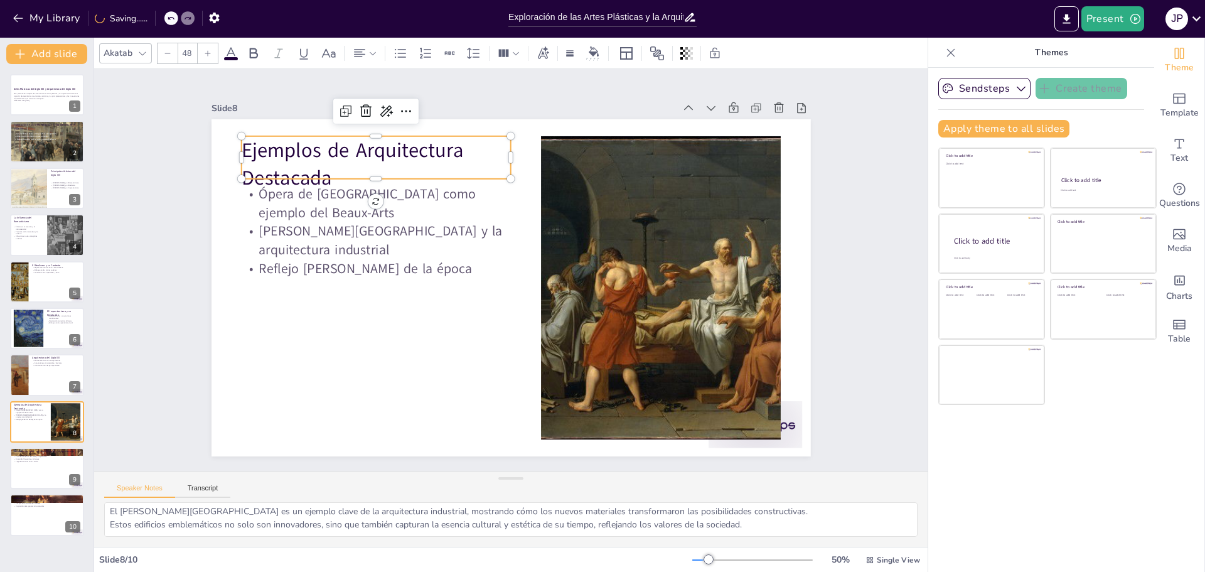
click at [312, 157] on p "Ejemplos de Arquitectura Destacada" at bounding box center [376, 164] width 270 height 56
click at [351, 157] on p "Ejemplos de Arquitectura Destacada" at bounding box center [445, 115] width 262 height 183
click at [351, 157] on p "Ejemplos de Arquitectura Destacada" at bounding box center [414, 133] width 274 height 137
drag, startPoint x: 346, startPoint y: 149, endPoint x: 361, endPoint y: 180, distance: 35.1
click at [361, 180] on div "Ópera de París como ejemplo del Beaux-Arts Palacio de Cristal y la arquitectura…" at bounding box center [508, 287] width 631 height 398
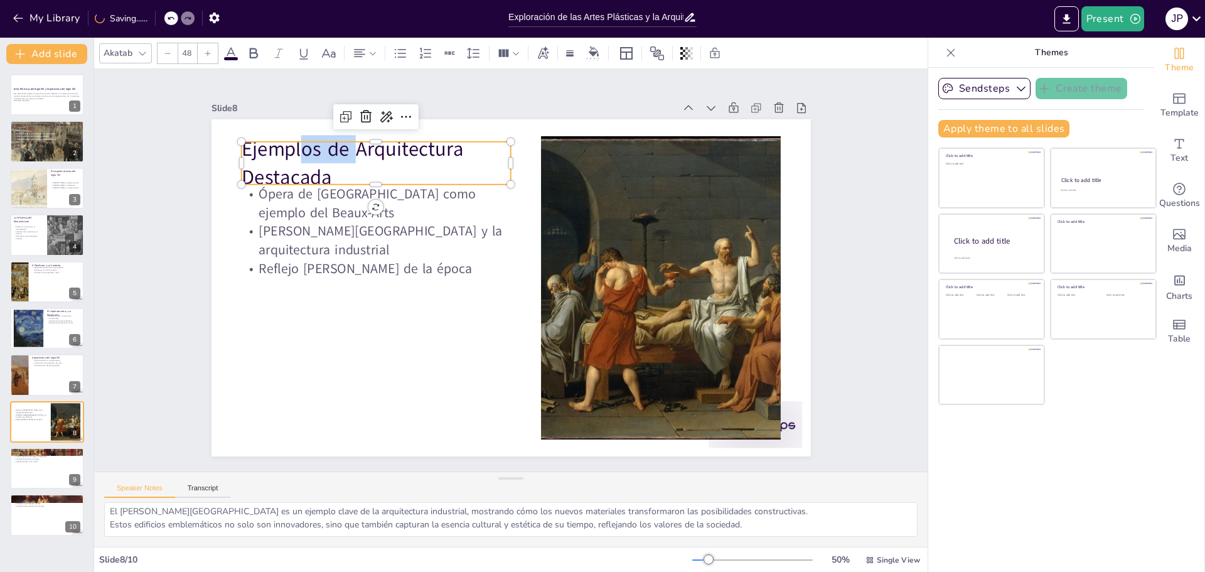
click at [345, 152] on p "Ejemplos de Arquitectura Destacada" at bounding box center [388, 150] width 274 height 84
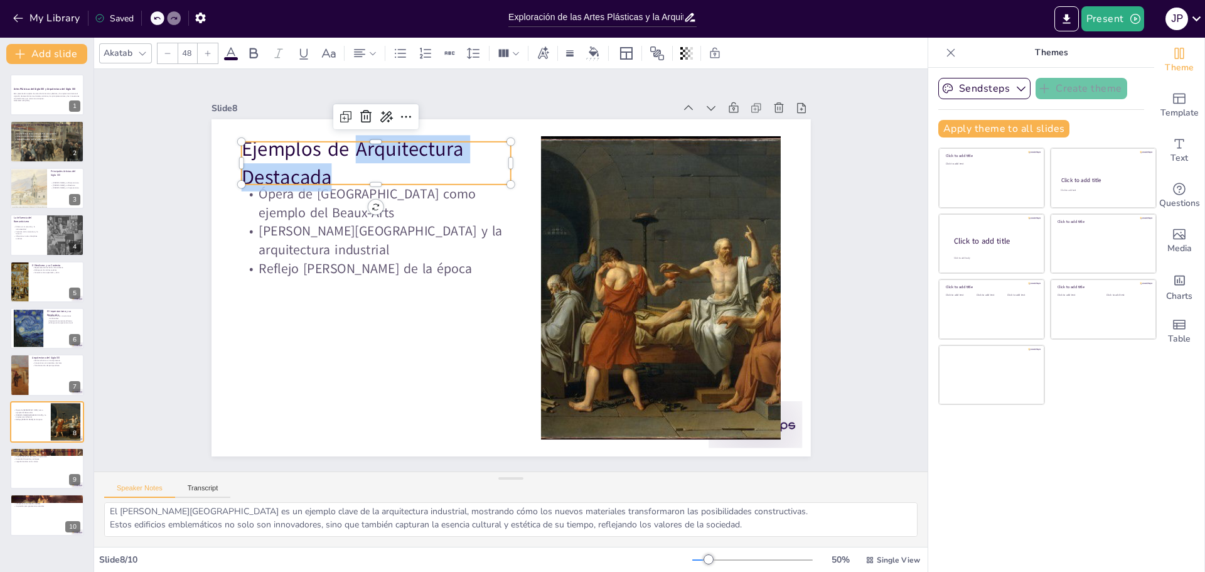
drag, startPoint x: 346, startPoint y: 150, endPoint x: 351, endPoint y: 171, distance: 21.3
click at [351, 171] on p "Ejemplos de Arquitectura Destacada" at bounding box center [388, 149] width 274 height 84
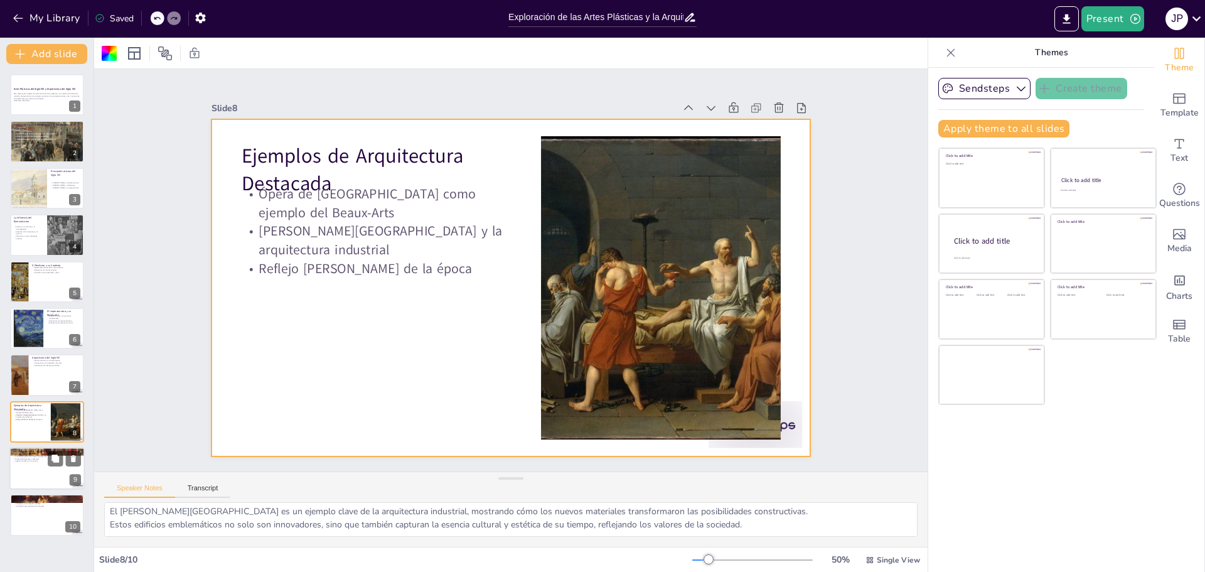
click at [45, 465] on div at bounding box center [46, 468] width 75 height 43
type textarea "Este punto resalta cómo el siglo XIX marcó un cambio significativo en la forma …"
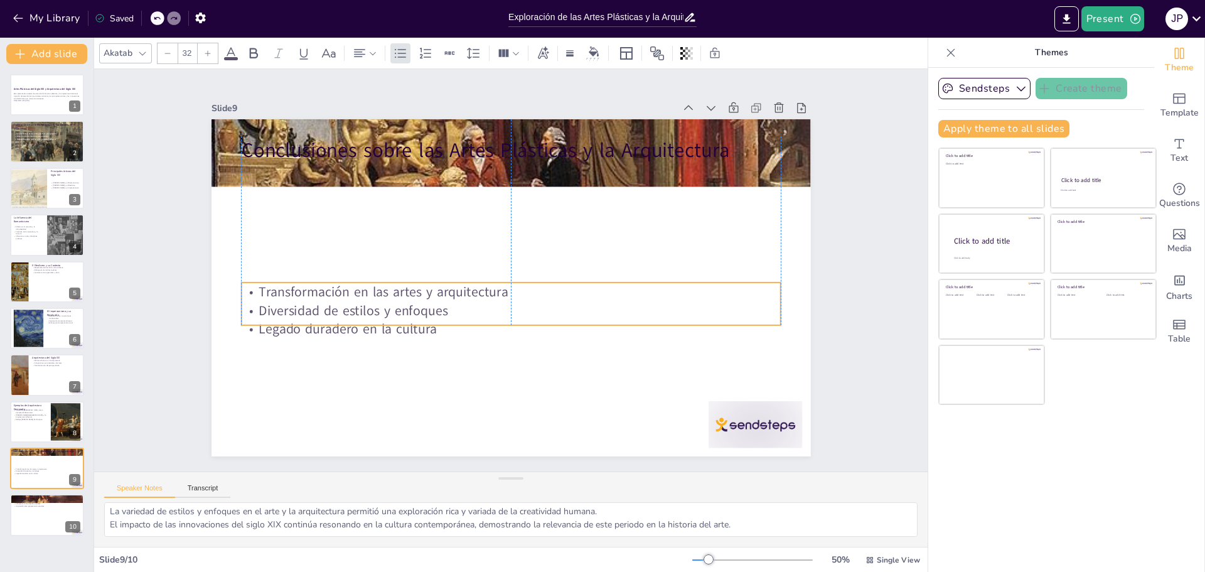
drag, startPoint x: 415, startPoint y: 220, endPoint x: 412, endPoint y: 316, distance: 96.7
click at [412, 315] on p "Legado duradero en la cultura" at bounding box center [504, 328] width 538 height 75
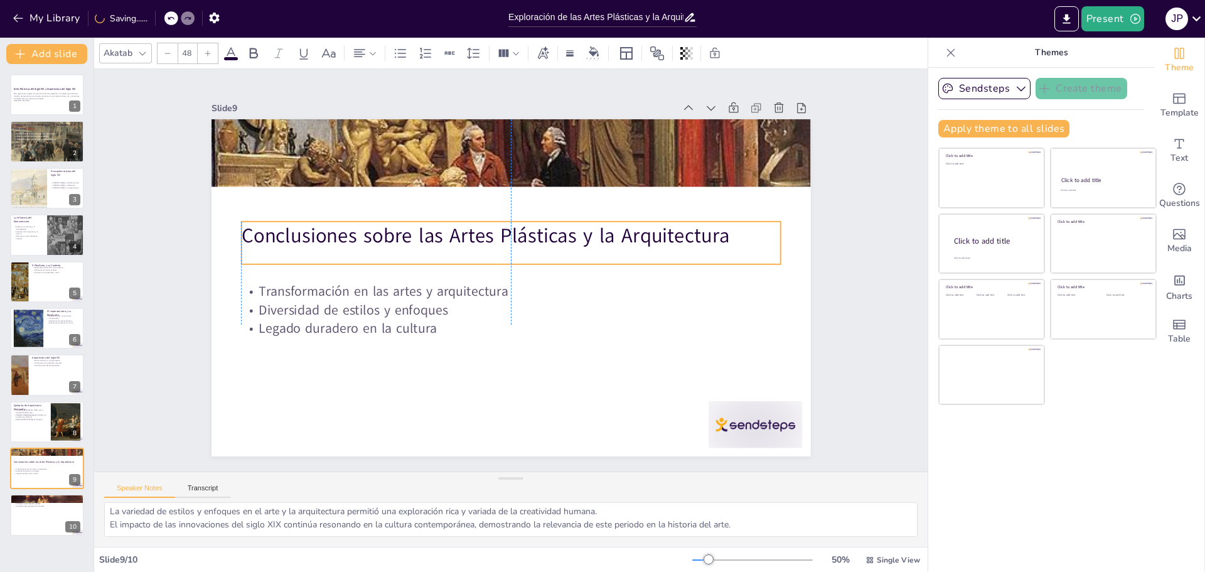
drag, startPoint x: 388, startPoint y: 156, endPoint x: 391, endPoint y: 252, distance: 96.1
click at [390, 242] on p "Conclusiones sobre las Artes Plásticas y la Arquitectura" at bounding box center [510, 235] width 539 height 28
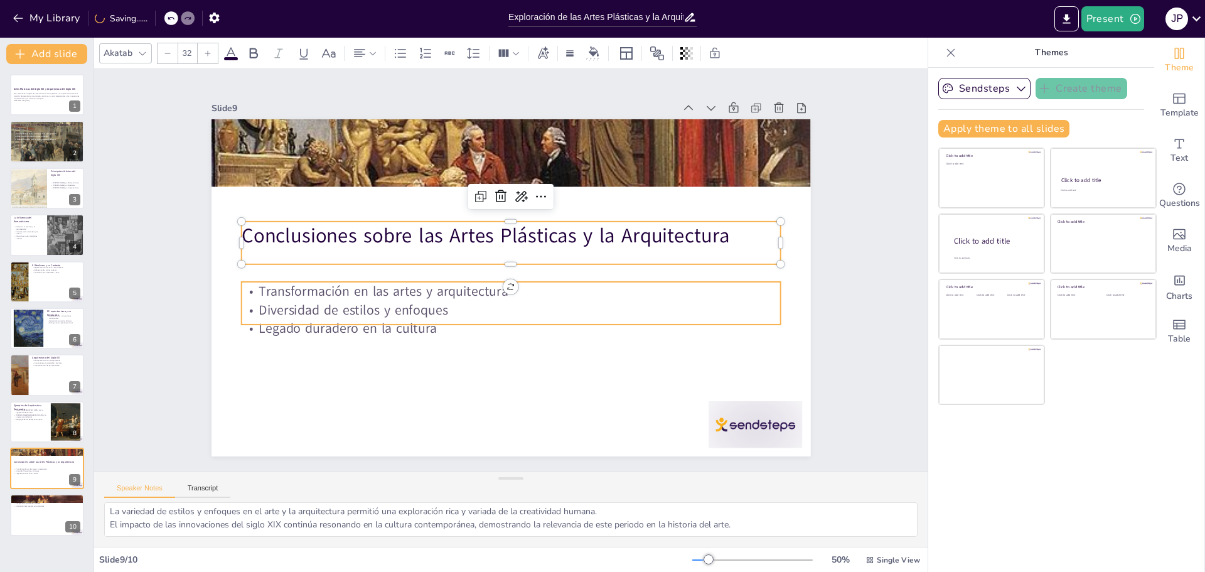
click at [416, 306] on p "Diversidad de estilos y enfoques" at bounding box center [507, 309] width 538 height 75
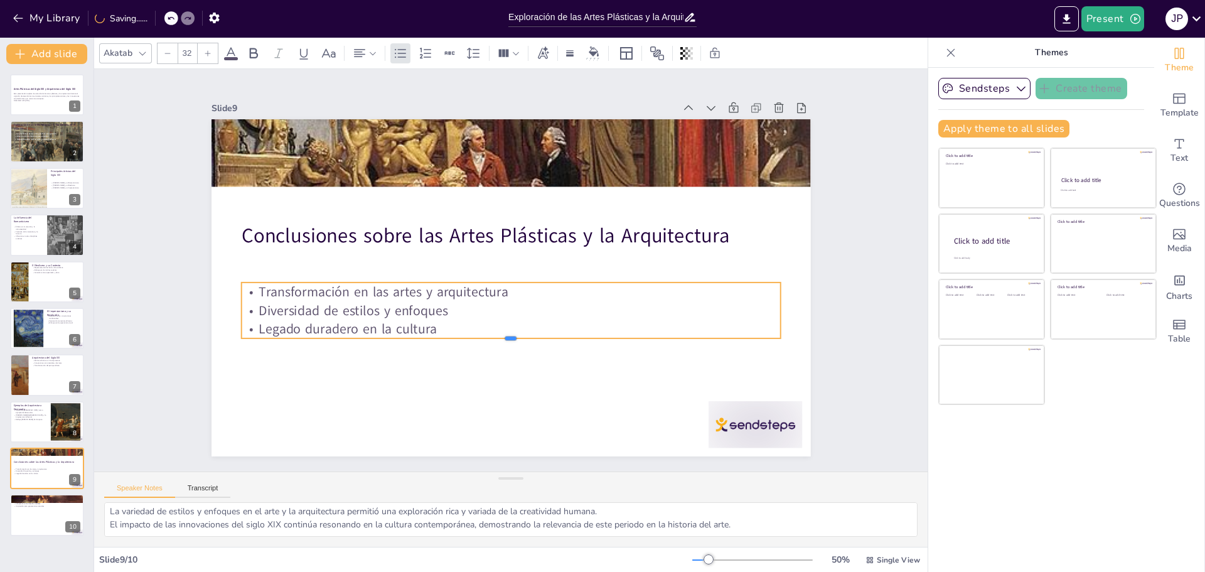
click at [423, 324] on div "Conclusiones sobre las Artes Plásticas y la Arquitectura Transformación en las …" at bounding box center [510, 287] width 599 height 337
click at [425, 324] on p "Legado duradero en la cultura" at bounding box center [504, 328] width 538 height 75
click at [425, 325] on p "Legado duradero en la cultura" at bounding box center [498, 327] width 531 height 130
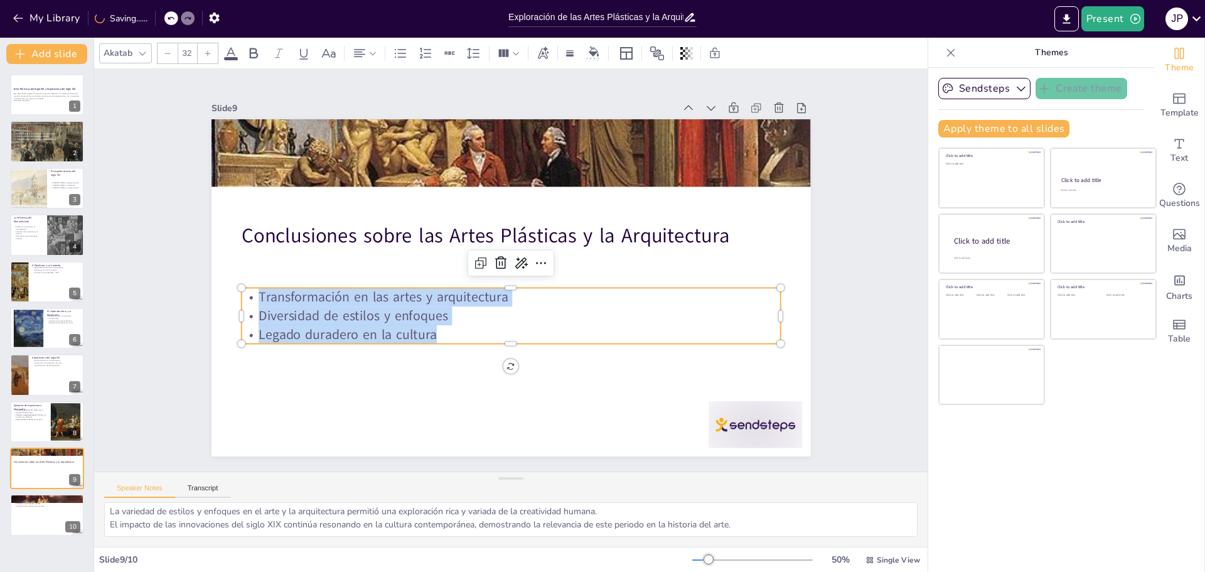
drag, startPoint x: 430, startPoint y: 331, endPoint x: 247, endPoint y: 288, distance: 188.2
click at [247, 288] on div "Transformación en las artes y arquitectura Diversidad de estilos y enfoques Leg…" at bounding box center [506, 315] width 542 height 112
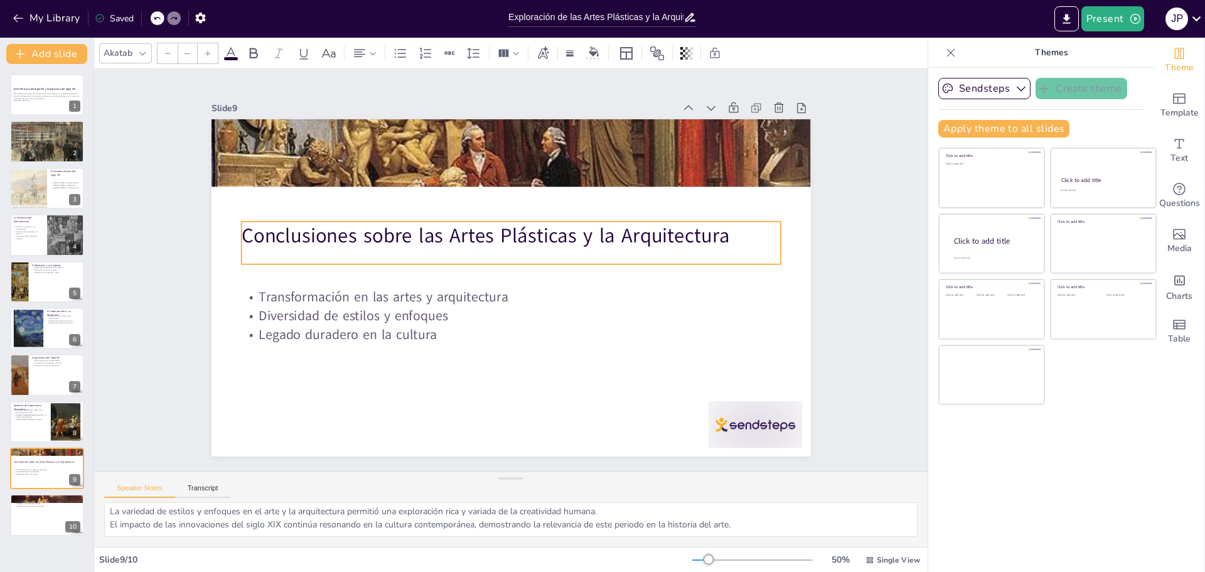
click at [372, 230] on p "Conclusiones sobre las Artes Plásticas y la Arquitectura" at bounding box center [510, 235] width 539 height 28
type input "48"
click at [475, 230] on p "Conclusiones sobre las Artes Plásticas y la Arquitectura" at bounding box center [544, 262] width 139 height 533
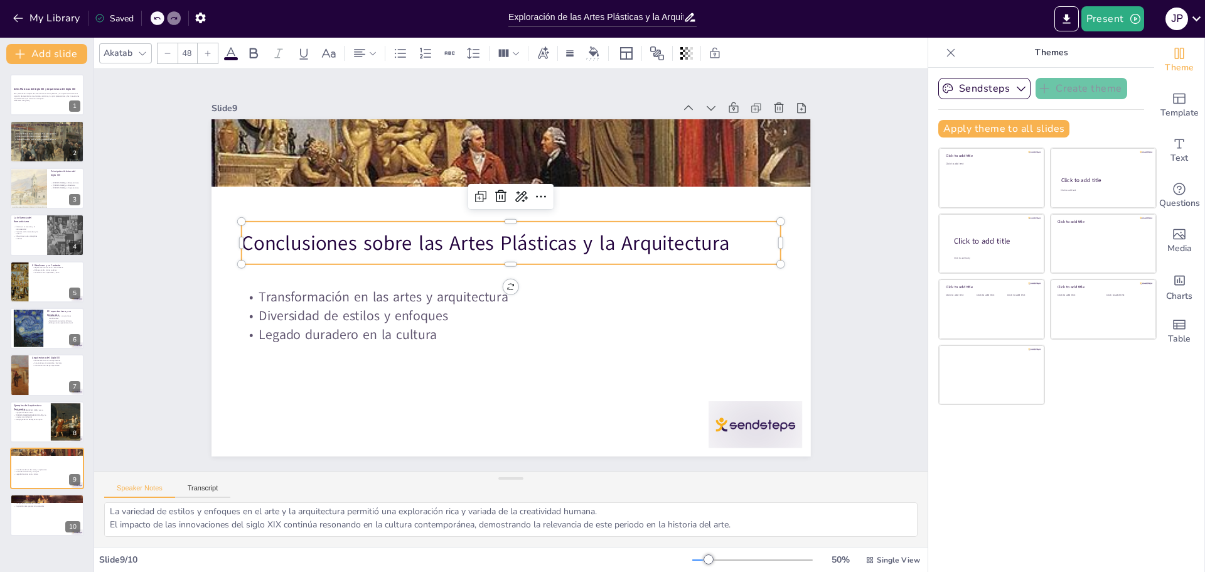
click at [293, 240] on p "Conclusiones sobre las Artes Plásticas y la Arquitectura" at bounding box center [522, 245] width 504 height 245
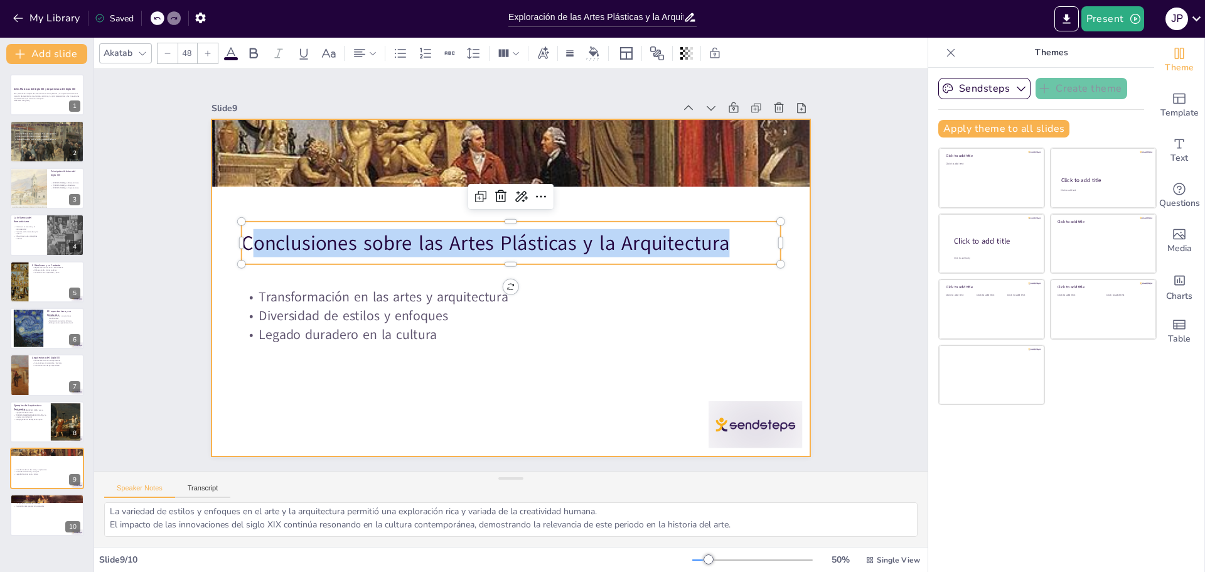
drag, startPoint x: 240, startPoint y: 243, endPoint x: 748, endPoint y: 245, distance: 508.8
click at [782, 245] on div "Transformación en las artes y arquitectura Diversidad de estilos y enfoques Leg…" at bounding box center [510, 287] width 599 height 337
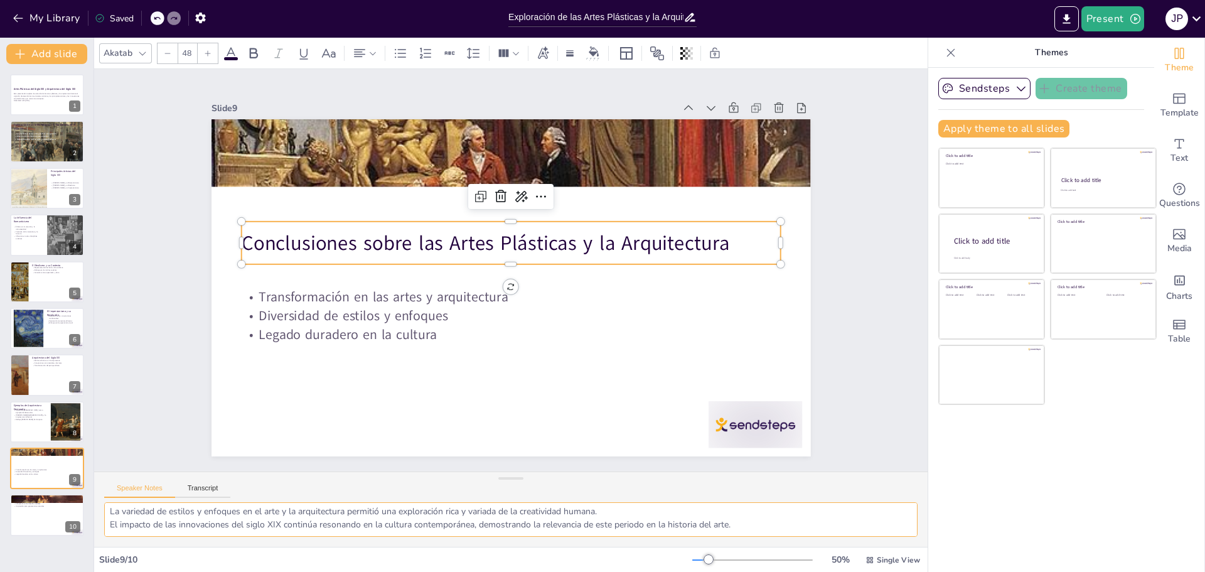
click at [184, 522] on textarea "Este punto resalta cómo el siglo XIX marcó un cambio significativo en la forma …" at bounding box center [510, 519] width 813 height 35
drag, startPoint x: 107, startPoint y: 512, endPoint x: 665, endPoint y: 520, distance: 558.4
click at [656, 523] on textarea "Este punto resalta cómo el siglo XIX marcó un cambio significativo en la forma …" at bounding box center [510, 519] width 813 height 35
drag, startPoint x: 703, startPoint y: 509, endPoint x: 716, endPoint y: 511, distance: 13.3
click at [705, 511] on textarea "Este punto resalta cómo el siglo XIX marcó un cambio significativo en la forma …" at bounding box center [510, 519] width 813 height 35
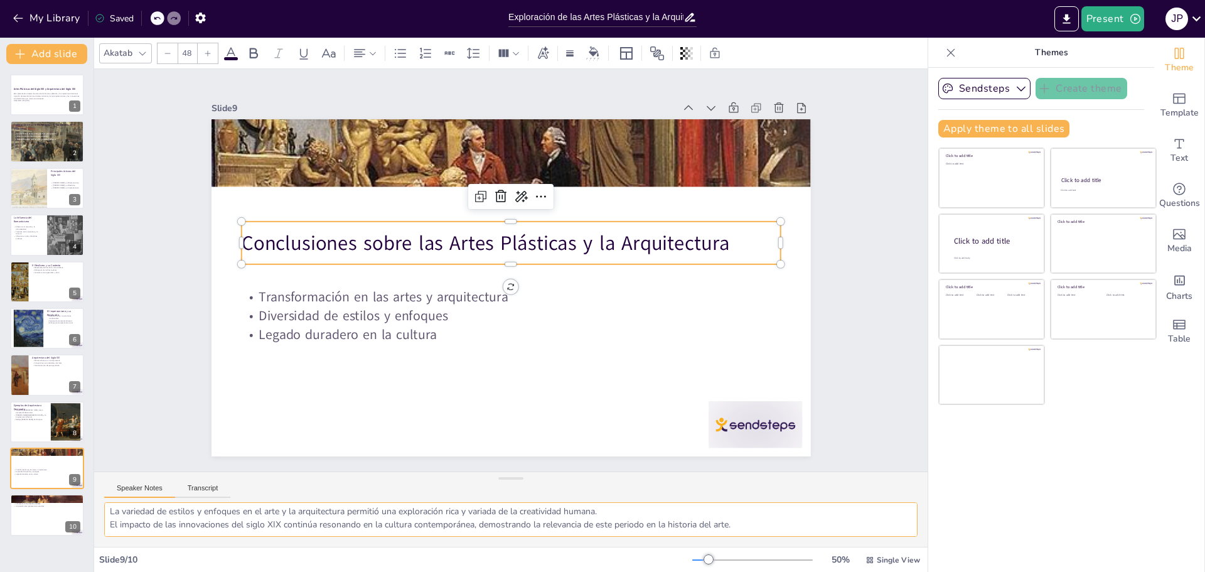
scroll to position [0, 0]
drag, startPoint x: 749, startPoint y: 529, endPoint x: 91, endPoint y: 499, distance: 658.8
click at [94, 499] on div "Speaker Notes Transcript Este punto resalta cómo el siglo XIX marcó un cambio s…" at bounding box center [510, 508] width 833 height 75
drag, startPoint x: 342, startPoint y: 179, endPoint x: 362, endPoint y: 179, distance: 20.1
click at [342, 179] on div at bounding box center [522, 153] width 673 height 801
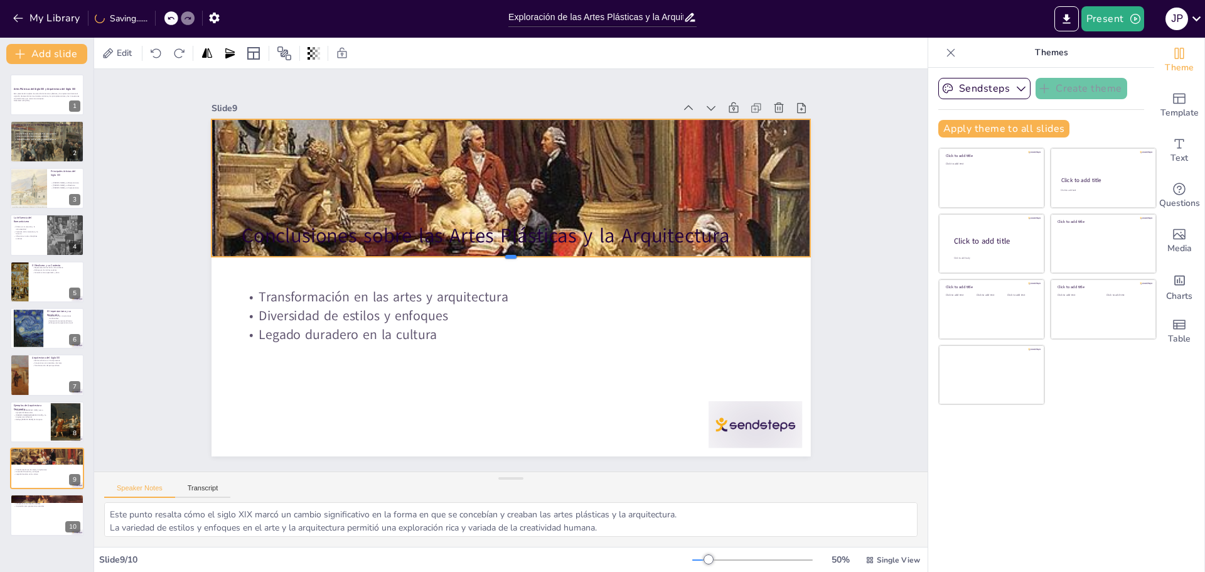
drag, startPoint x: 503, startPoint y: 184, endPoint x: 504, endPoint y: 254, distance: 70.3
click at [504, 254] on div at bounding box center [512, 262] width 588 height 134
click at [31, 508] on div at bounding box center [46, 515] width 75 height 43
type textarea "Este punto enfatiza cómo el estudio de las artes del siglo XIX nos ofrece una v…"
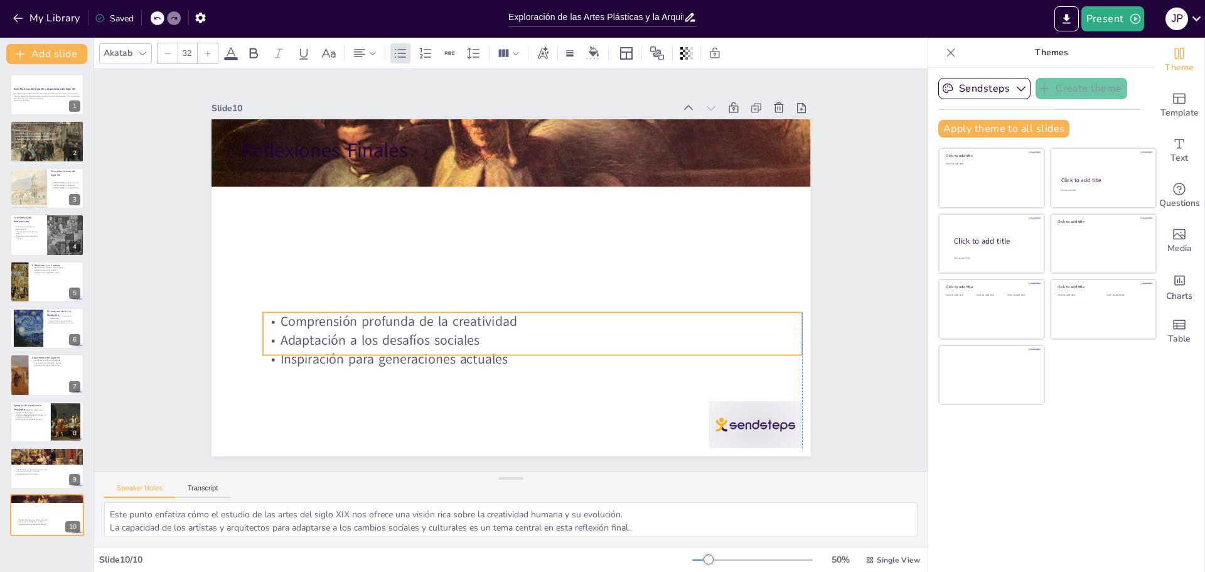
drag, startPoint x: 291, startPoint y: 196, endPoint x: 302, endPoint y: 328, distance: 132.9
click at [312, 339] on p "Adaptación a los desafíos sociales" at bounding box center [517, 343] width 531 height 130
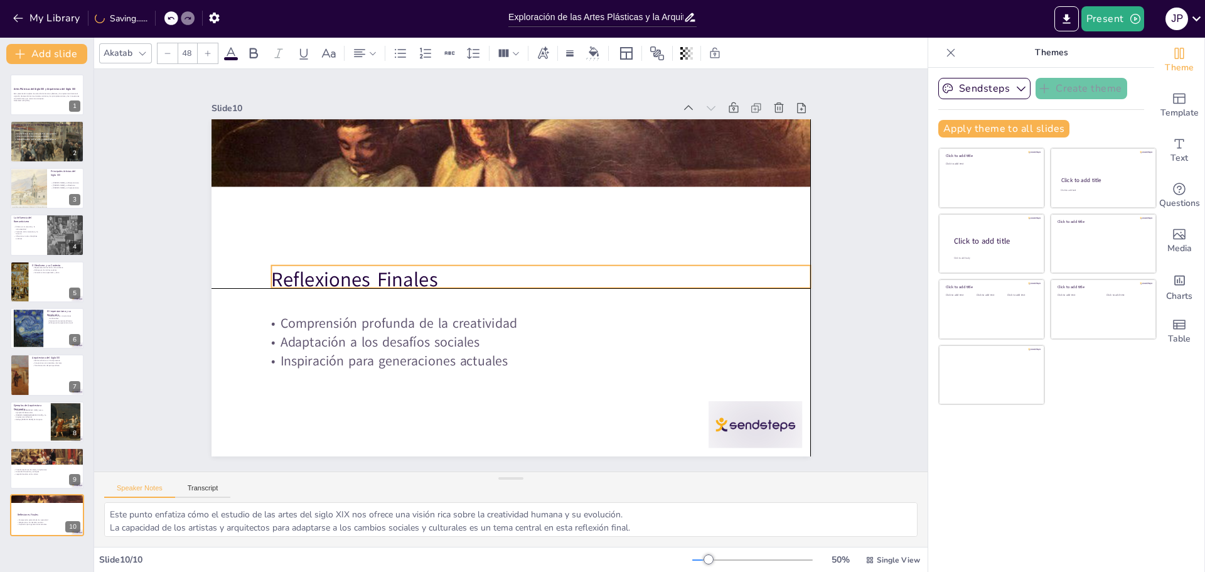
drag, startPoint x: 275, startPoint y: 143, endPoint x: 303, endPoint y: 265, distance: 125.4
click at [304, 268] on p "Reflexiones Finales" at bounding box center [539, 282] width 539 height 84
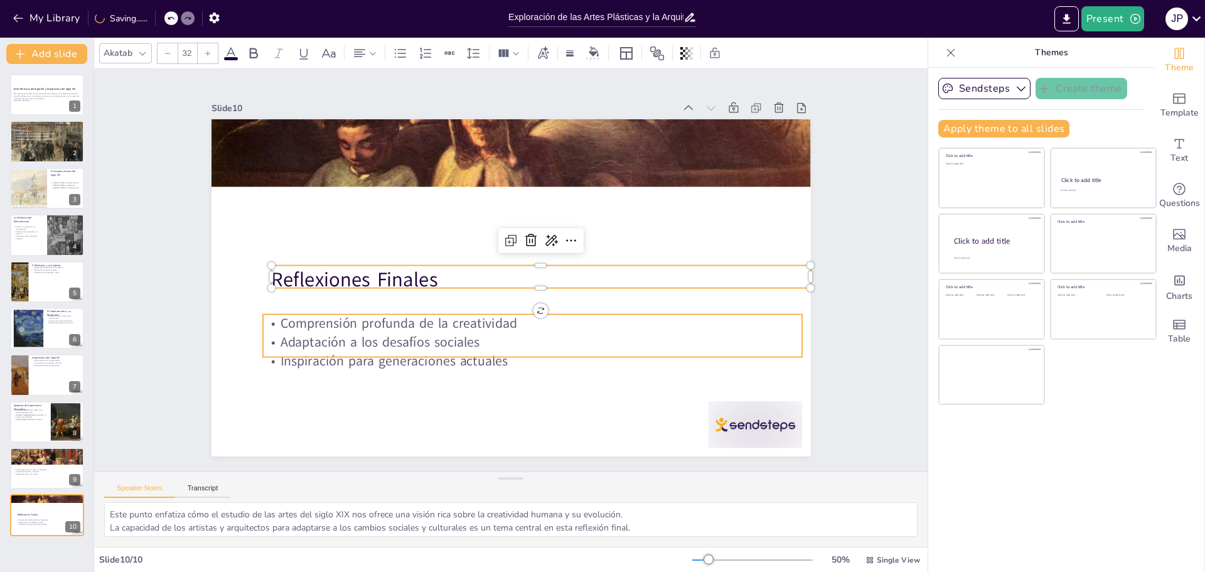
click at [344, 325] on p "Comprensión profunda de la creatividad" at bounding box center [514, 327] width 518 height 184
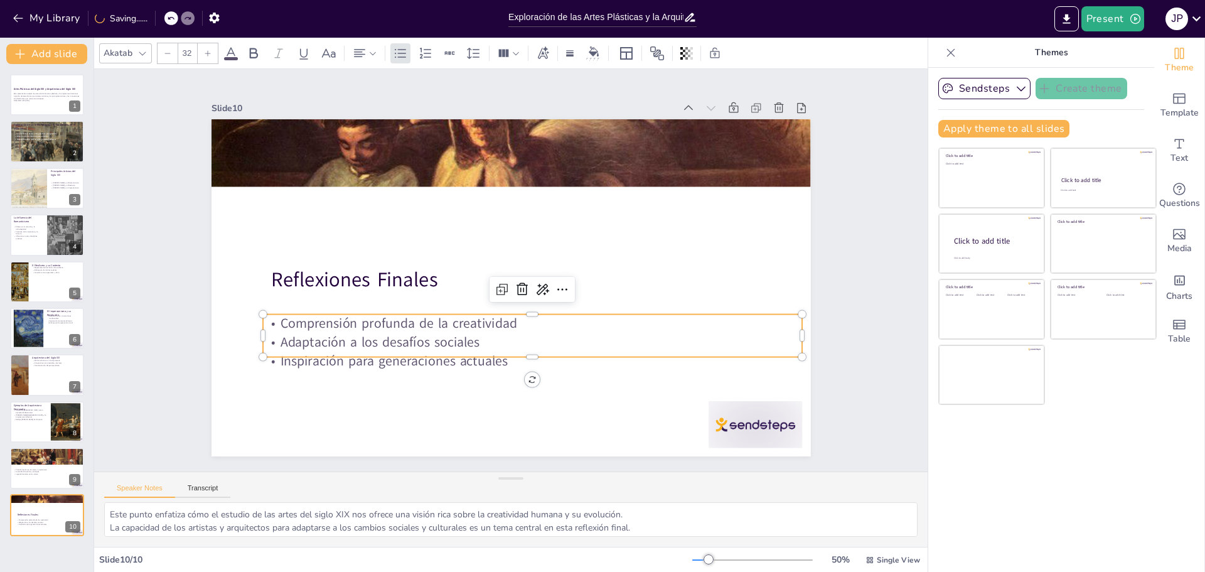
click at [286, 329] on p "Adaptación a los desafíos sociales" at bounding box center [524, 343] width 538 height 75
click at [295, 329] on p "Adaptación a los desafíos sociales" at bounding box center [437, 252] width 285 height 476
click at [391, 345] on p "Inspiración para generaciones actuales" at bounding box center [470, 347] width 413 height 375
click at [273, 316] on p "Comprensión profunda de la creatividad" at bounding box center [516, 321] width 518 height 184
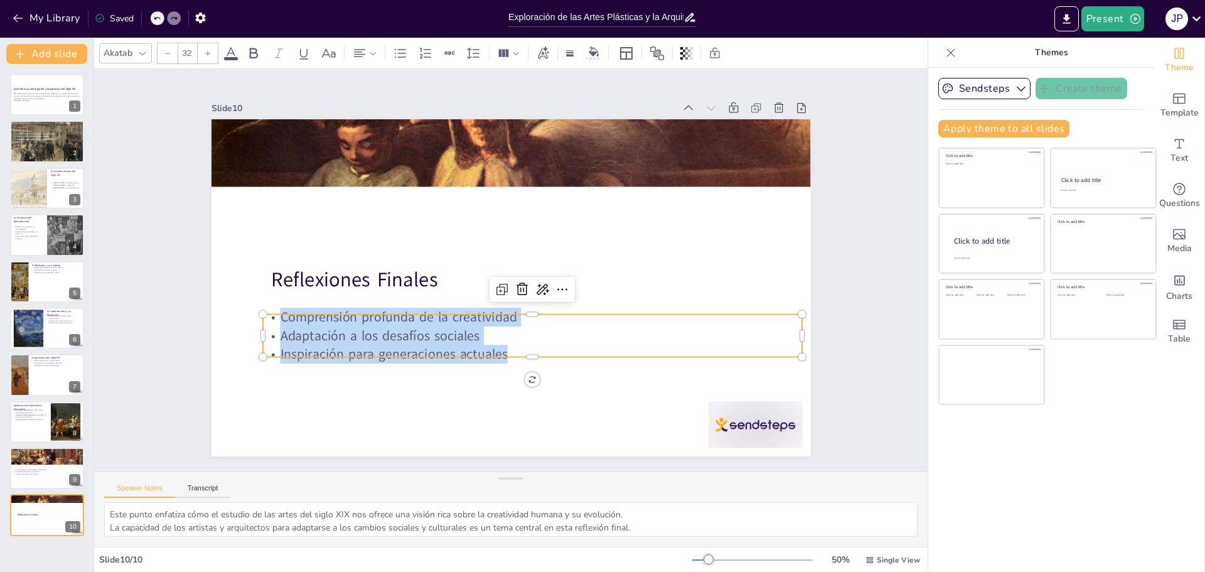
drag, startPoint x: 272, startPoint y: 314, endPoint x: 513, endPoint y: 344, distance: 242.7
click at [513, 344] on div "Comprensión profunda de la creatividad Adaptación a los desafíos sociales Inspi…" at bounding box center [525, 338] width 542 height 112
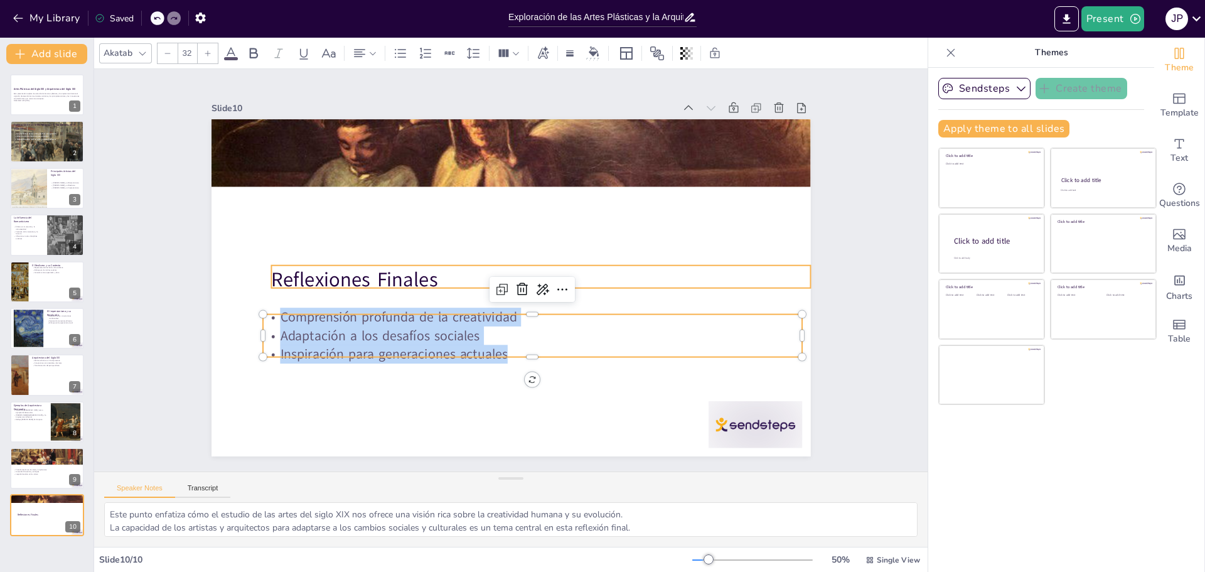
click at [270, 278] on p "Reflexiones Finales" at bounding box center [539, 282] width 539 height 84
type input "48"
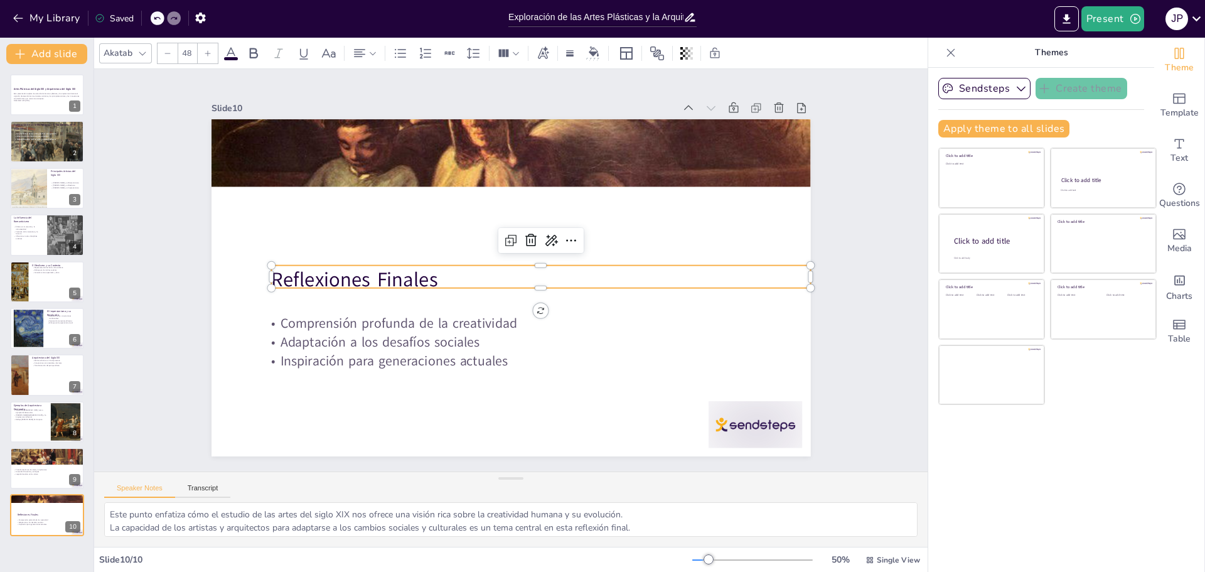
click at [395, 271] on p "Reflexiones Finales" at bounding box center [539, 282] width 539 height 84
click at [394, 271] on p "Reflexiones Finales" at bounding box center [523, 298] width 381 height 419
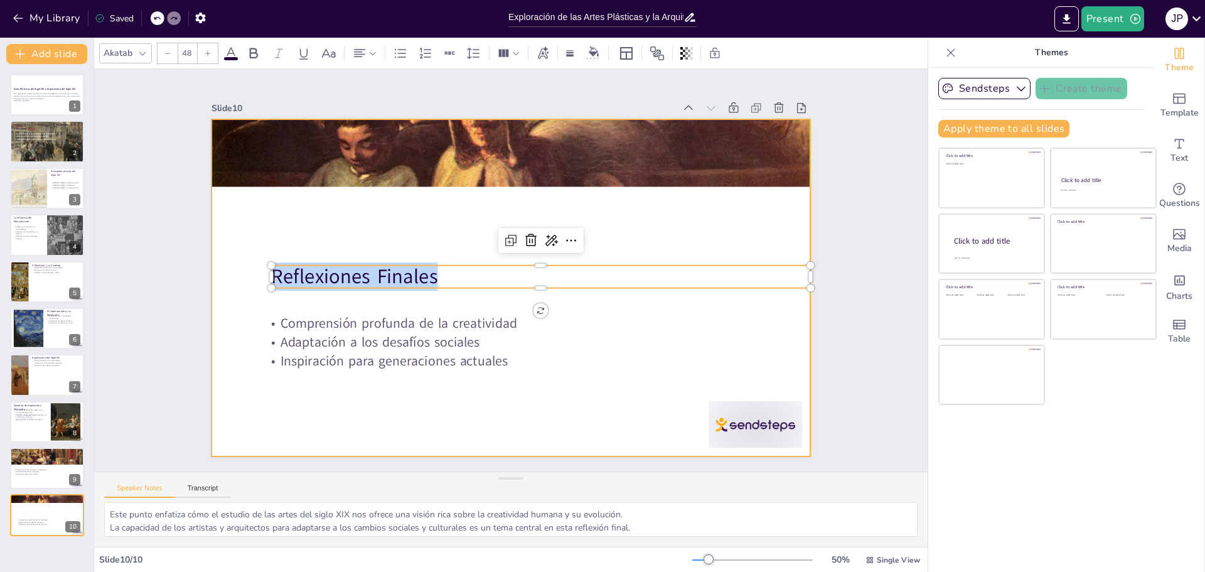
drag, startPoint x: 441, startPoint y: 272, endPoint x: 206, endPoint y: 276, distance: 234.7
click at [206, 277] on div "Comprensión profunda de la creatividad Adaptación a los desafíos sociales Inspi…" at bounding box center [508, 287] width 631 height 398
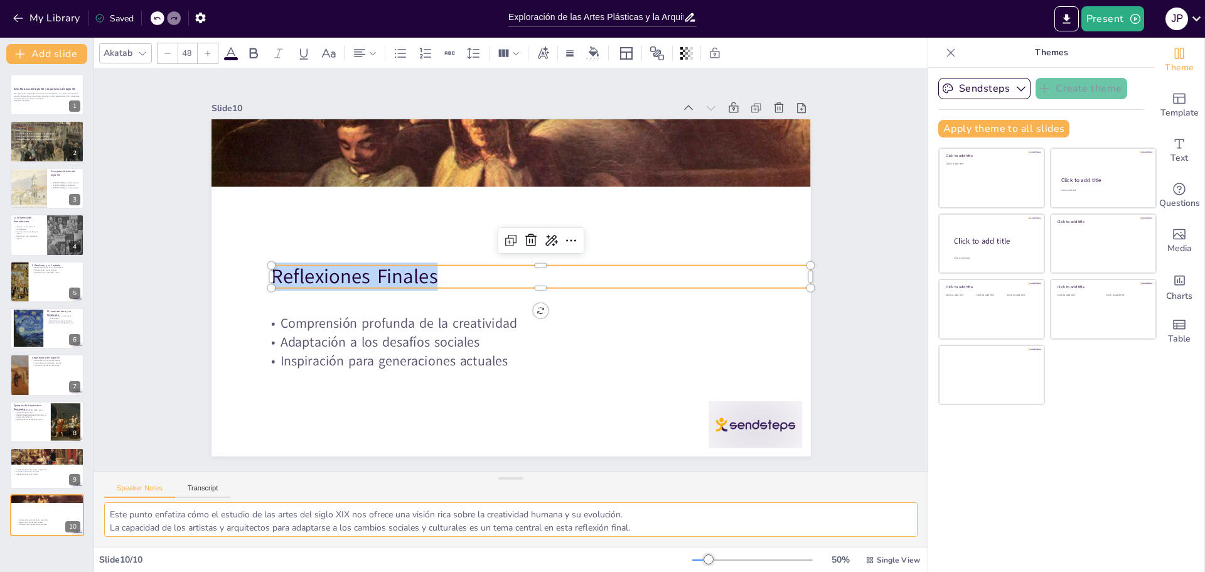
click at [215, 528] on textarea "Este punto enfatiza cómo el estudio de las artes del siglo XIX nos ofrece una v…" at bounding box center [510, 519] width 813 height 35
drag, startPoint x: 693, startPoint y: 524, endPoint x: 109, endPoint y: 509, distance: 584.9
click at [109, 509] on textarea "Este punto enfatiza cómo el estudio de las artes del siglo XIX nos ofrece una v…" at bounding box center [510, 519] width 813 height 35
drag, startPoint x: 426, startPoint y: 181, endPoint x: 430, endPoint y: 171, distance: 11.0
click at [427, 177] on div at bounding box center [523, 153] width 642 height 499
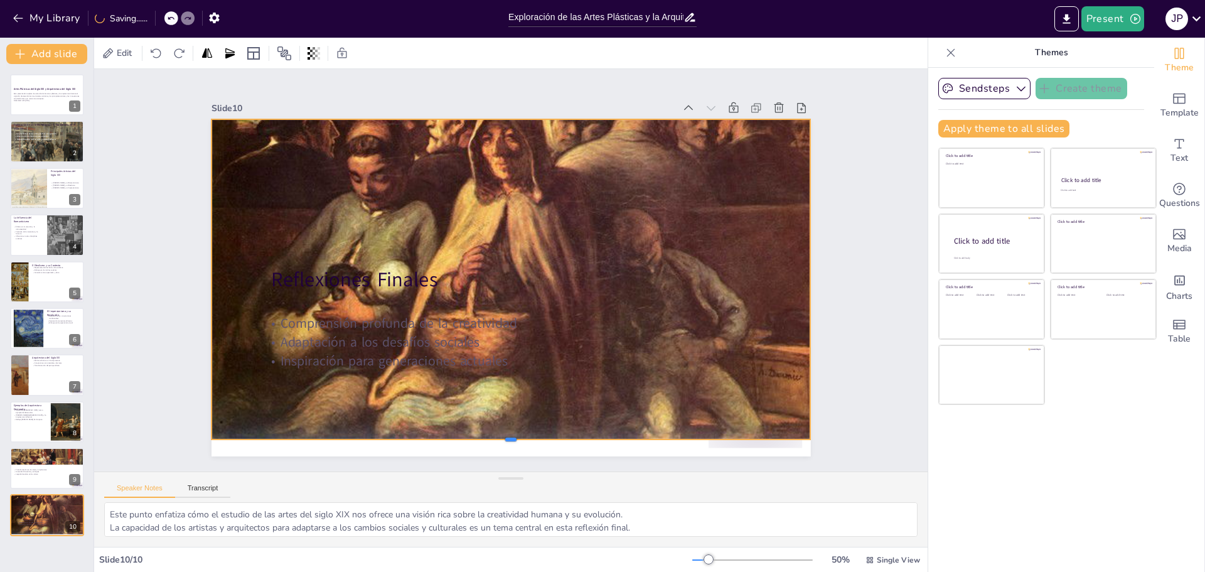
drag, startPoint x: 501, startPoint y: 183, endPoint x: 487, endPoint y: 436, distance: 253.9
click at [487, 439] on div at bounding box center [510, 444] width 599 height 10
click at [122, 56] on span "Edit" at bounding box center [124, 53] width 20 height 12
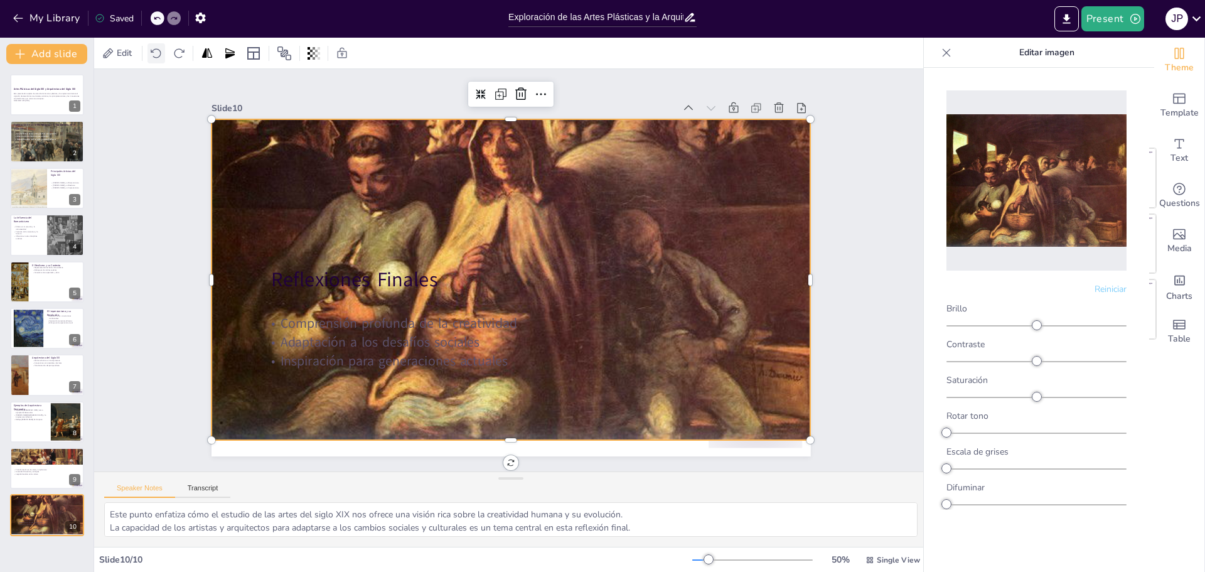
click at [157, 55] on icon at bounding box center [156, 53] width 13 height 13
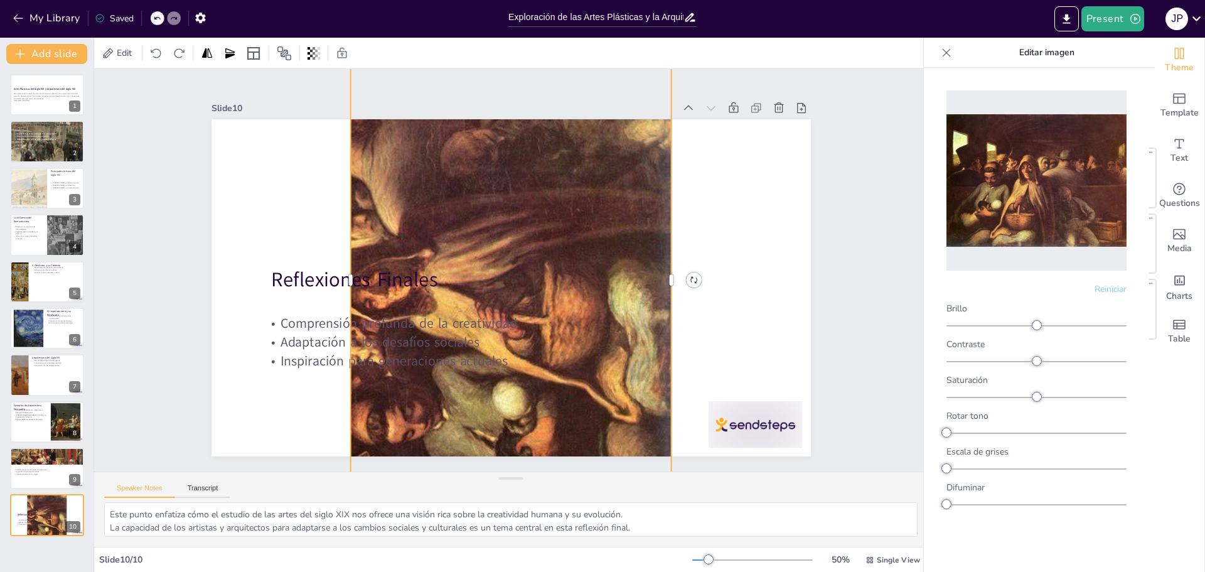
click at [949, 56] on icon at bounding box center [946, 52] width 8 height 8
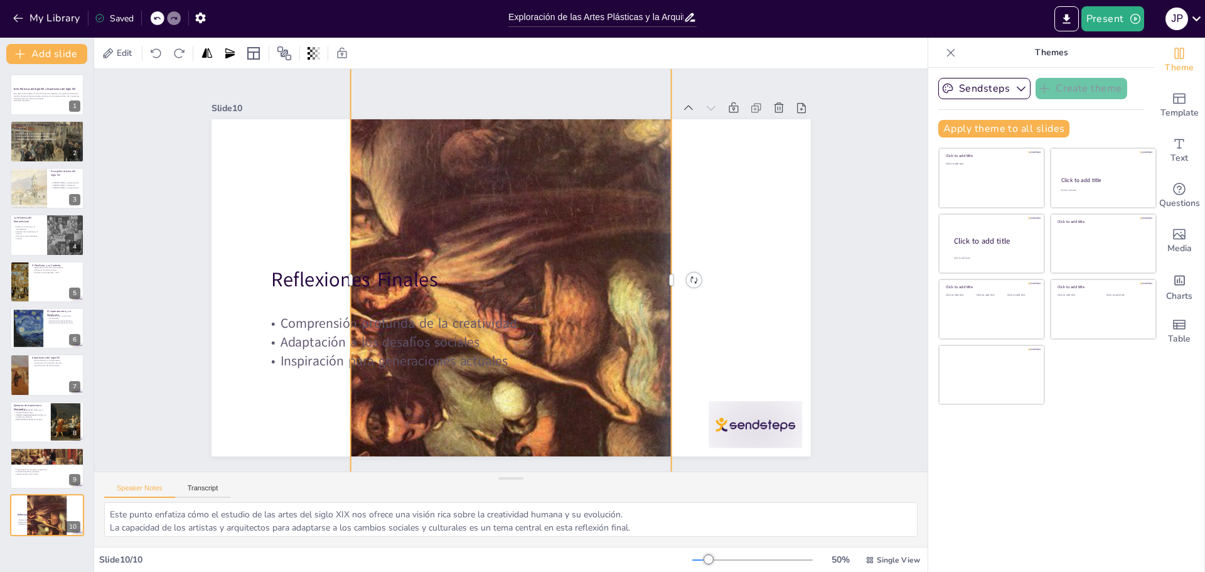
click at [1042, 60] on p "Themes" at bounding box center [1051, 53] width 181 height 30
click at [949, 56] on div at bounding box center [950, 53] width 20 height 20
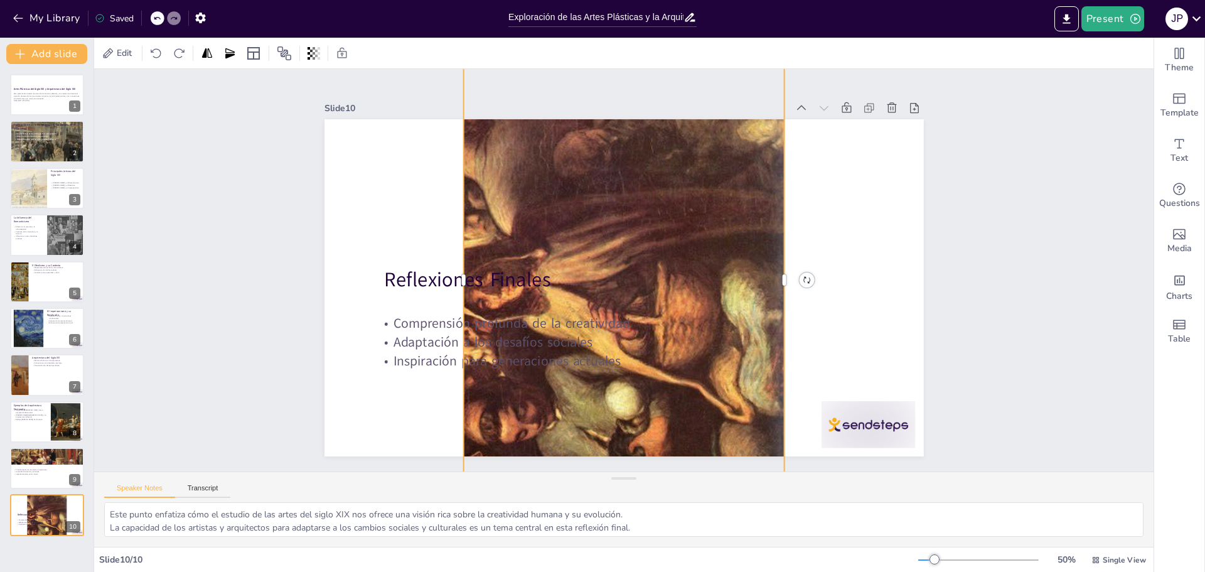
click at [152, 21] on div at bounding box center [158, 18] width 14 height 14
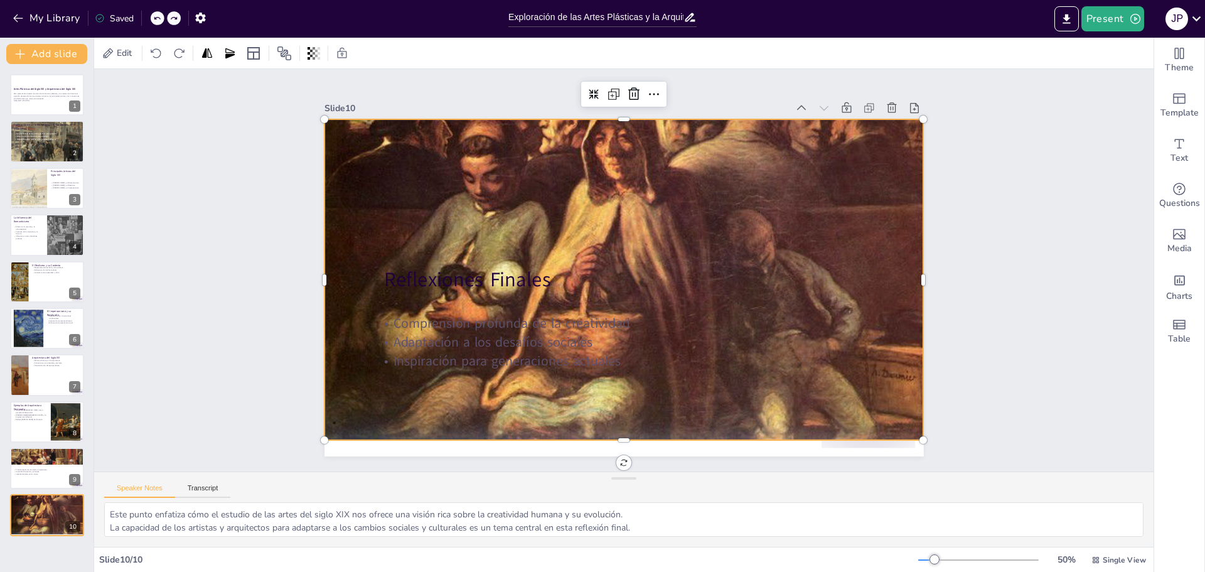
click at [153, 21] on div at bounding box center [158, 18] width 14 height 14
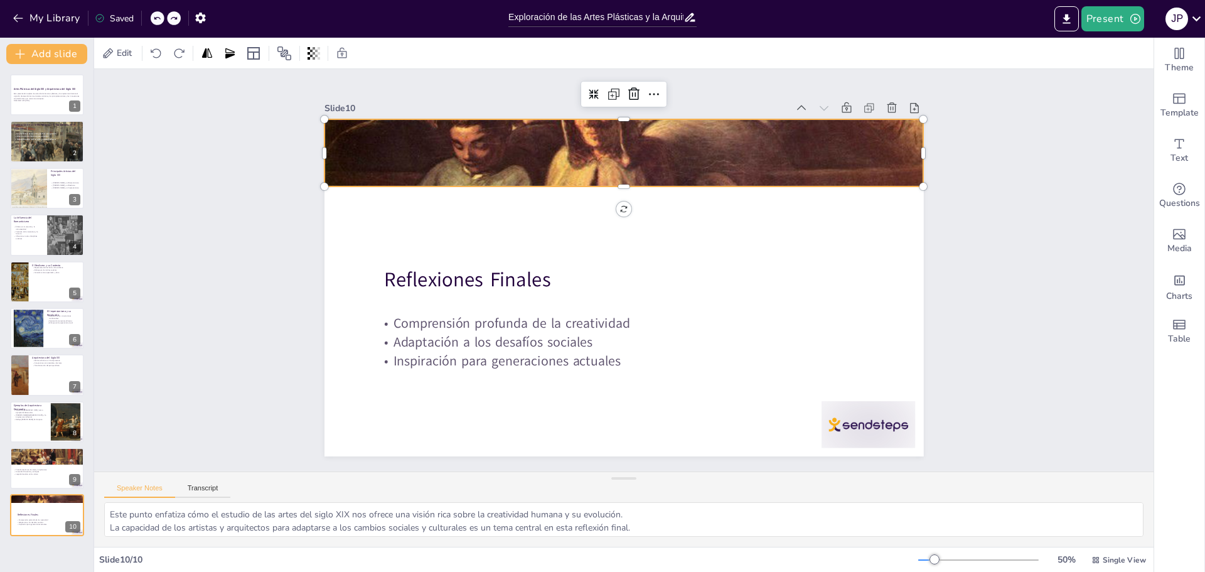
click at [153, 22] on div at bounding box center [158, 18] width 14 height 14
click at [153, 23] on div at bounding box center [158, 18] width 14 height 14
click at [154, 23] on div at bounding box center [158, 18] width 14 height 14
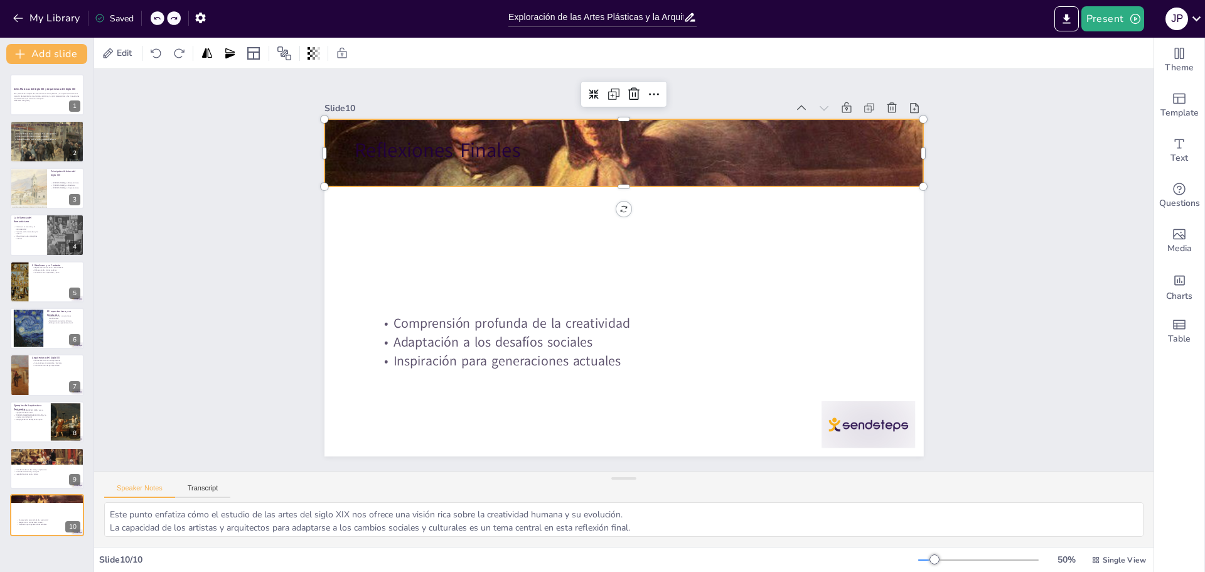
click at [156, 23] on div at bounding box center [158, 18] width 14 height 14
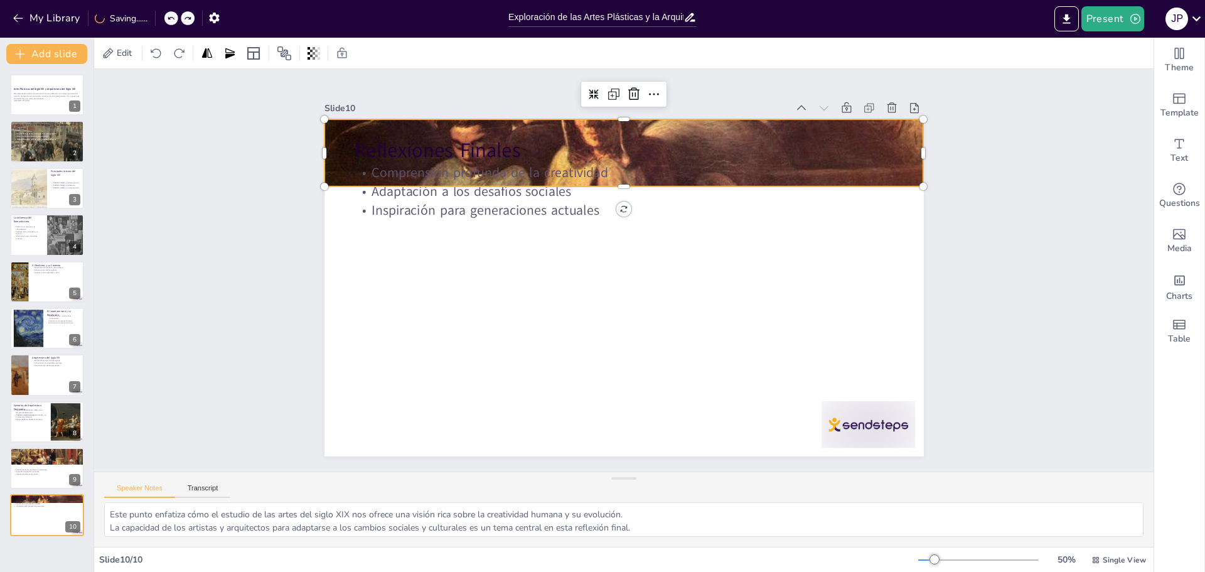
click at [156, 23] on div at bounding box center [155, 18] width 1 height 15
click at [107, 23] on div "Saving......" at bounding box center [121, 19] width 53 height 12
click at [30, 21] on button "My Library" at bounding box center [47, 18] width 76 height 20
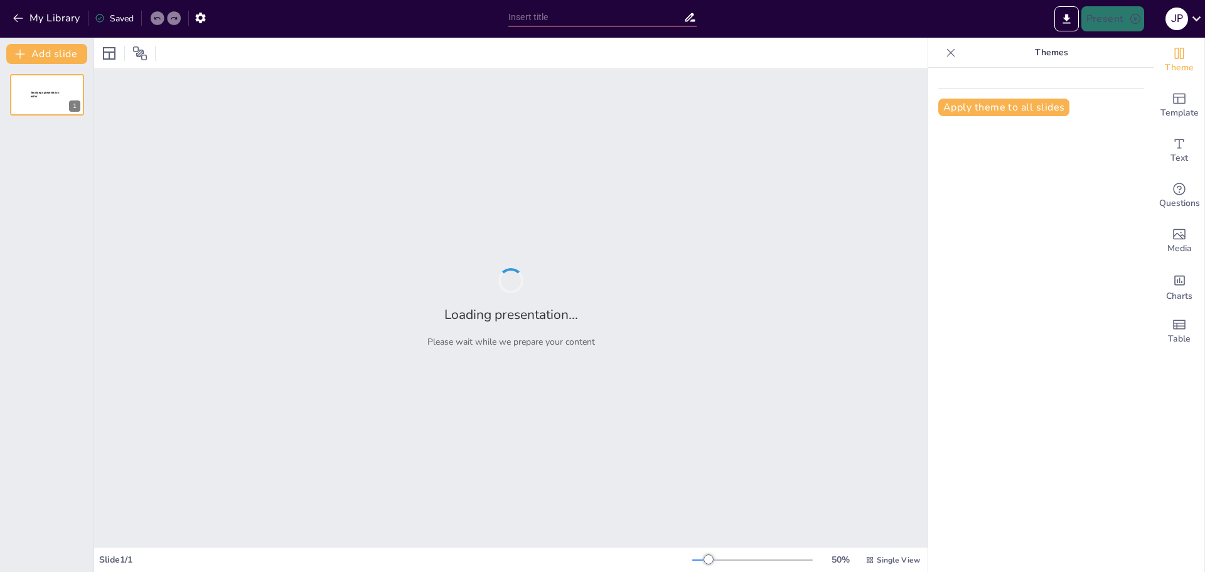
type input "Exploración de las Artes Plásticas y la Arquitectura en el Siglo XIX"
type input "Reflejos de Cambio: El Arte Moderno y sus Transformaciones en el Siglo XIX"
